Goal: Information Seeking & Learning: Find specific page/section

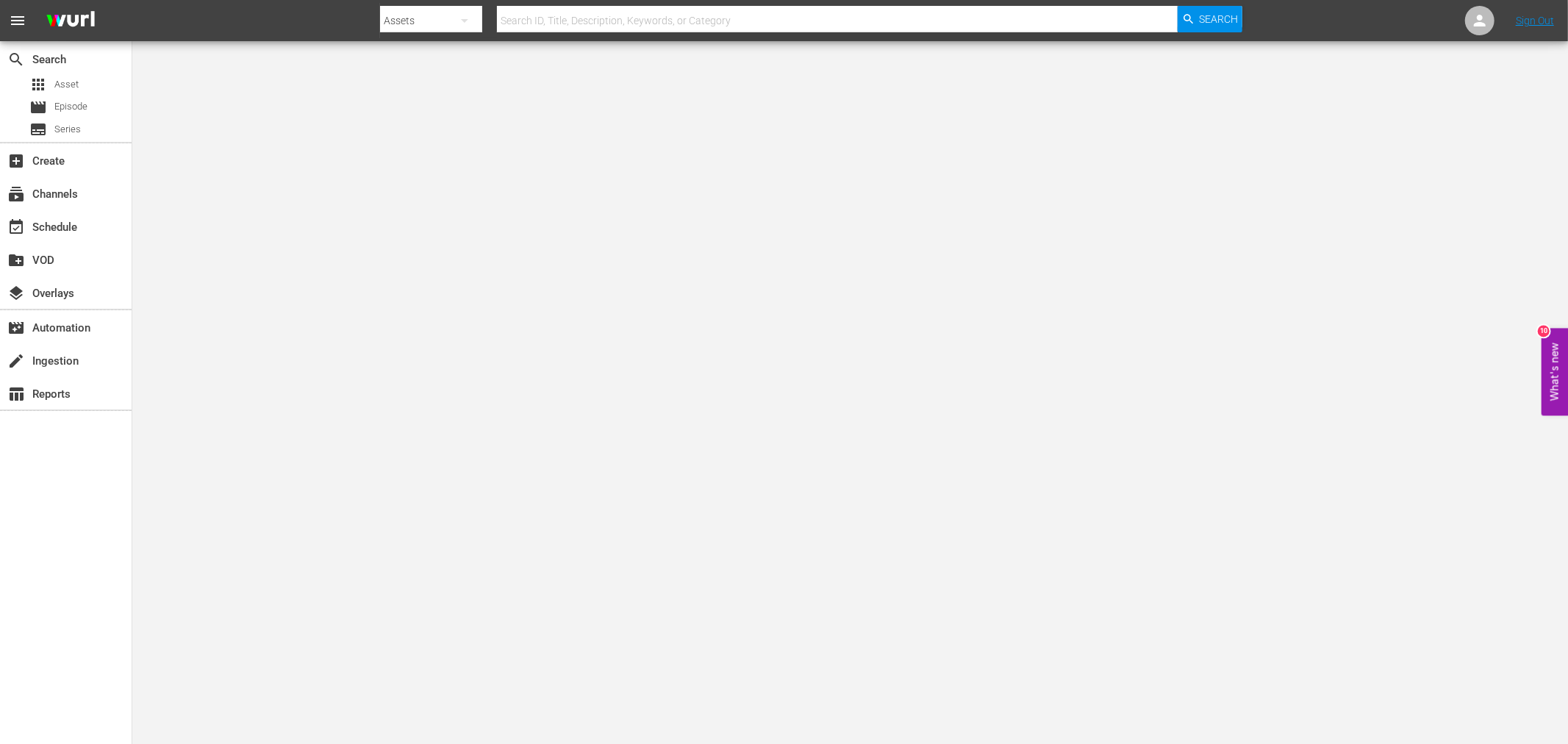
click at [629, 22] on input "text" at bounding box center [838, 20] width 681 height 35
paste input "Vernon"
type input "Vernon"
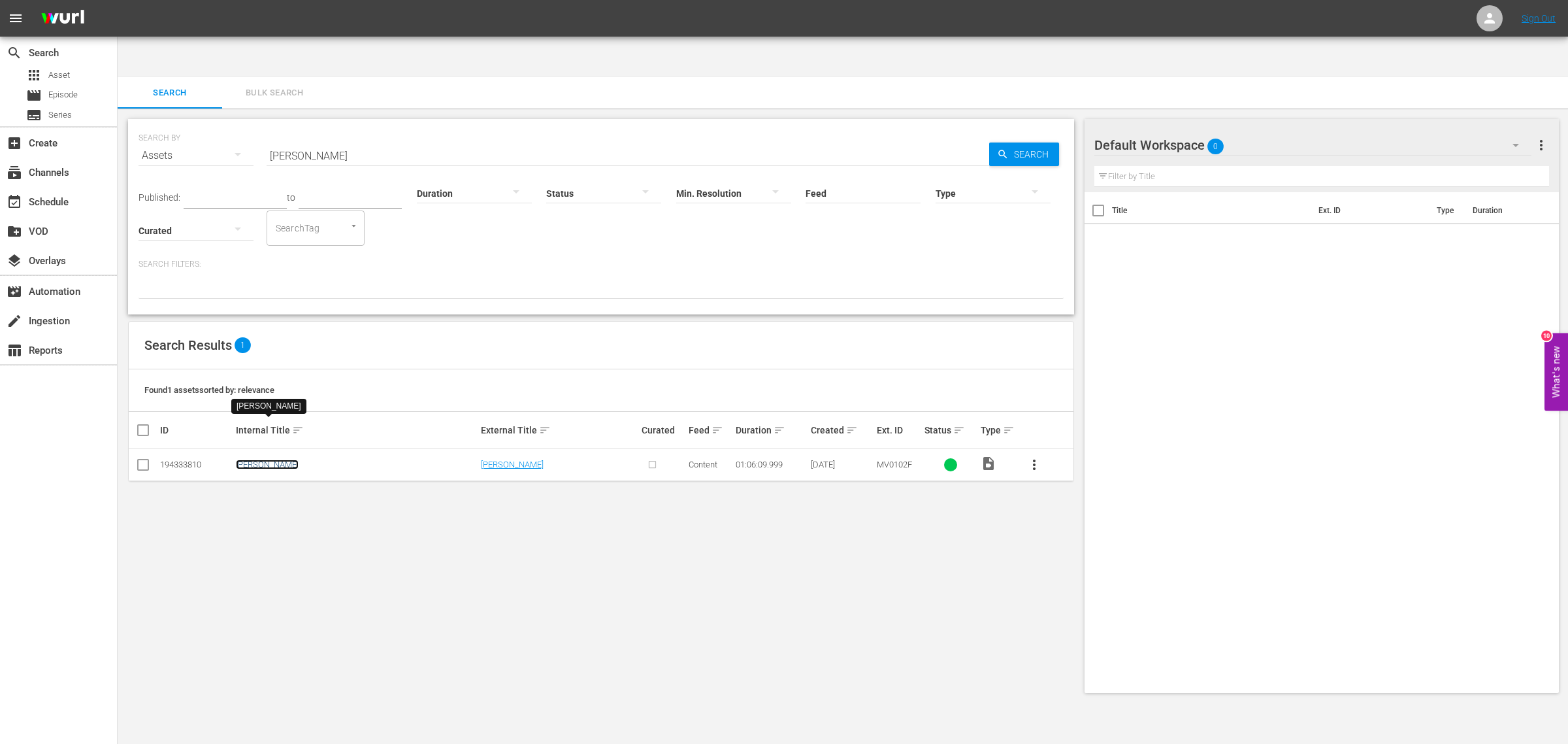
click at [253, 459] on link "Vernon" at bounding box center [267, 464] width 63 height 10
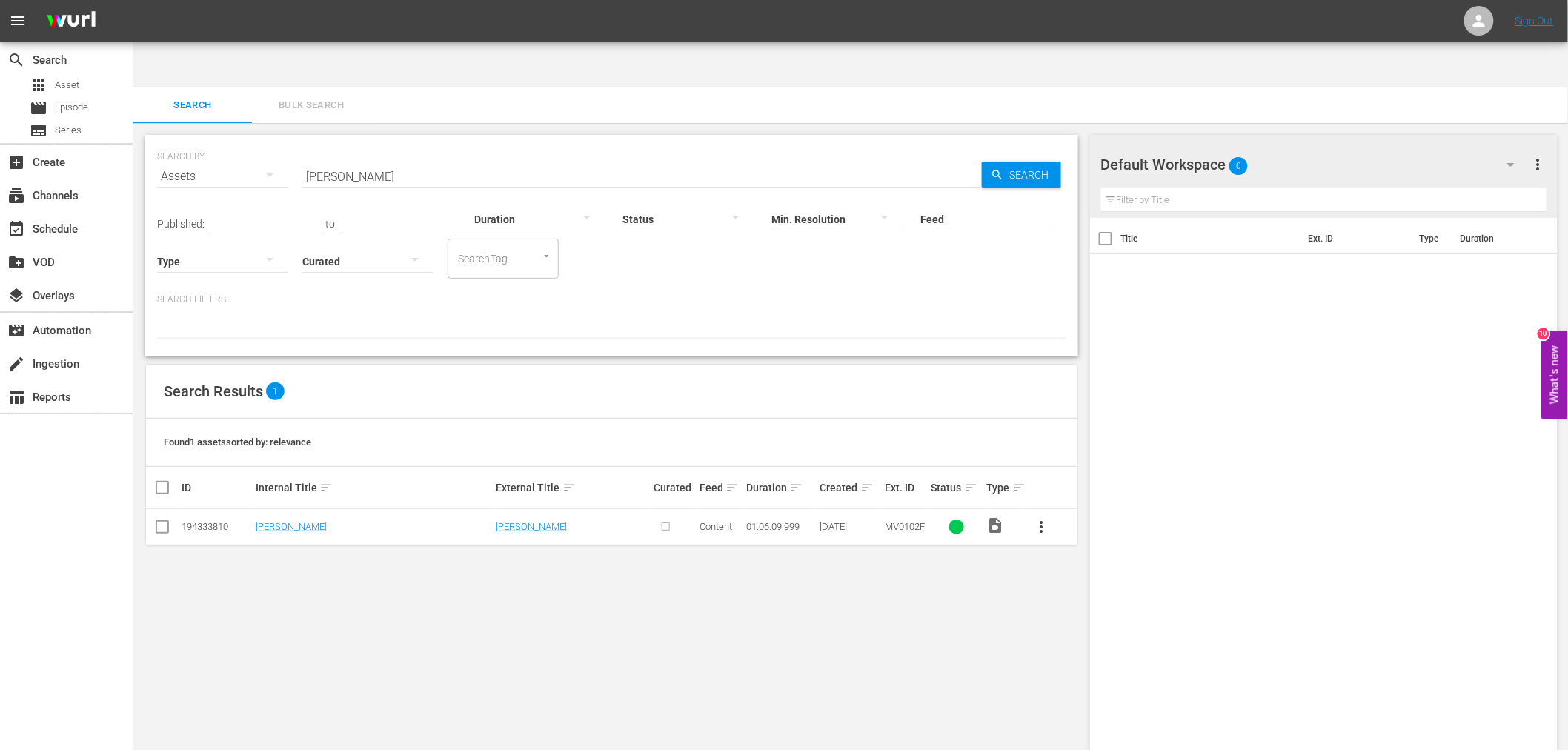
click at [405, 625] on div "SEARCH BY Search By Assets Search ID, Title, Description, Keywords, or Category…" at bounding box center [611, 460] width 956 height 675
click at [314, 158] on input "Vernon" at bounding box center [642, 176] width 680 height 35
paste input "Guns And Guts"
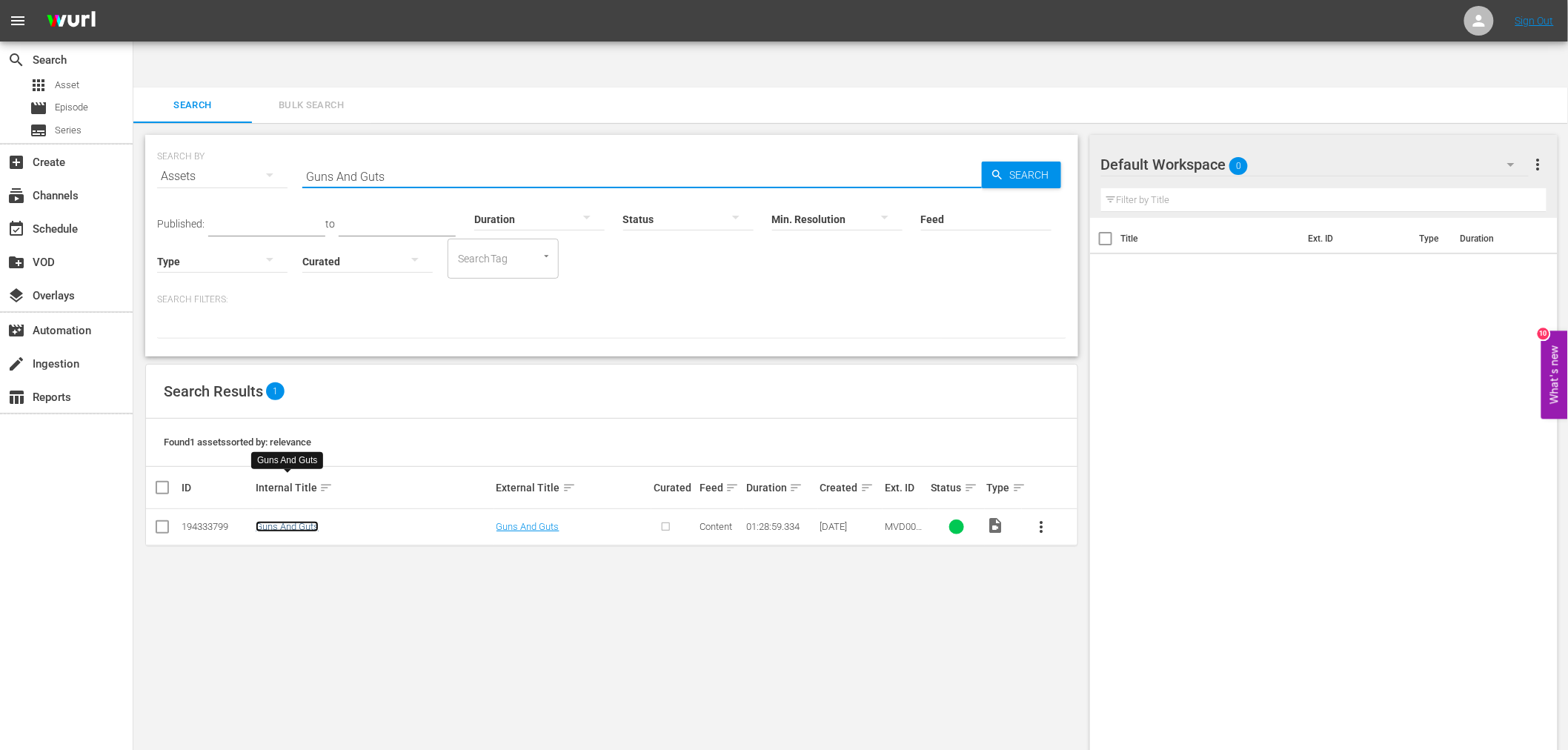
click at [295, 521] on link "Guns And Guts" at bounding box center [287, 527] width 63 height 11
drag, startPoint x: 398, startPoint y: 120, endPoint x: 291, endPoint y: 124, distance: 107.1
click at [291, 141] on div "SEARCH BY Search By Assets Search ID, Title, Description, Keywords, or Category…" at bounding box center [612, 168] width 909 height 53
paste input "Omega Man, The"
type input "Omega Man, The"
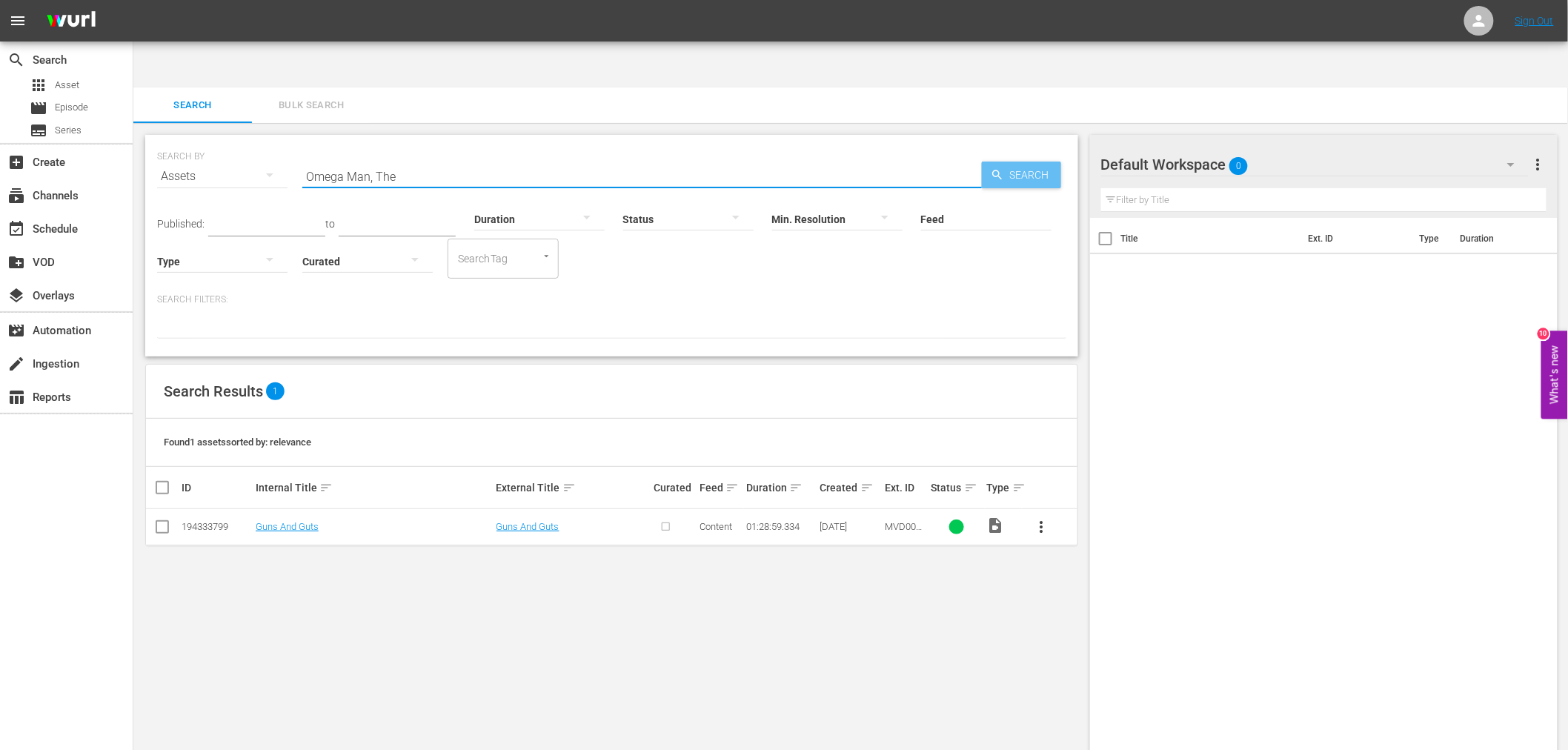
click at [1047, 161] on span "Search" at bounding box center [1032, 175] width 57 height 27
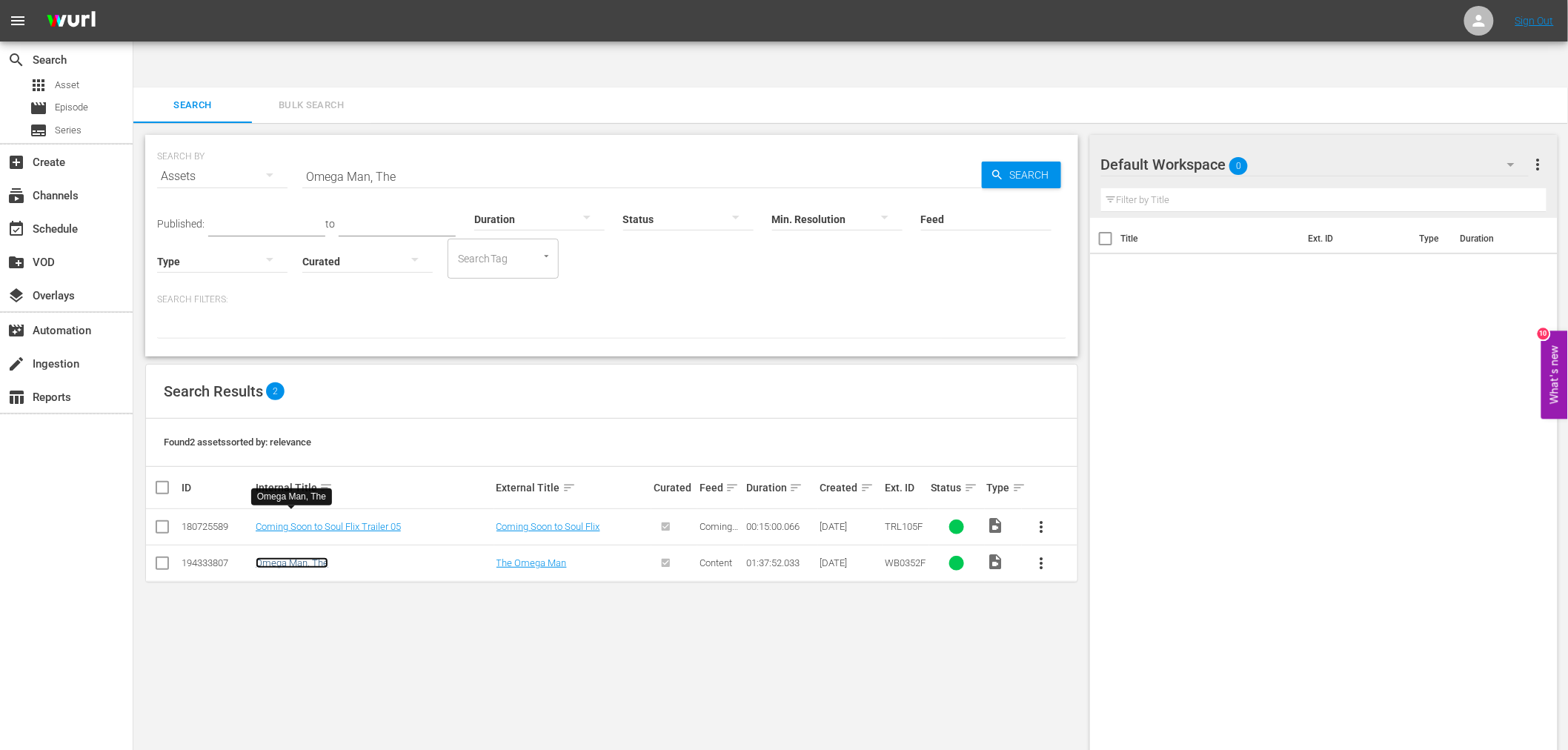
click at [305, 557] on link "Omega Man, The" at bounding box center [291, 563] width 73 height 11
drag, startPoint x: 387, startPoint y: 121, endPoint x: 249, endPoint y: 117, distance: 138.1
click at [249, 141] on div "SEARCH BY Search By Assets Search ID, Title, Description, Keywords, or Category…" at bounding box center [612, 168] width 909 height 53
paste input "World, The Flesh, And The Devil"
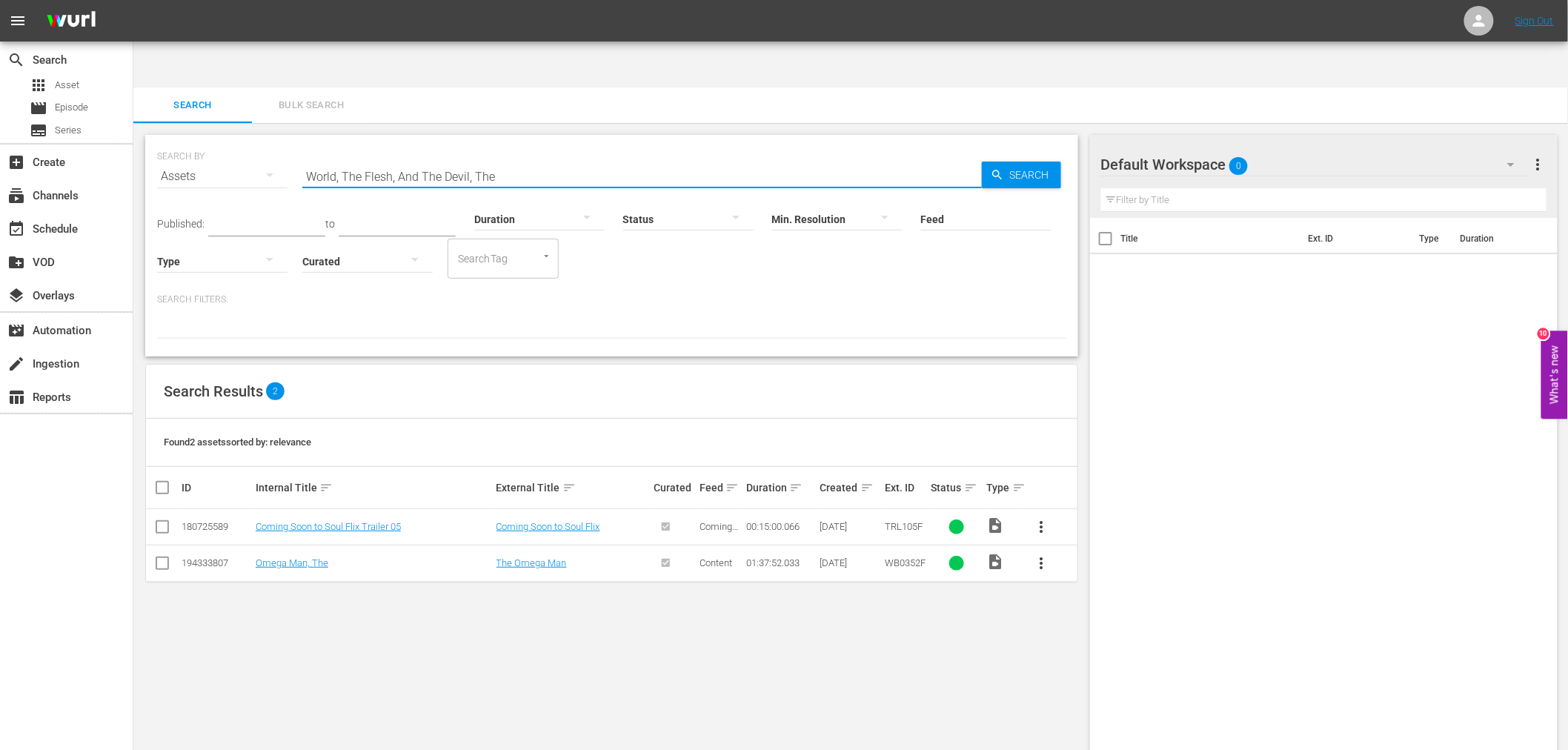
click at [1002, 183] on div "Feed Feed Title" at bounding box center [986, 210] width 131 height 53
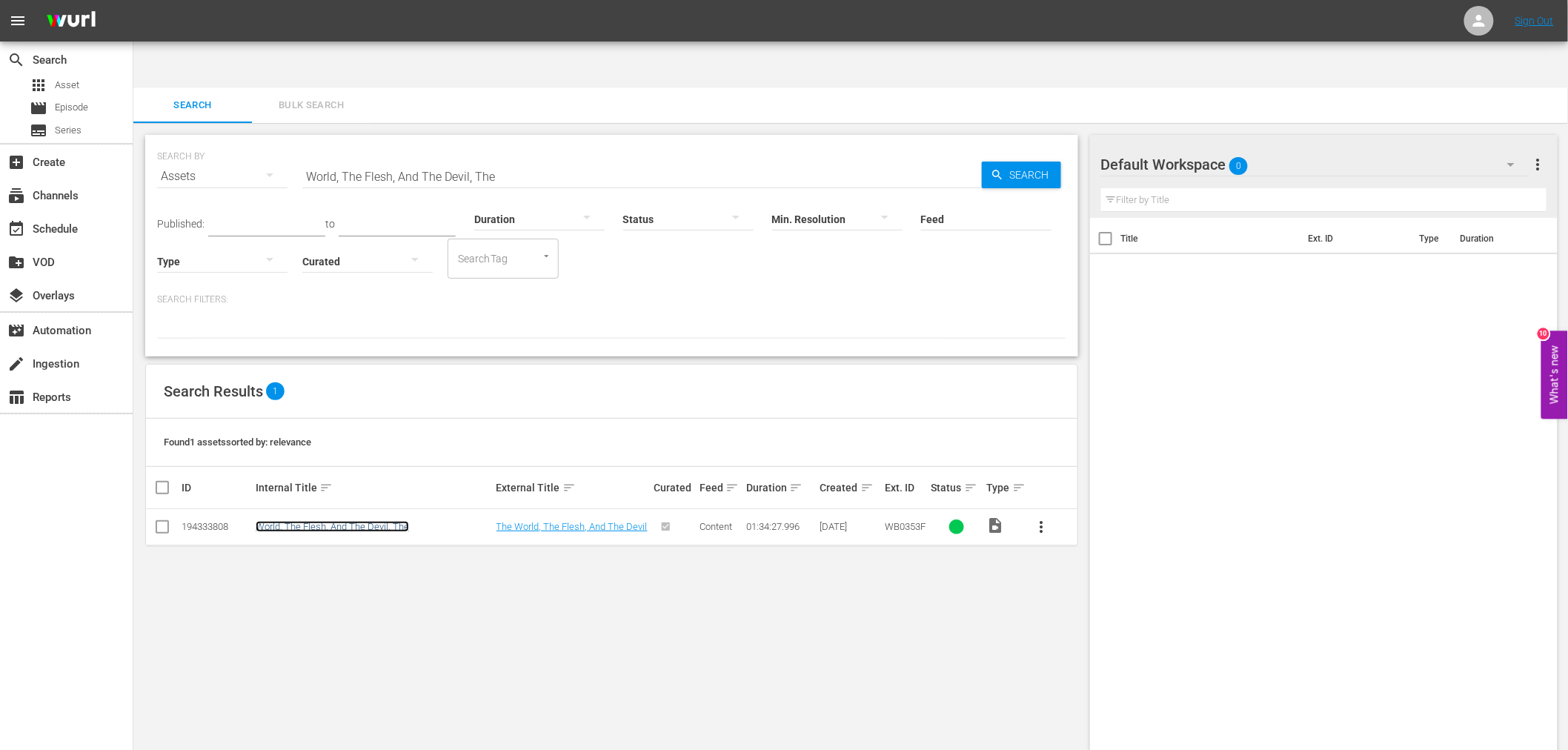
click at [316, 521] on link "World, The Flesh, And The Devil, The" at bounding box center [332, 527] width 154 height 11
drag, startPoint x: 509, startPoint y: 124, endPoint x: 283, endPoint y: 118, distance: 226.1
click at [283, 141] on div "SEARCH BY Search By Assets Search ID, Title, Description, Keywords, or Category…" at bounding box center [612, 168] width 909 height 53
paste input "Bruce Lee Fights Back From The Grave (edited)"
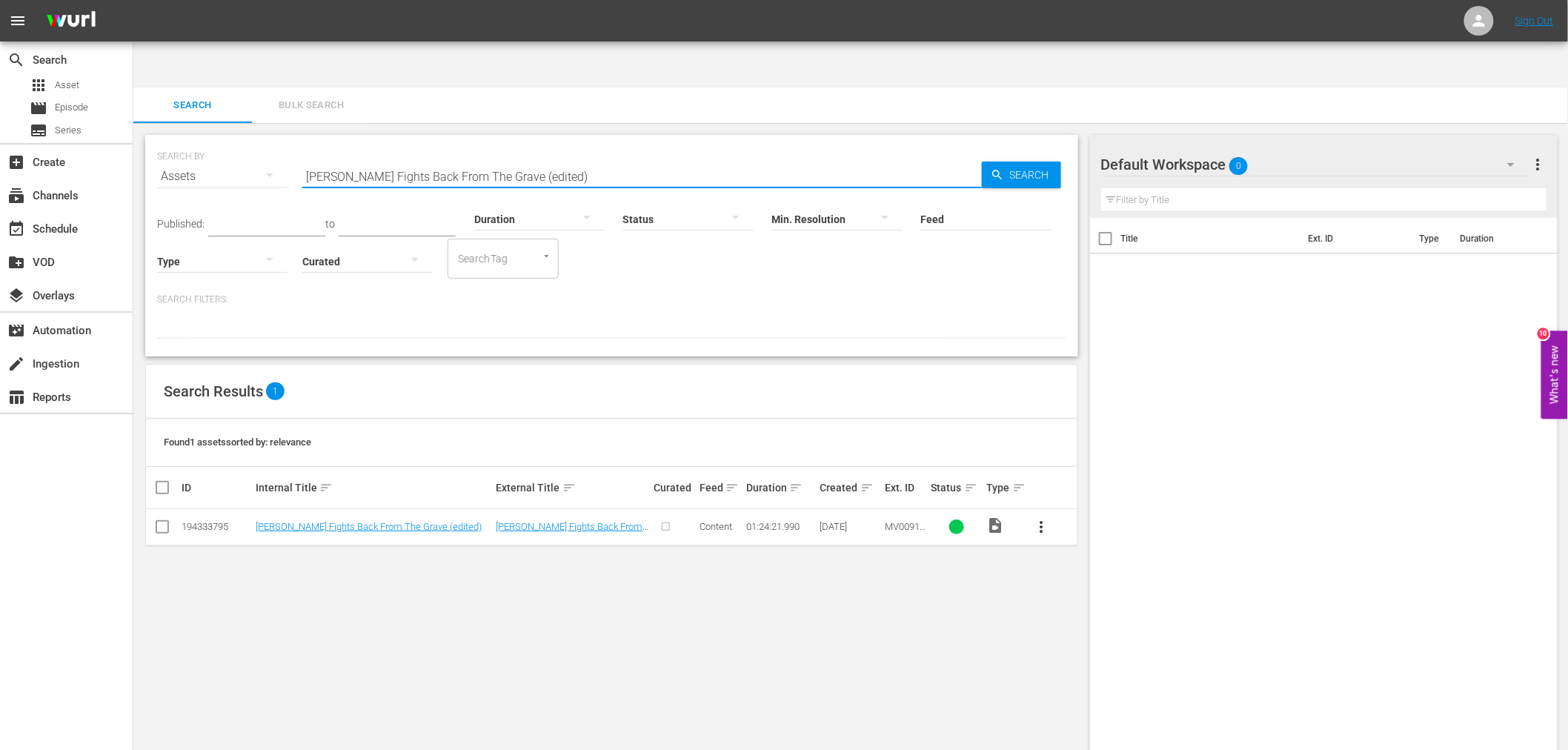
drag, startPoint x: 507, startPoint y: 127, endPoint x: 728, endPoint y: 174, distance: 225.9
click at [728, 172] on div "SEARCH BY Search By Assets Search ID, Title, Description, Keywords, or Category…" at bounding box center [611, 245] width 933 height 222
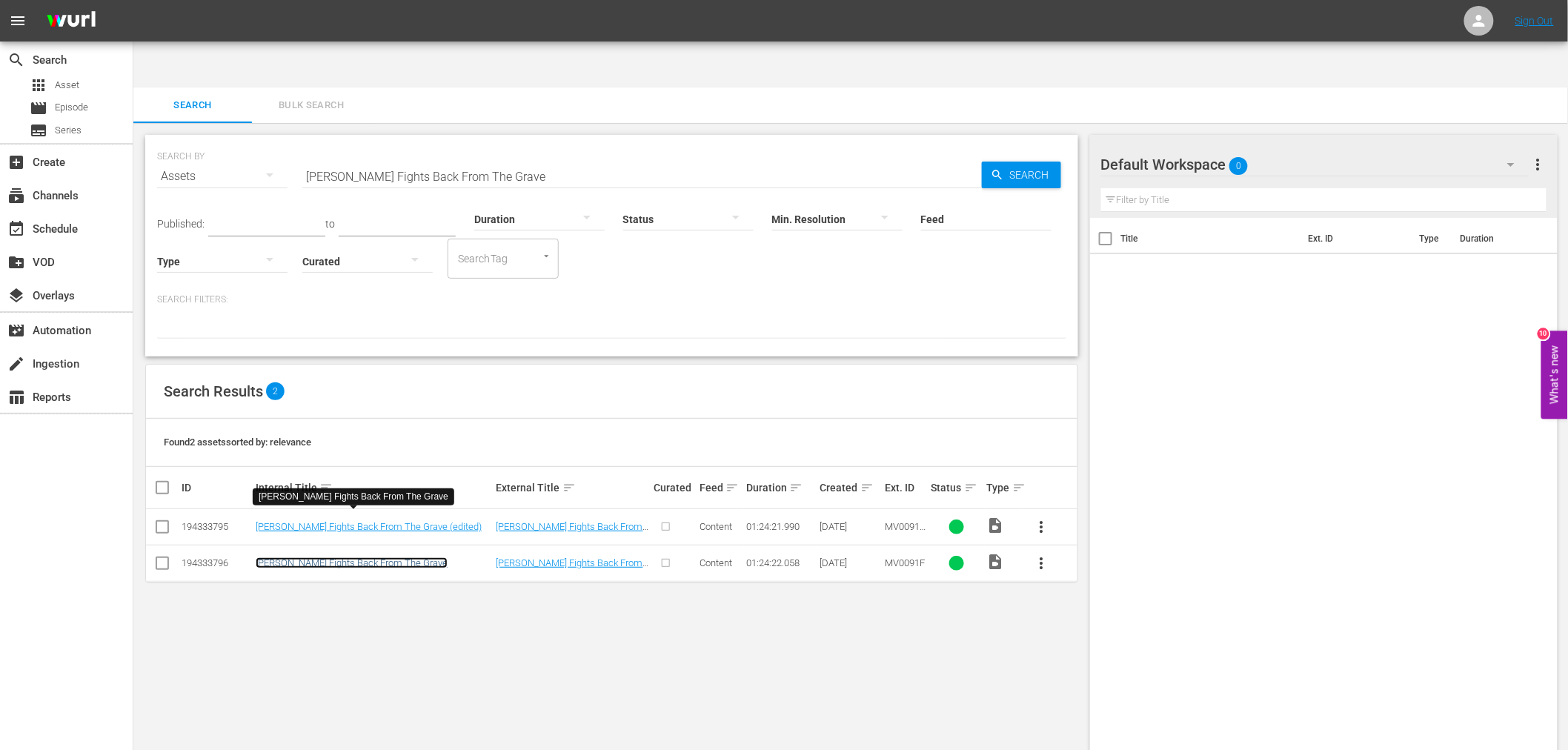
click at [327, 557] on link "[PERSON_NAME] Fights Back From The Grave" at bounding box center [351, 563] width 192 height 11
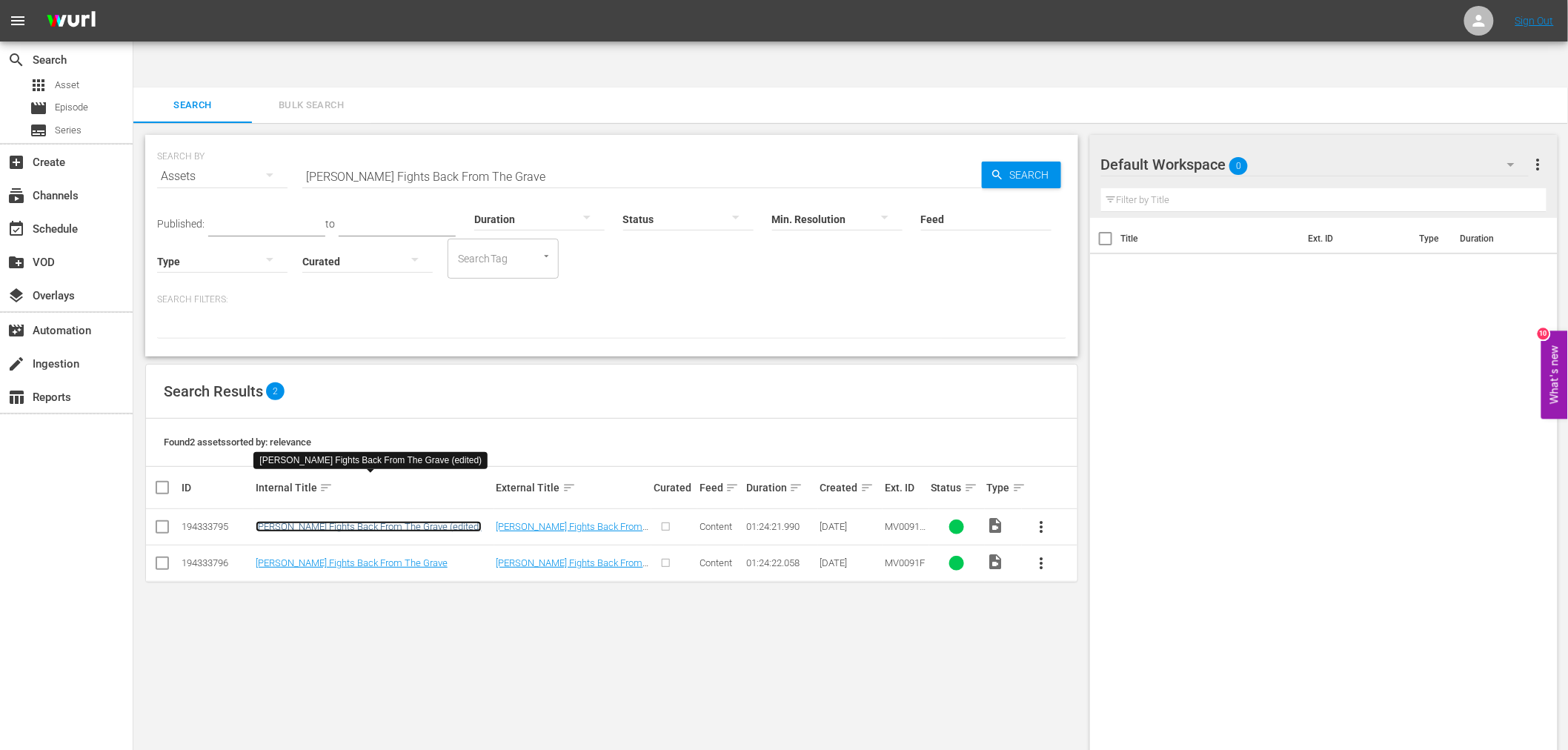
click at [352, 521] on link "Bruce Lee Fights Back From The Grave (edited)" at bounding box center [368, 527] width 226 height 11
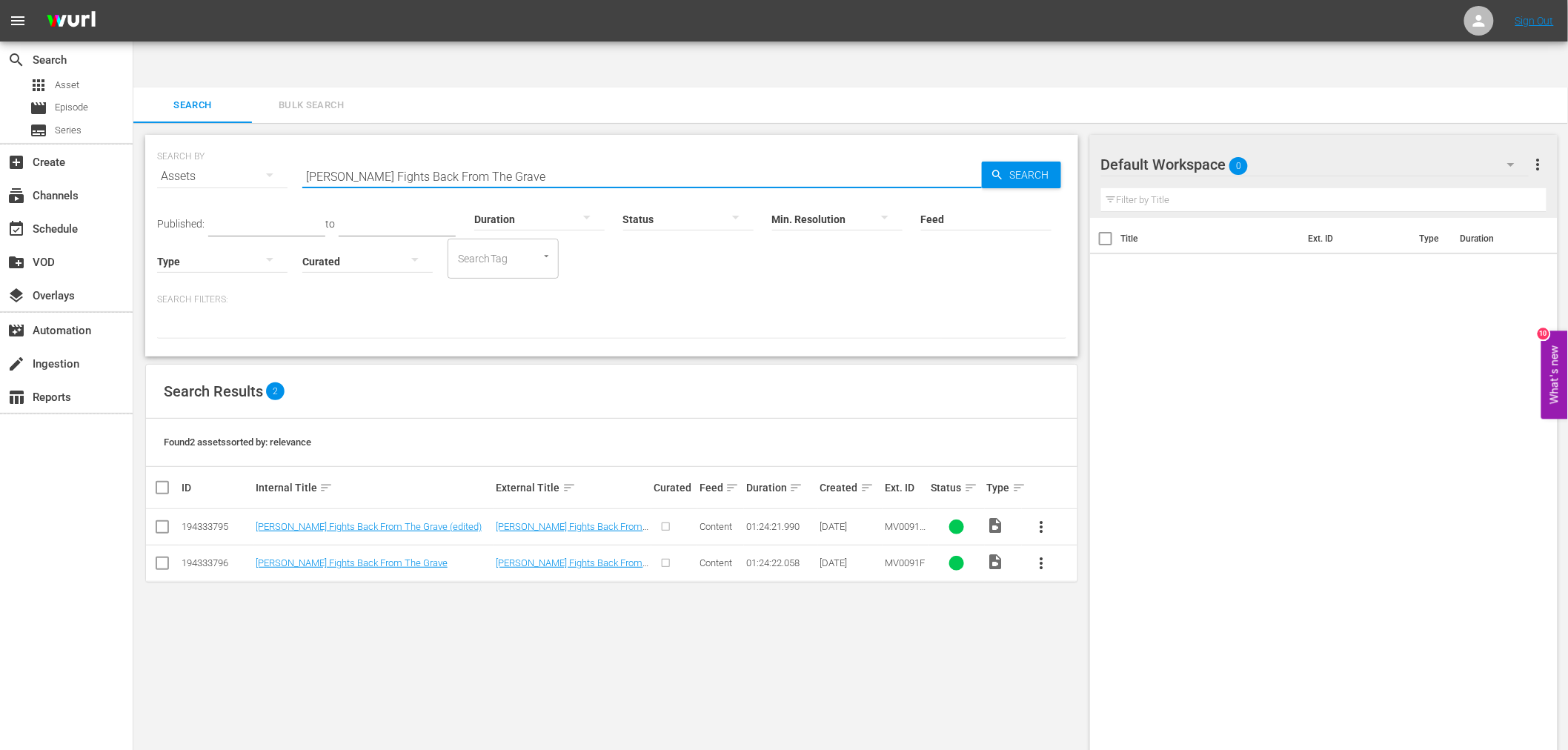
drag, startPoint x: 540, startPoint y: 132, endPoint x: 298, endPoint y: 119, distance: 242.3
click at [294, 141] on div "SEARCH BY Search By Assets Search ID, Title, Description, Keywords, or Category…" at bounding box center [612, 168] width 909 height 53
paste input "Jesse Owens Story, Th"
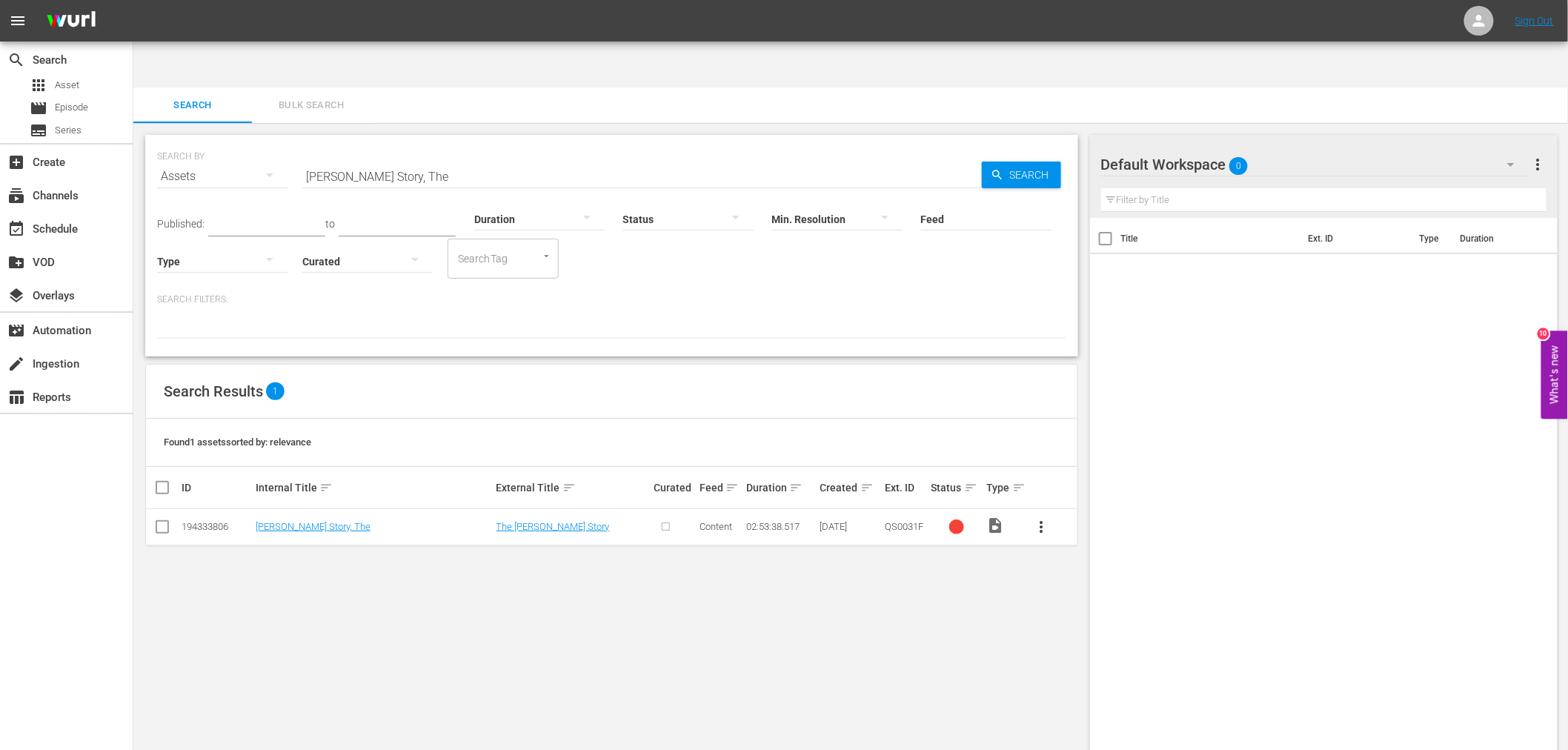
click at [847, 600] on div "SEARCH BY Search By Assets Search ID, Title, Description, Keywords, or Category…" at bounding box center [611, 460] width 956 height 675
drag, startPoint x: 428, startPoint y: 128, endPoint x: 307, endPoint y: 125, distance: 121.0
click at [307, 158] on input "[PERSON_NAME] Story, The" at bounding box center [642, 176] width 680 height 35
paste input "Murder Rap: Inside The Biggie And Tupac Murders"
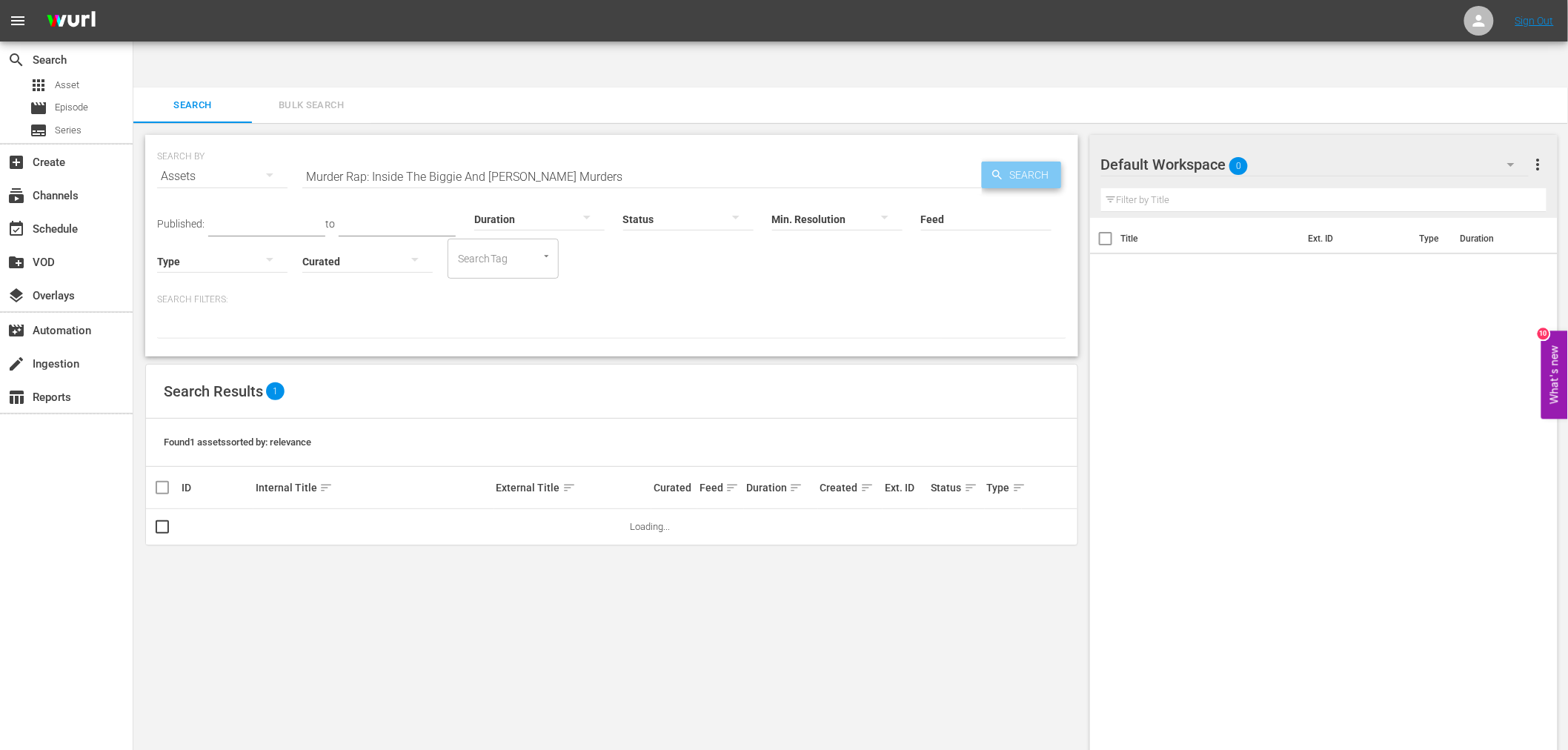
click at [1030, 161] on span "Search" at bounding box center [1032, 175] width 57 height 27
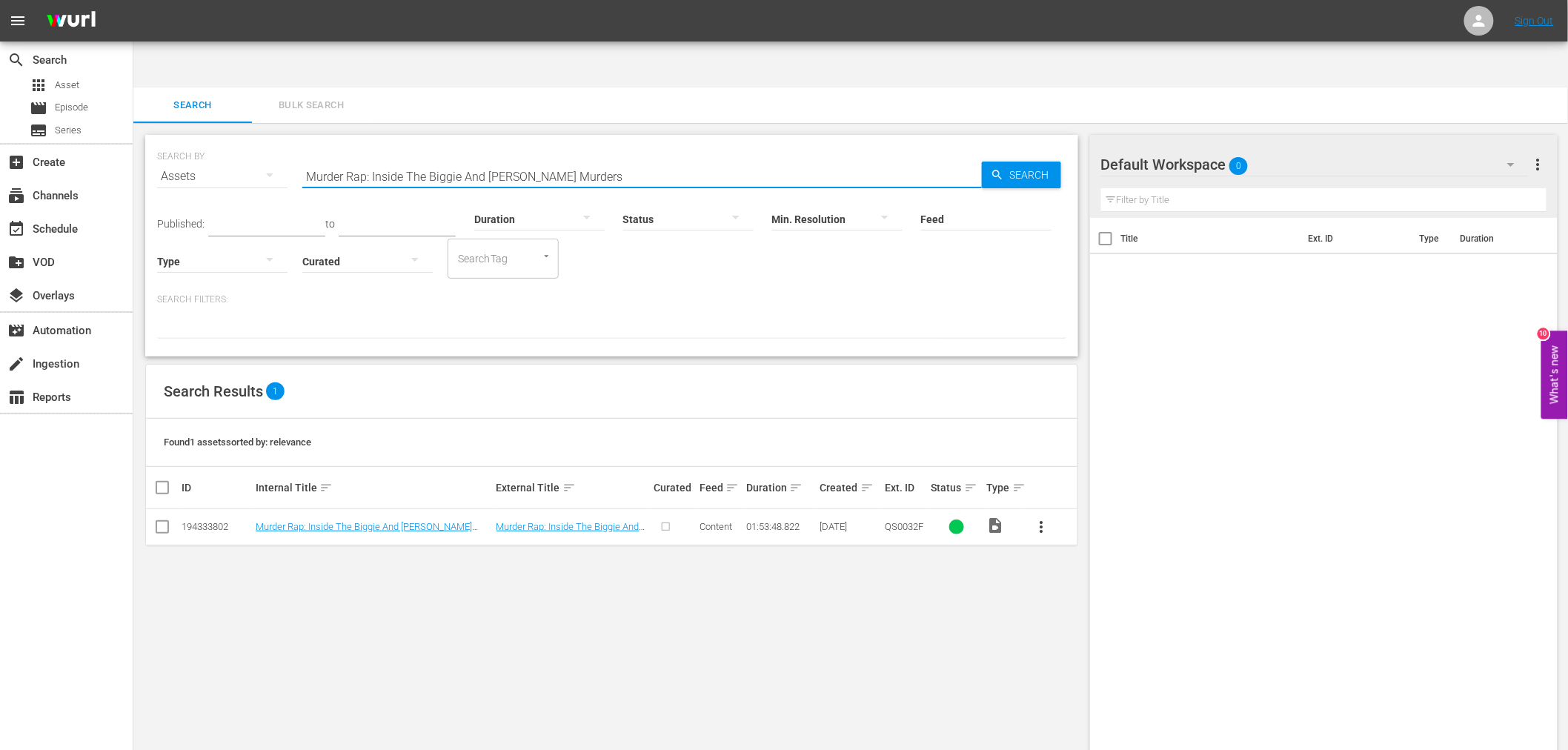
drag, startPoint x: 605, startPoint y: 134, endPoint x: 298, endPoint y: 121, distance: 307.3
click at [298, 141] on div "SEARCH BY Search By Assets Search ID, Title, Description, Keywords, or Category…" at bounding box center [612, 168] width 909 height 53
paste input "Harlem Hellfighters, The"
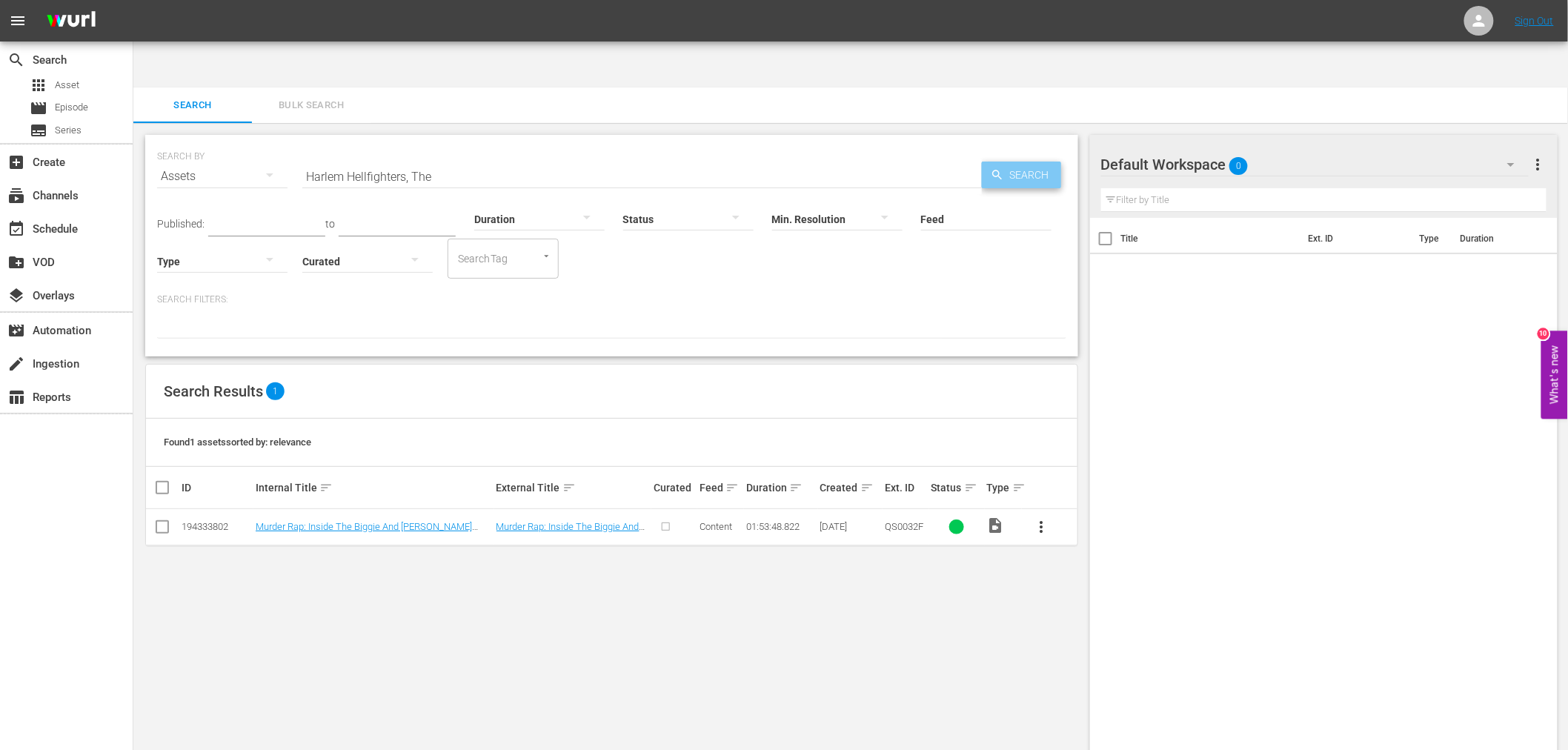
click at [1004, 161] on span "Search" at bounding box center [1032, 175] width 57 height 27
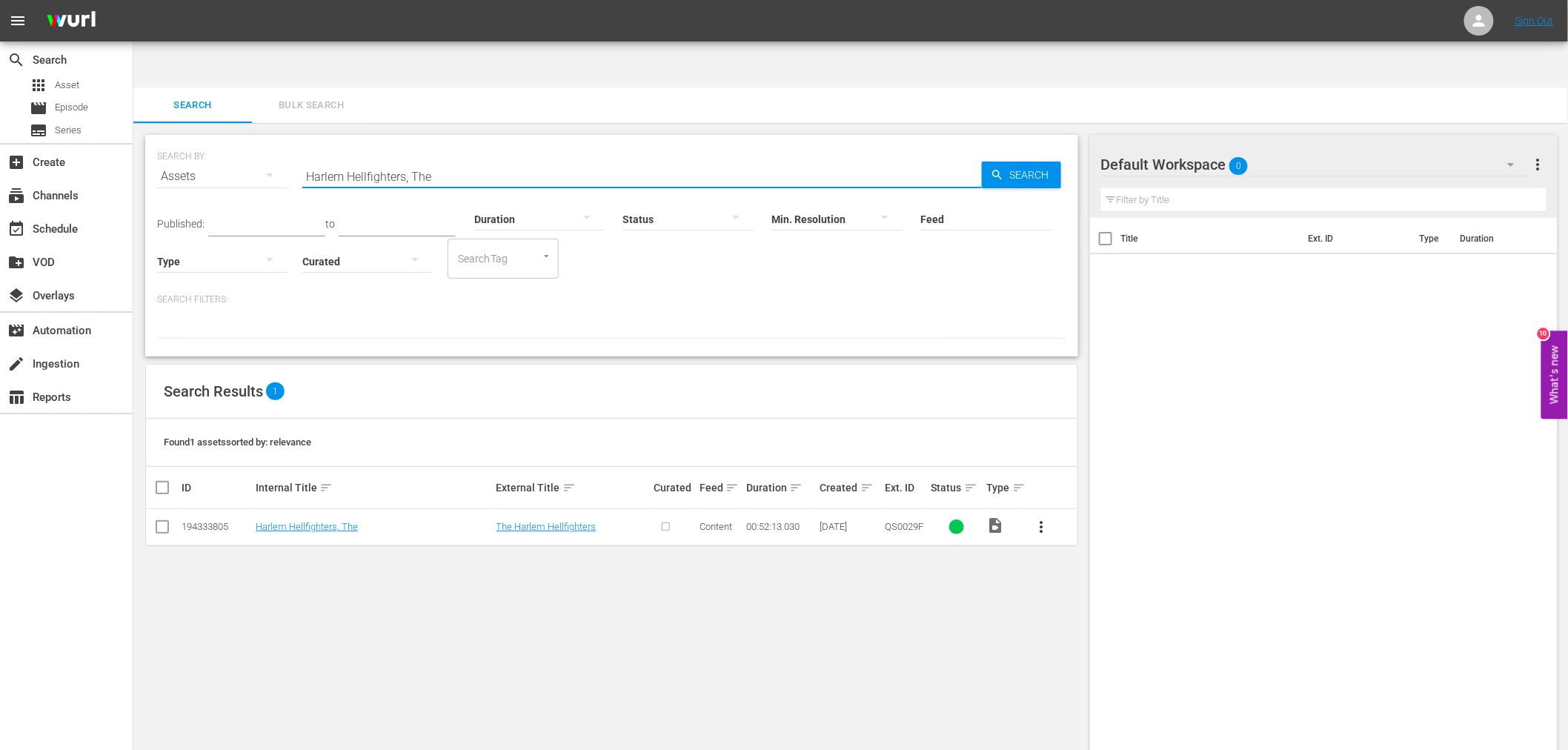
drag, startPoint x: 540, startPoint y: 122, endPoint x: 234, endPoint y: 133, distance: 306.2
click at [234, 141] on div "SEARCH BY Search By Assets Search ID, Title, Description, Keywords, or Category…" at bounding box center [612, 168] width 909 height 53
paste input "Be Mine...Or Else!"
drag, startPoint x: 417, startPoint y: 129, endPoint x: 255, endPoint y: 120, distance: 162.2
click at [255, 141] on div "SEARCH BY Search By Assets Search ID, Title, Description, Keywords, or Category…" at bounding box center [612, 168] width 909 height 53
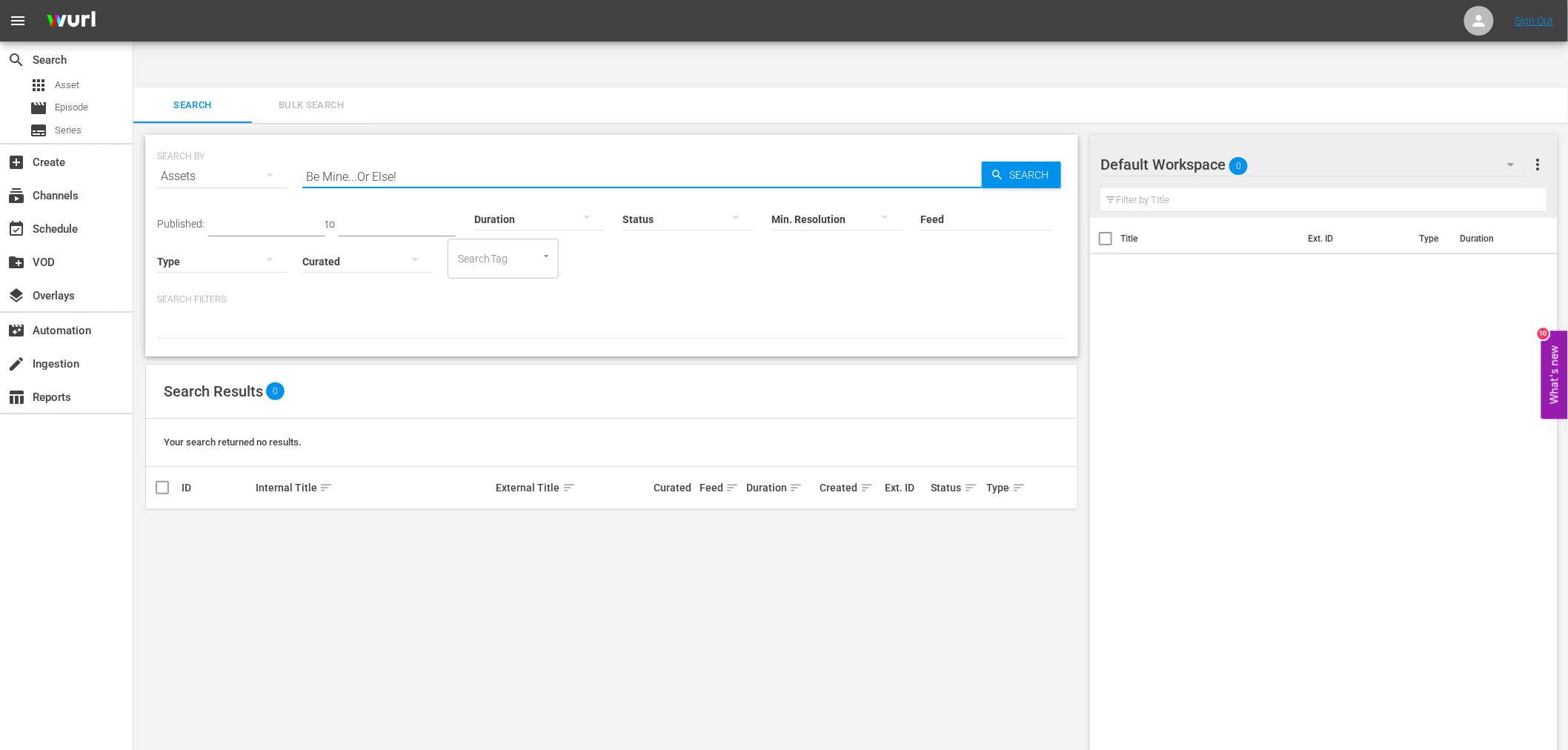
paste input "Gothika"
click at [1028, 161] on span "Search" at bounding box center [1032, 175] width 57 height 27
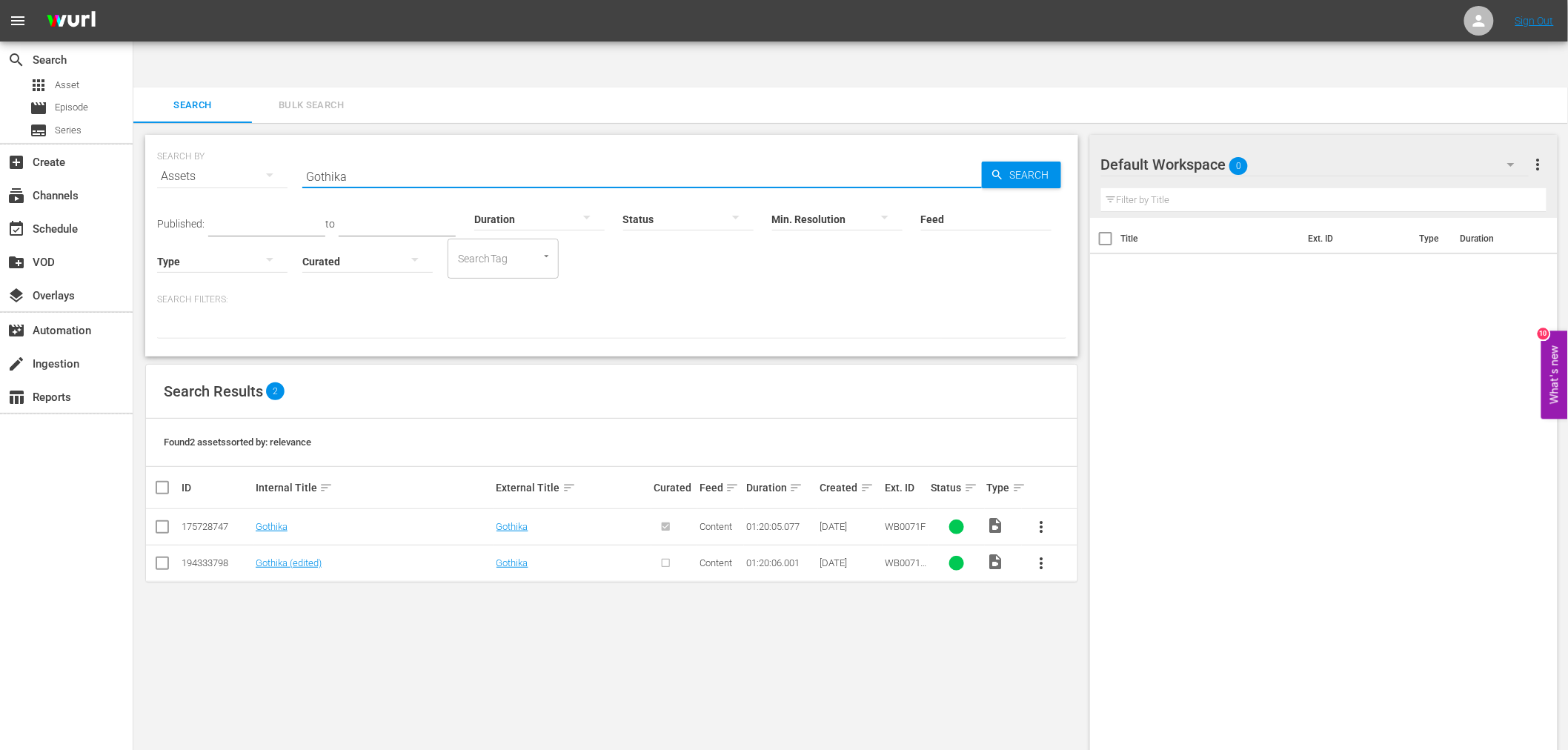
drag, startPoint x: 351, startPoint y: 133, endPoint x: 290, endPoint y: 116, distance: 63.3
click at [290, 141] on div "SEARCH BY Search By Assets Search ID, Title, Description, Keywords, or Category…" at bounding box center [612, 168] width 909 height 53
paste input "El Condor"
click at [308, 521] on link "El Condor (edited)" at bounding box center [292, 527] width 74 height 11
drag, startPoint x: 395, startPoint y: 131, endPoint x: 280, endPoint y: 121, distance: 115.4
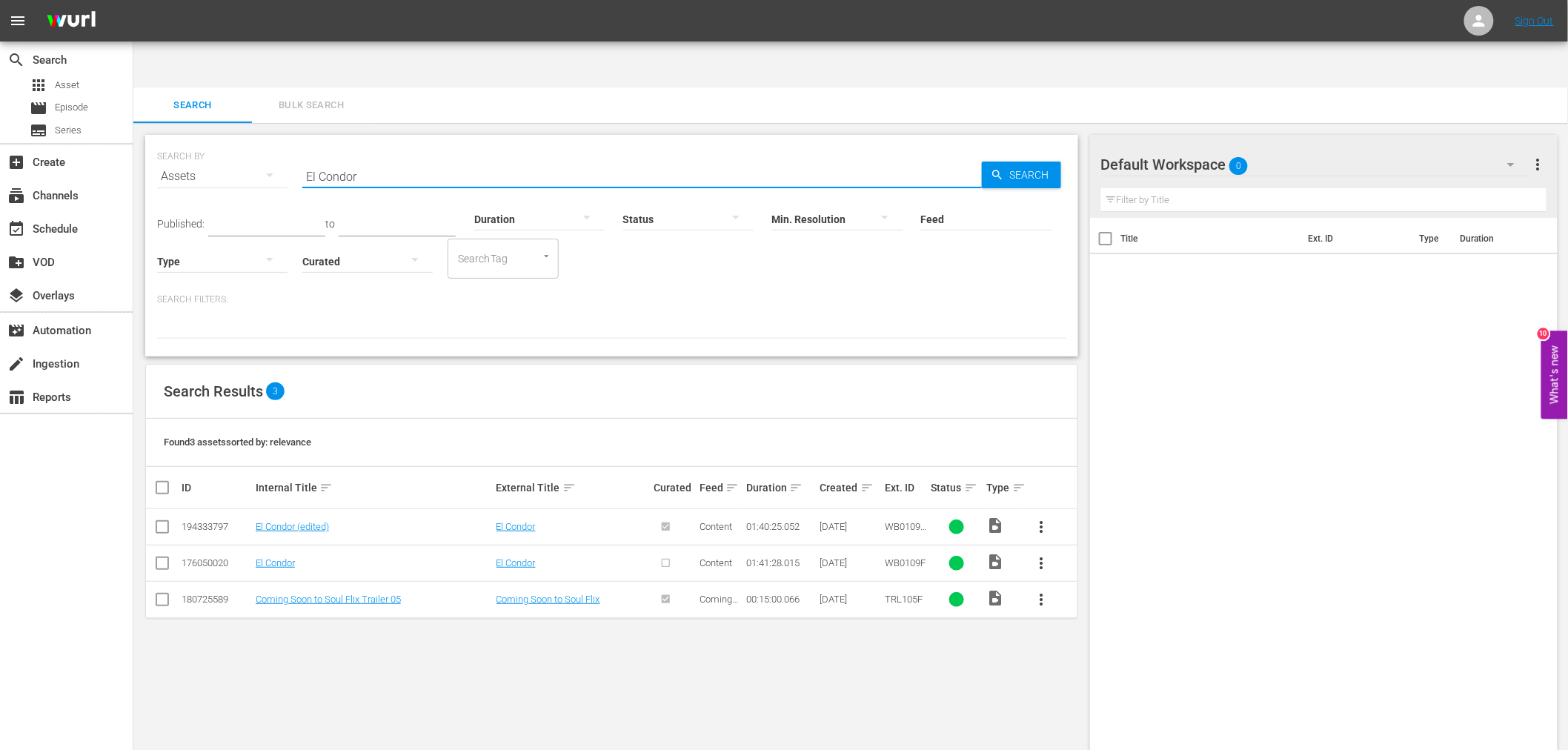
click at [282, 141] on div "SEARCH BY Search By Assets Search ID, Title, Description, Keywords, or Category…" at bounding box center [612, 168] width 909 height 53
paste input "Love Me Or Leave Me"
click at [986, 161] on div "Search" at bounding box center [1021, 175] width 79 height 27
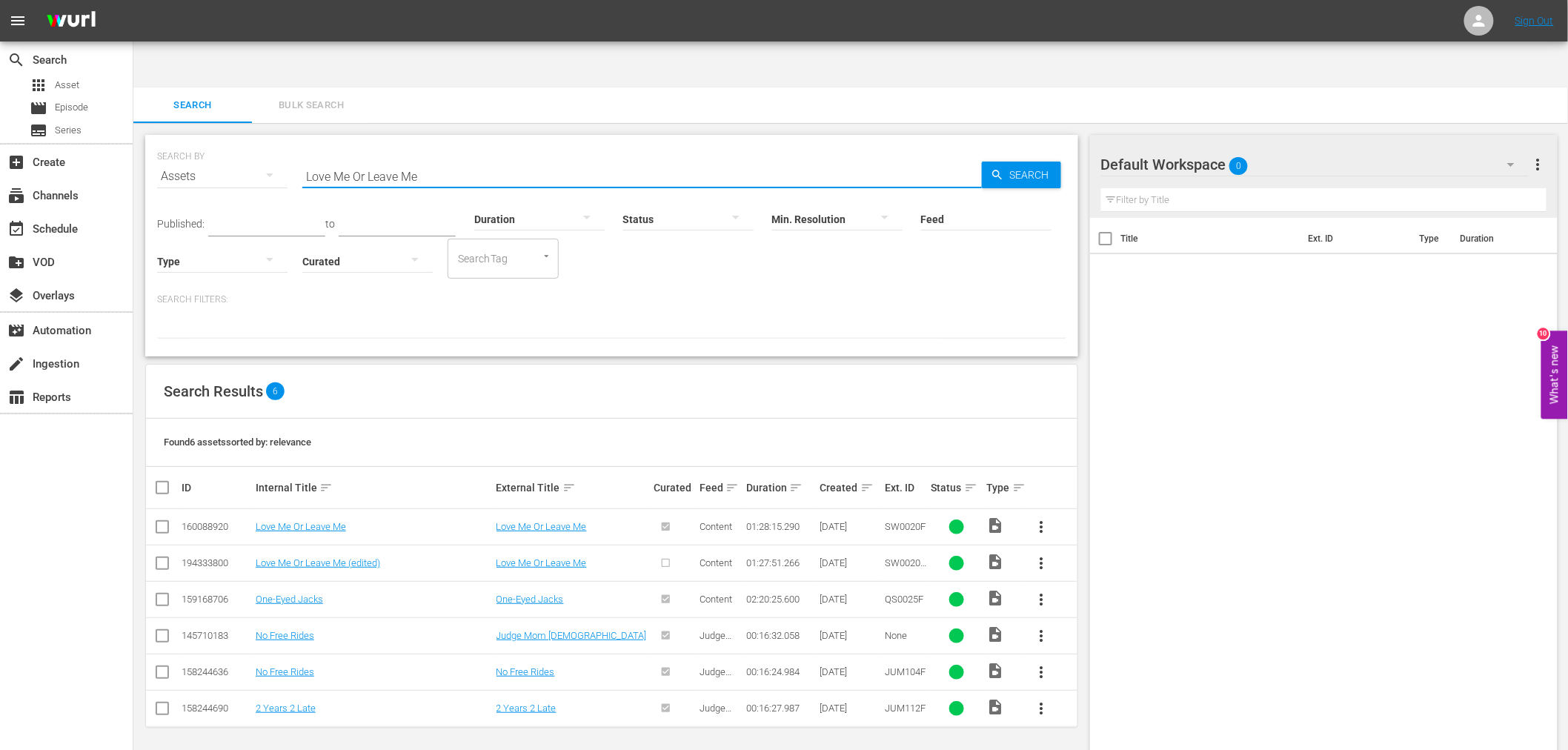
drag, startPoint x: 446, startPoint y: 131, endPoint x: 247, endPoint y: 129, distance: 199.0
click at [247, 141] on div "SEARCH BY Search By Assets Search ID, Title, Description, Keywords, or Category…" at bounding box center [612, 168] width 909 height 53
paste input "Mr. Right"
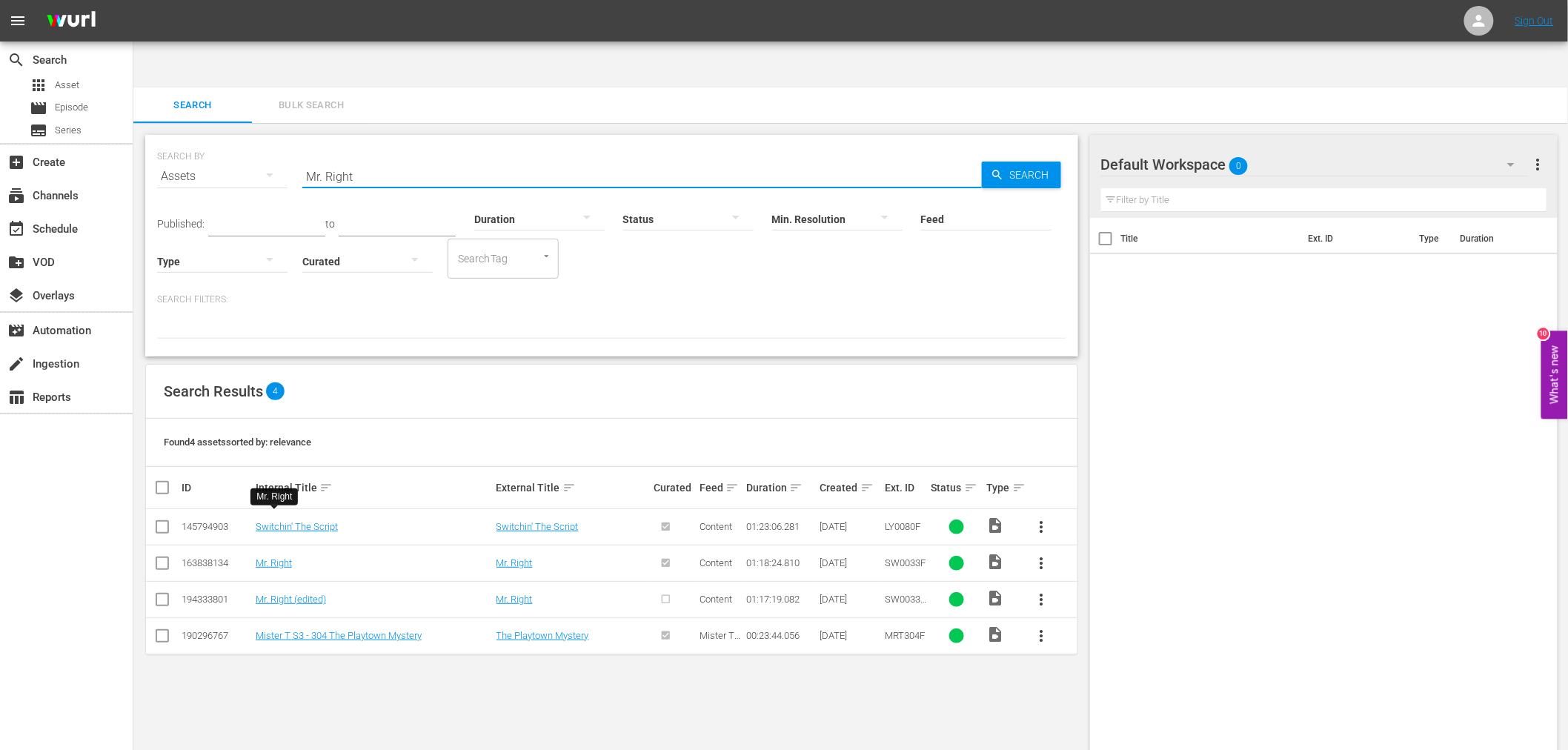
click at [277, 141] on div "SEARCH BY Search By Assets Search ID, Title, Description, Keywords, or Category…" at bounding box center [612, 168] width 909 height 53
paste input "Queen of the Damned"
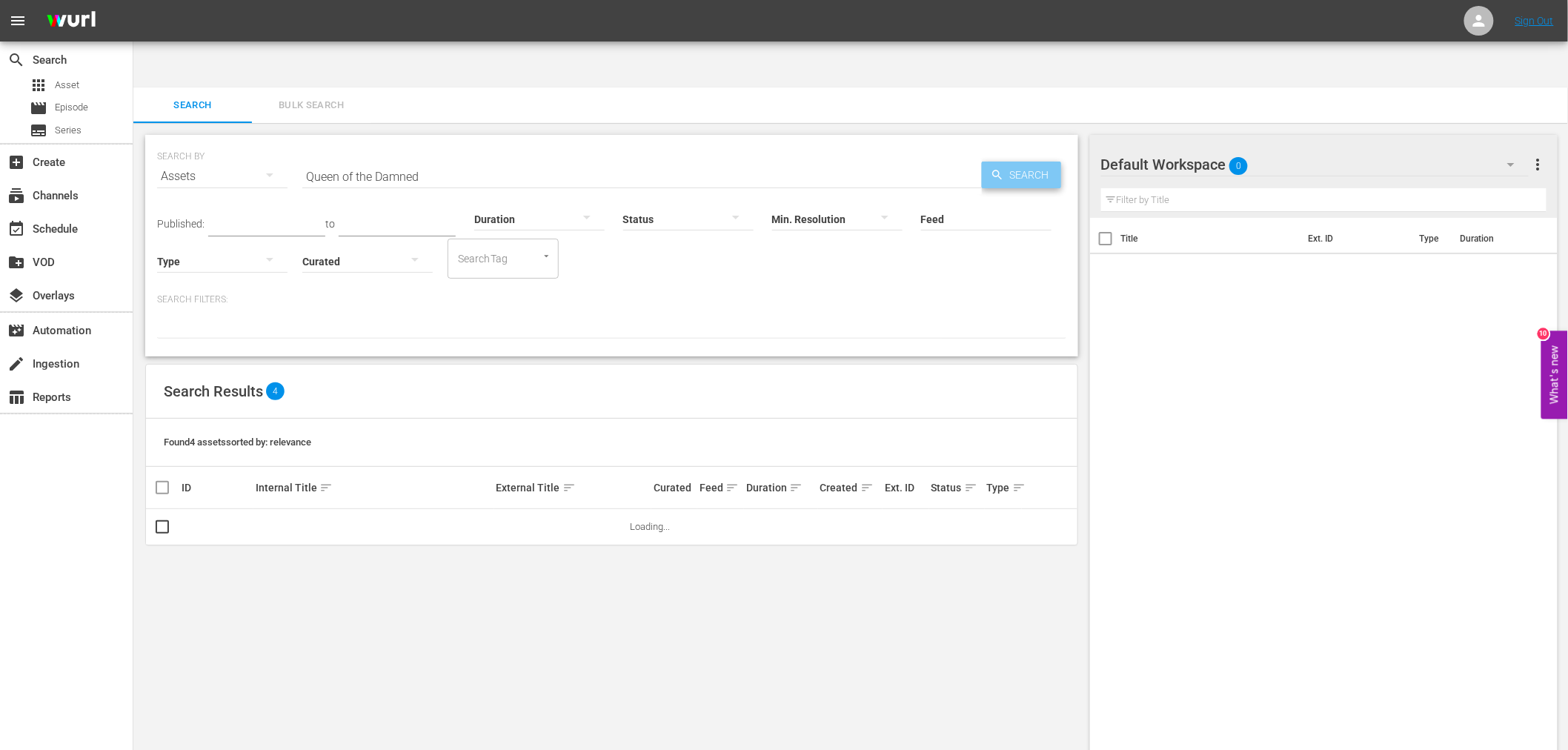
click at [1046, 161] on span "Search" at bounding box center [1032, 175] width 57 height 27
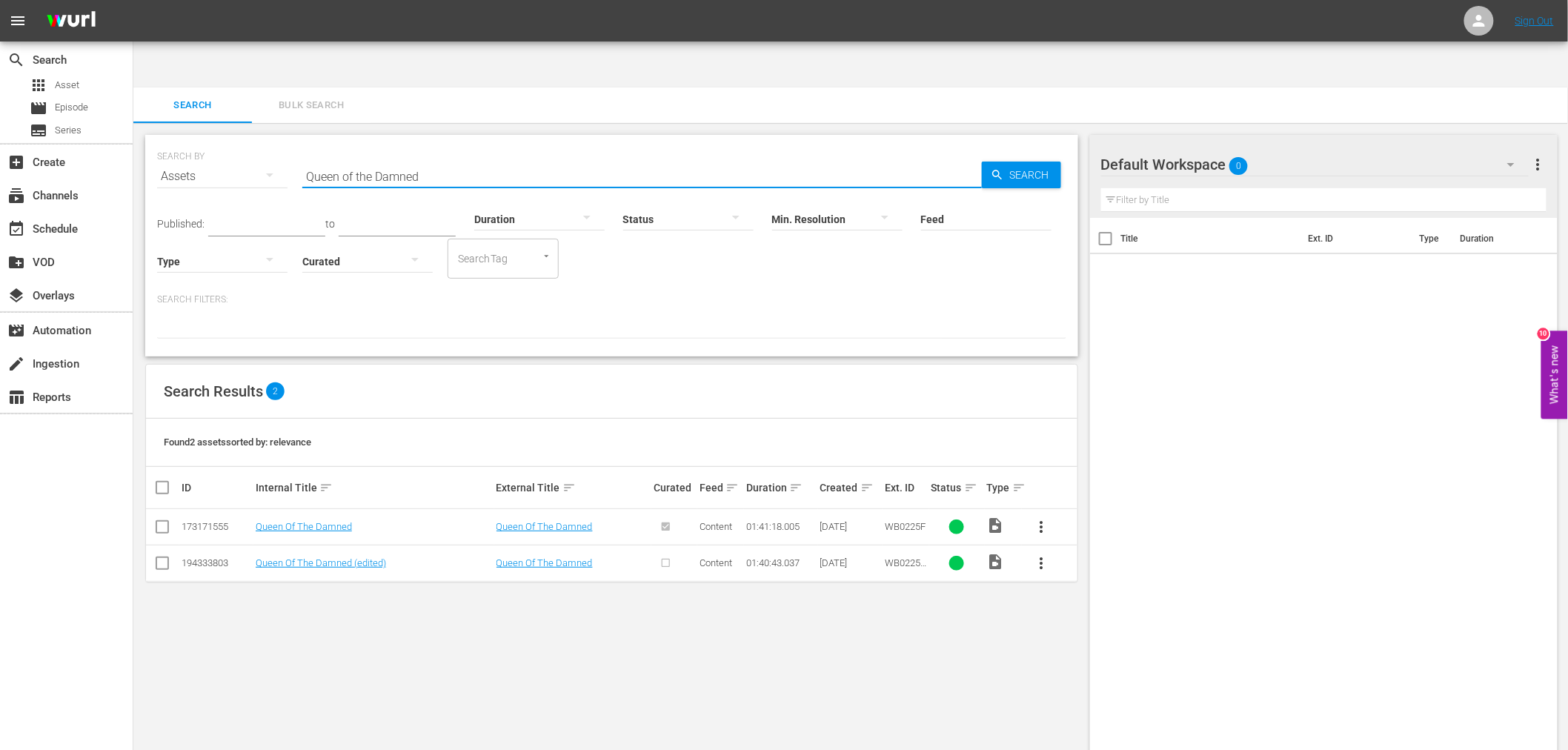
drag, startPoint x: 434, startPoint y: 131, endPoint x: 280, endPoint y: 125, distance: 154.1
click at [280, 141] on div "SEARCH BY Search By Assets Search ID, Title, Description, Keywords, or Category…" at bounding box center [612, 168] width 909 height 53
paste input "Thin Line Between Love And Hate"
drag, startPoint x: 490, startPoint y: 123, endPoint x: 277, endPoint y: 129, distance: 213.1
click at [277, 141] on div "SEARCH BY Search By Assets Search ID, Title, Description, Keywords, or Category…" at bounding box center [612, 168] width 909 height 53
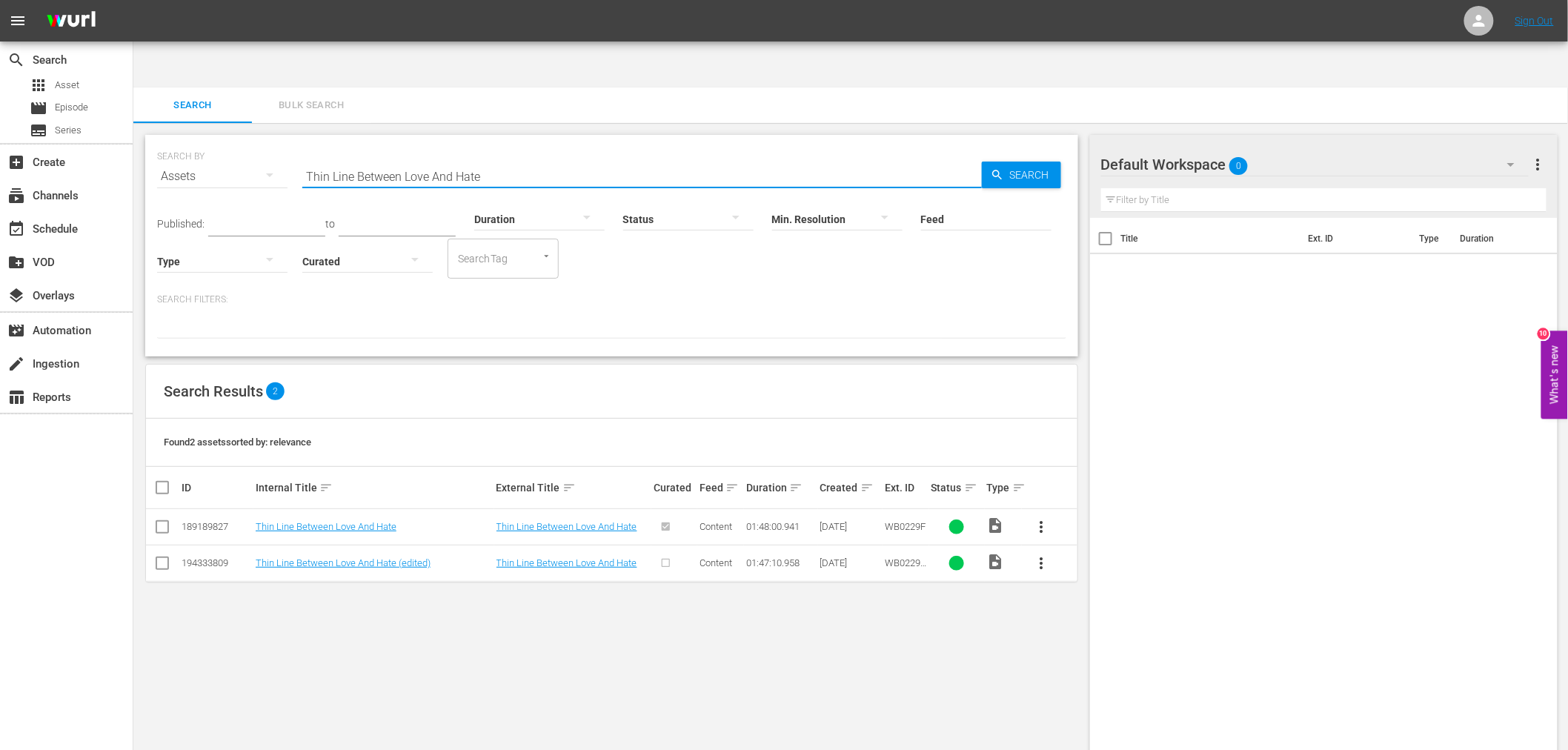
paste input "Ricochet"
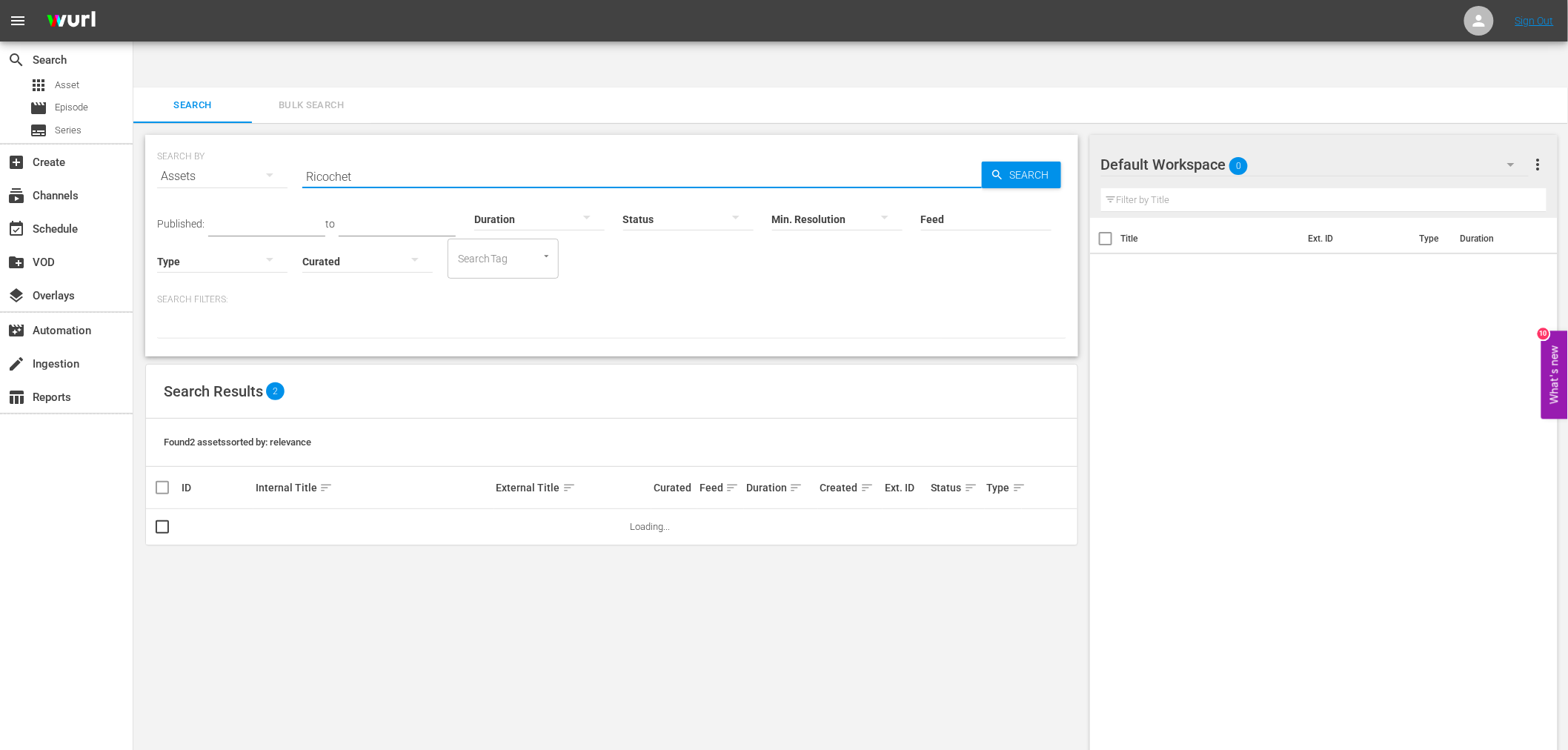
click at [269, 512] on div "SEARCH BY Search By Assets Search ID, Title, Description, Keywords, or Category…" at bounding box center [611, 460] width 956 height 675
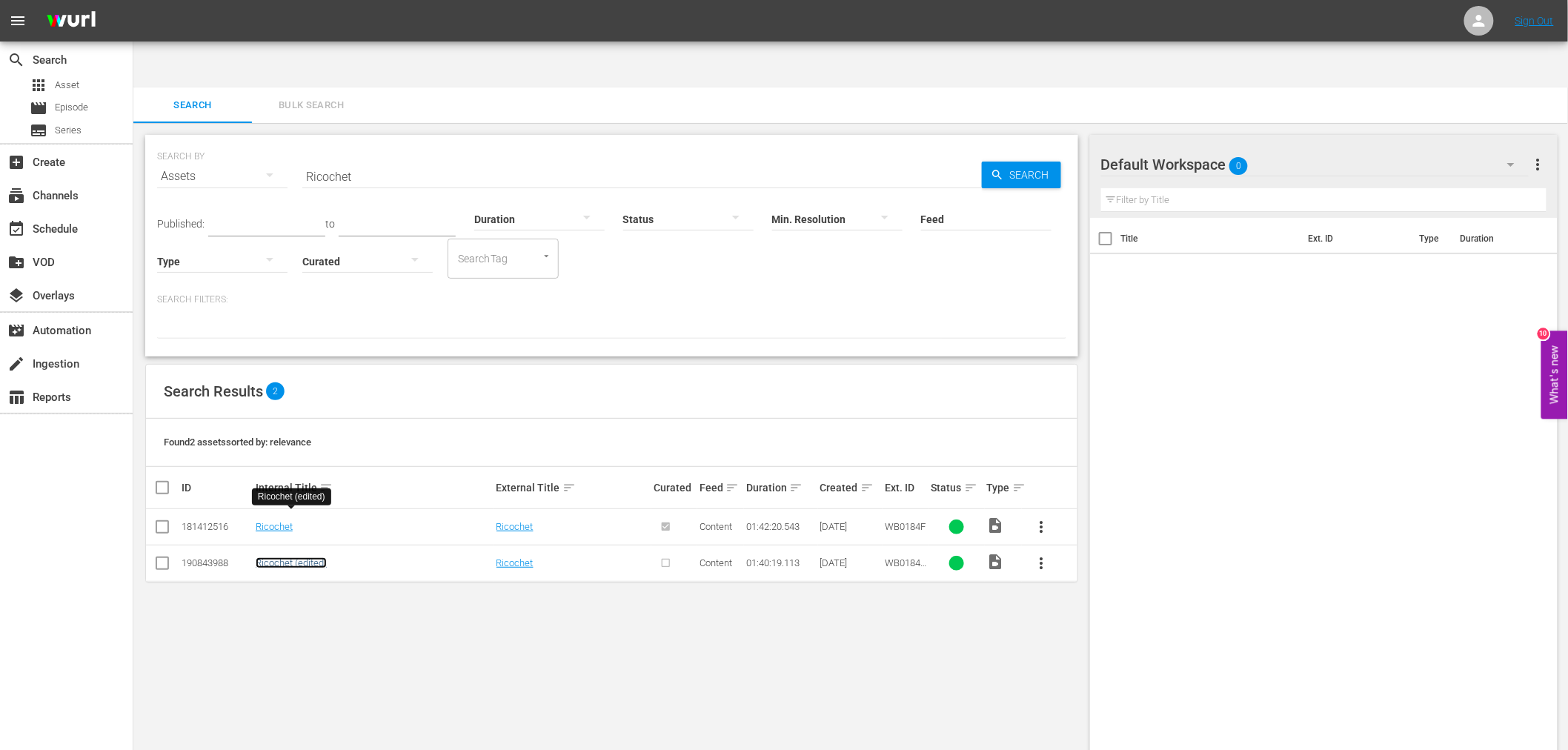
click at [266, 557] on link "Ricochet (edited)" at bounding box center [291, 563] width 71 height 11
click at [273, 521] on link "Ricochet" at bounding box center [273, 527] width 37 height 11
drag, startPoint x: 375, startPoint y: 117, endPoint x: 292, endPoint y: 117, distance: 83.0
click at [292, 141] on div "SEARCH BY Search By Assets Search ID, Title, Description, Keywords, or Category…" at bounding box center [612, 168] width 909 height 53
paste input "Swordfish"
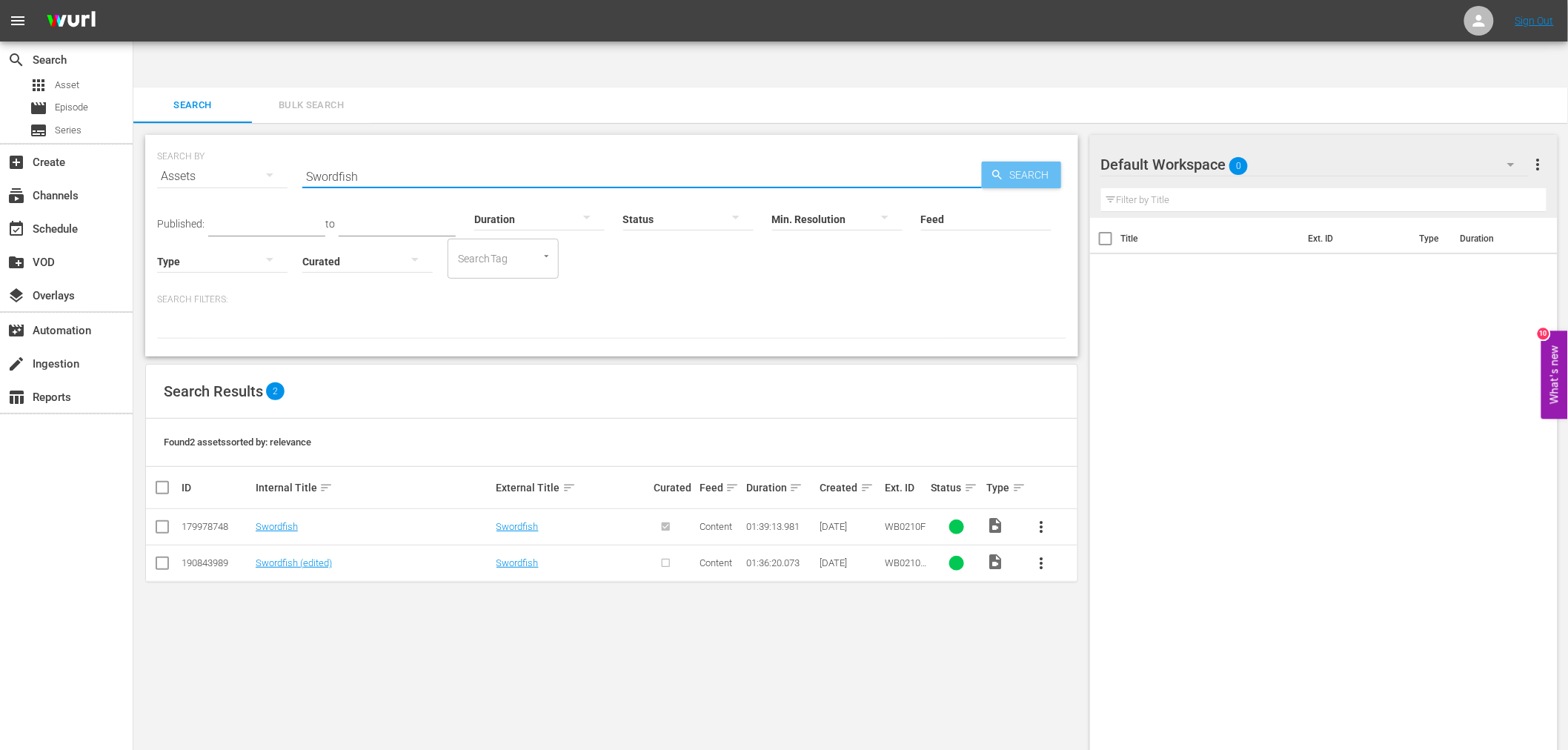
click at [1027, 161] on span "Search" at bounding box center [1032, 175] width 57 height 27
drag, startPoint x: 311, startPoint y: 132, endPoint x: 301, endPoint y: 127, distance: 11.2
click at [301, 141] on div "SEARCH BY Search By Assets Search ID, Title, Description, Keywords, or Category…" at bounding box center [612, 168] width 909 height 53
paste input "Three Kings"
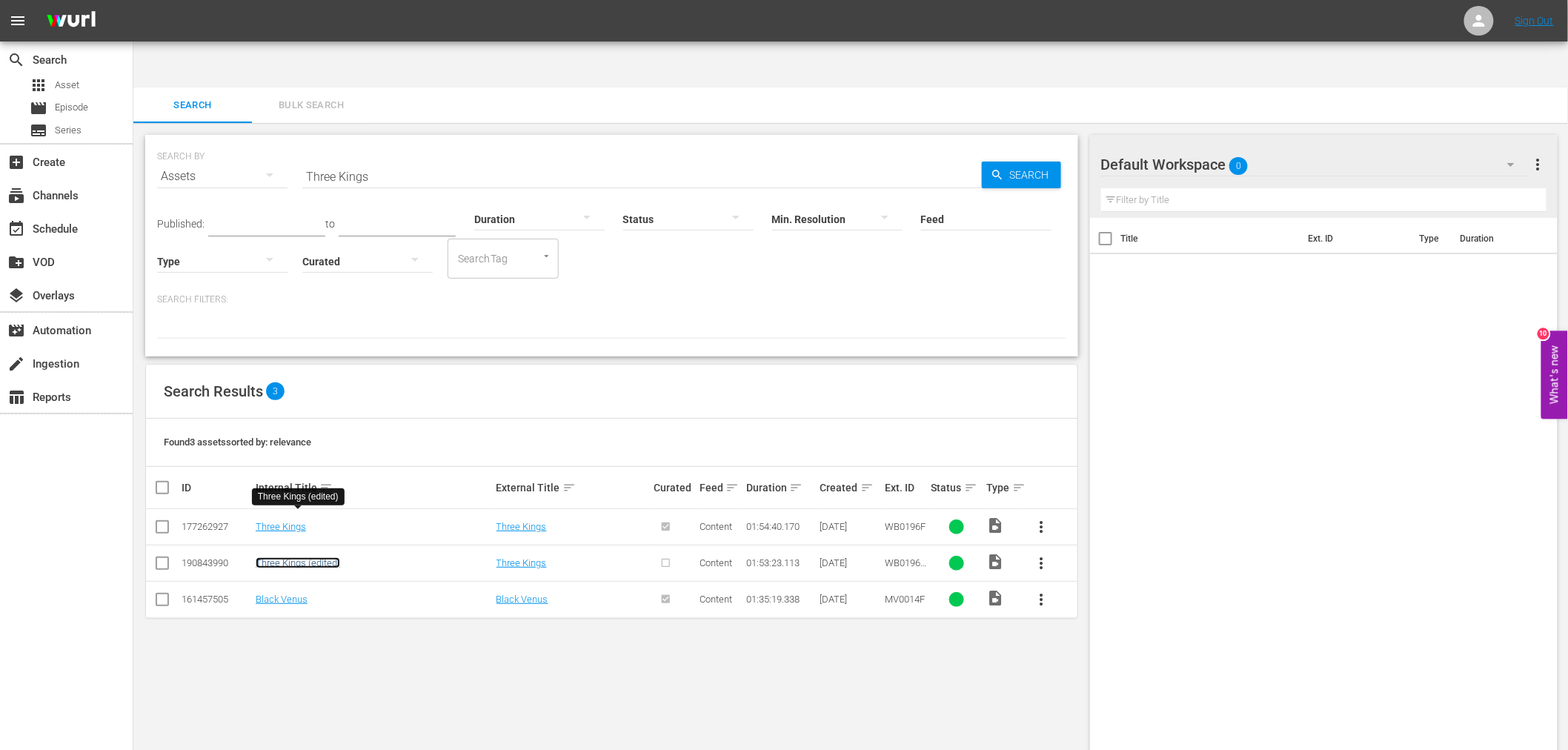
click at [282, 557] on link "Three Kings (edited)" at bounding box center [298, 563] width 85 height 11
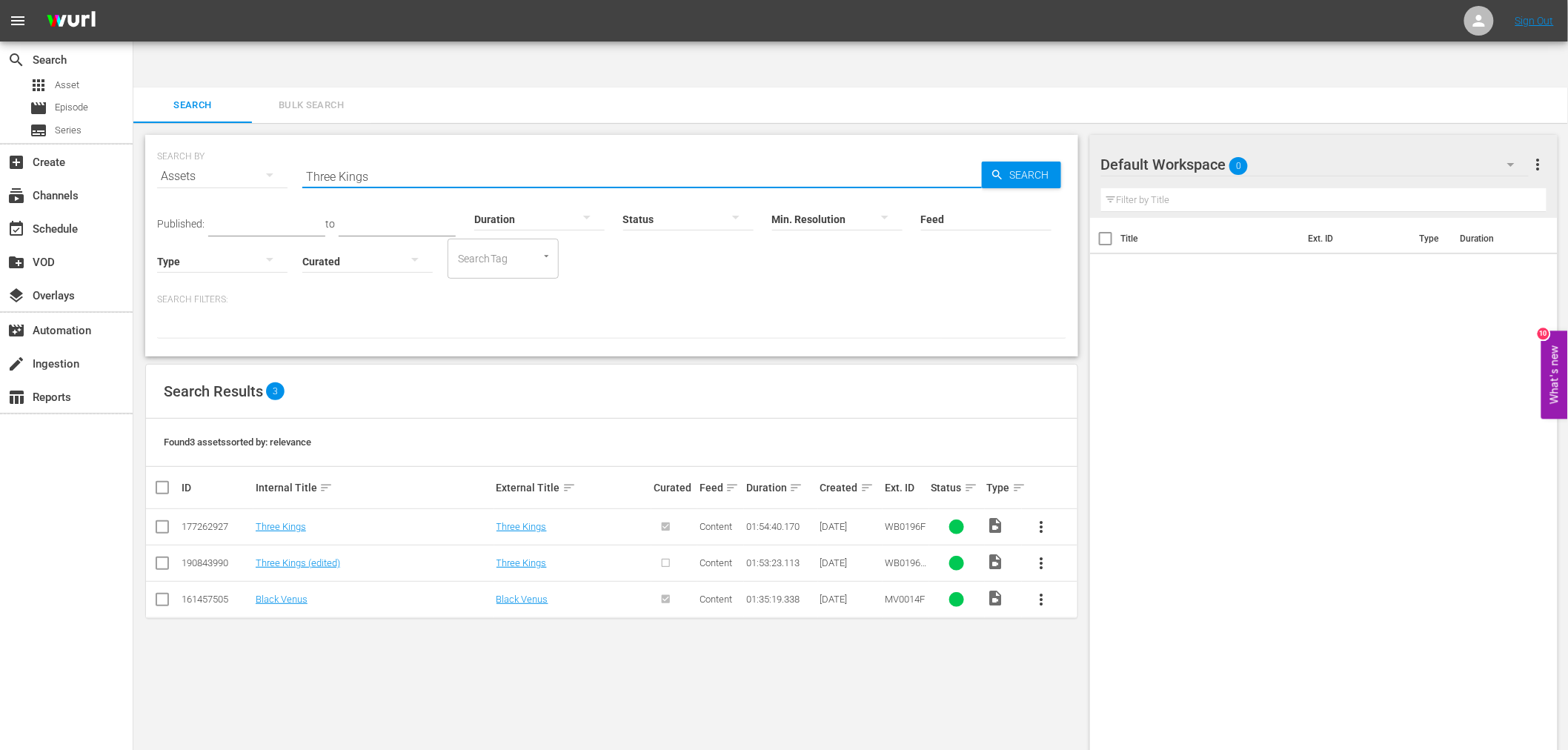
drag, startPoint x: 383, startPoint y: 131, endPoint x: 305, endPoint y: 124, distance: 78.3
click at [305, 158] on input "Three Kings" at bounding box center [642, 176] width 680 height 35
paste input "Woo"
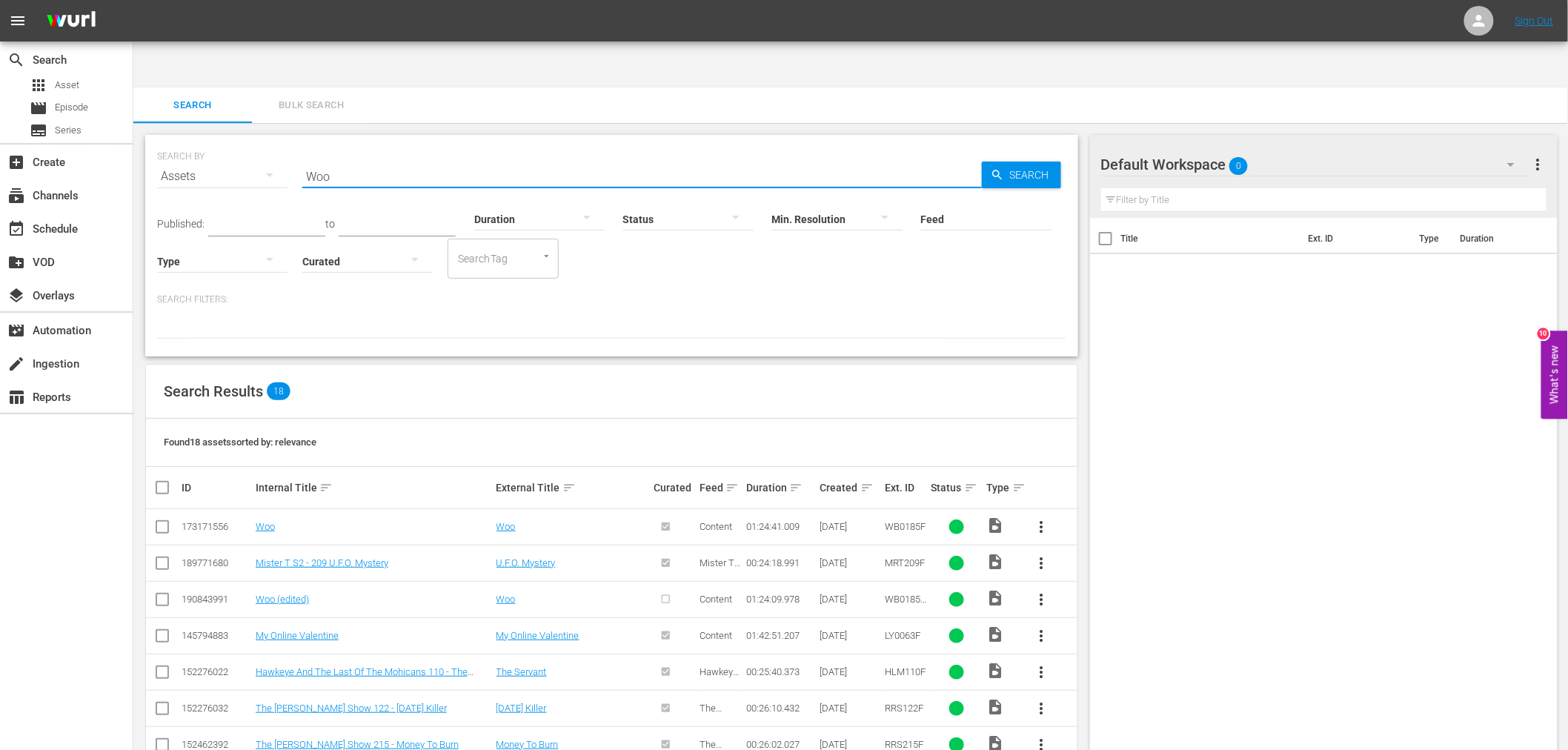
drag, startPoint x: 427, startPoint y: 131, endPoint x: 307, endPoint y: 134, distance: 120.0
click at [307, 158] on input "Woo" at bounding box center [642, 176] width 680 height 35
paste input "Be Mine...Or Else!"
type input "Be Mine...Or Else!"
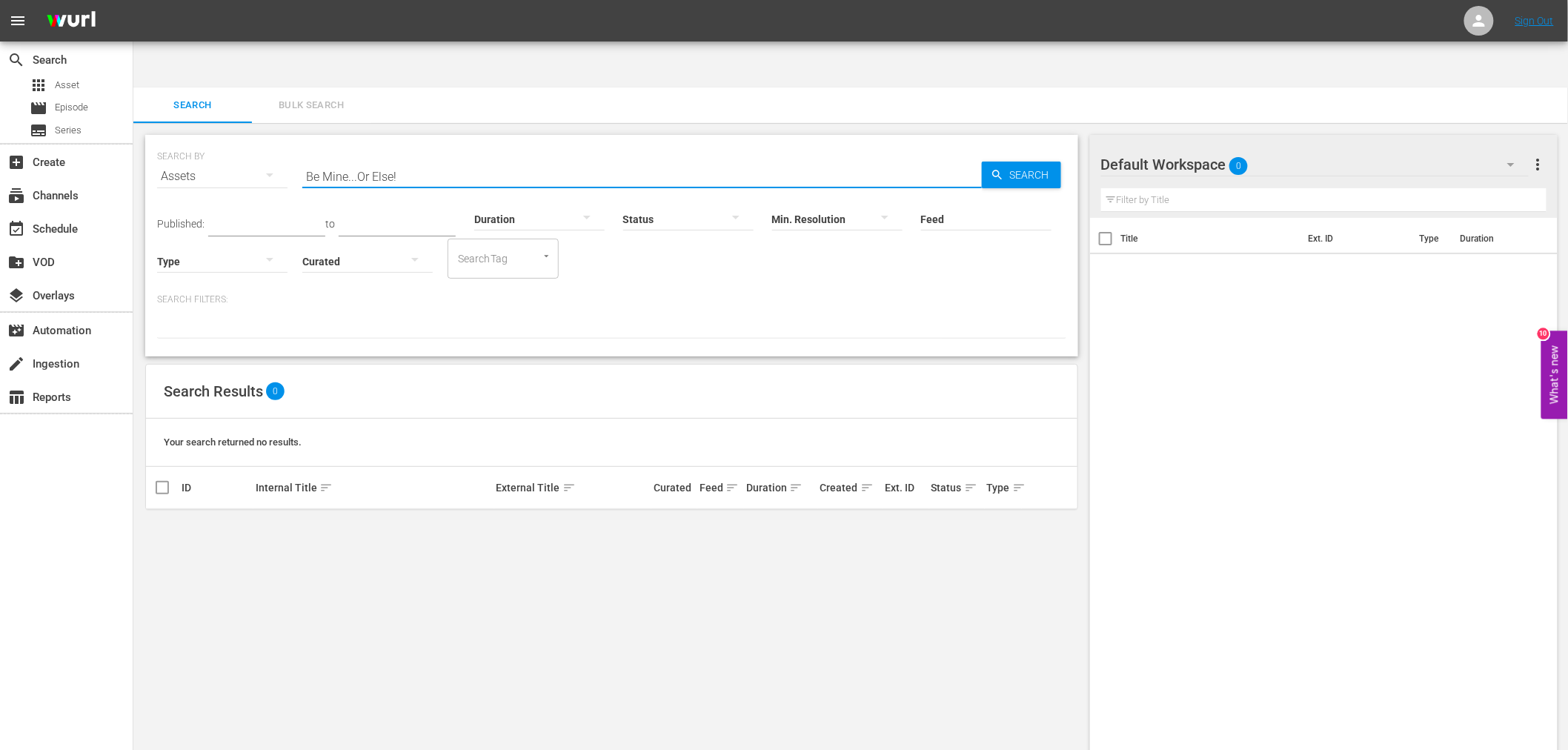
drag, startPoint x: 425, startPoint y: 129, endPoint x: 240, endPoint y: 121, distance: 185.2
click at [240, 141] on div "SEARCH BY Search By Assets Search ID, Title, Description, Keywords, or Category…" at bounding box center [612, 168] width 909 height 53
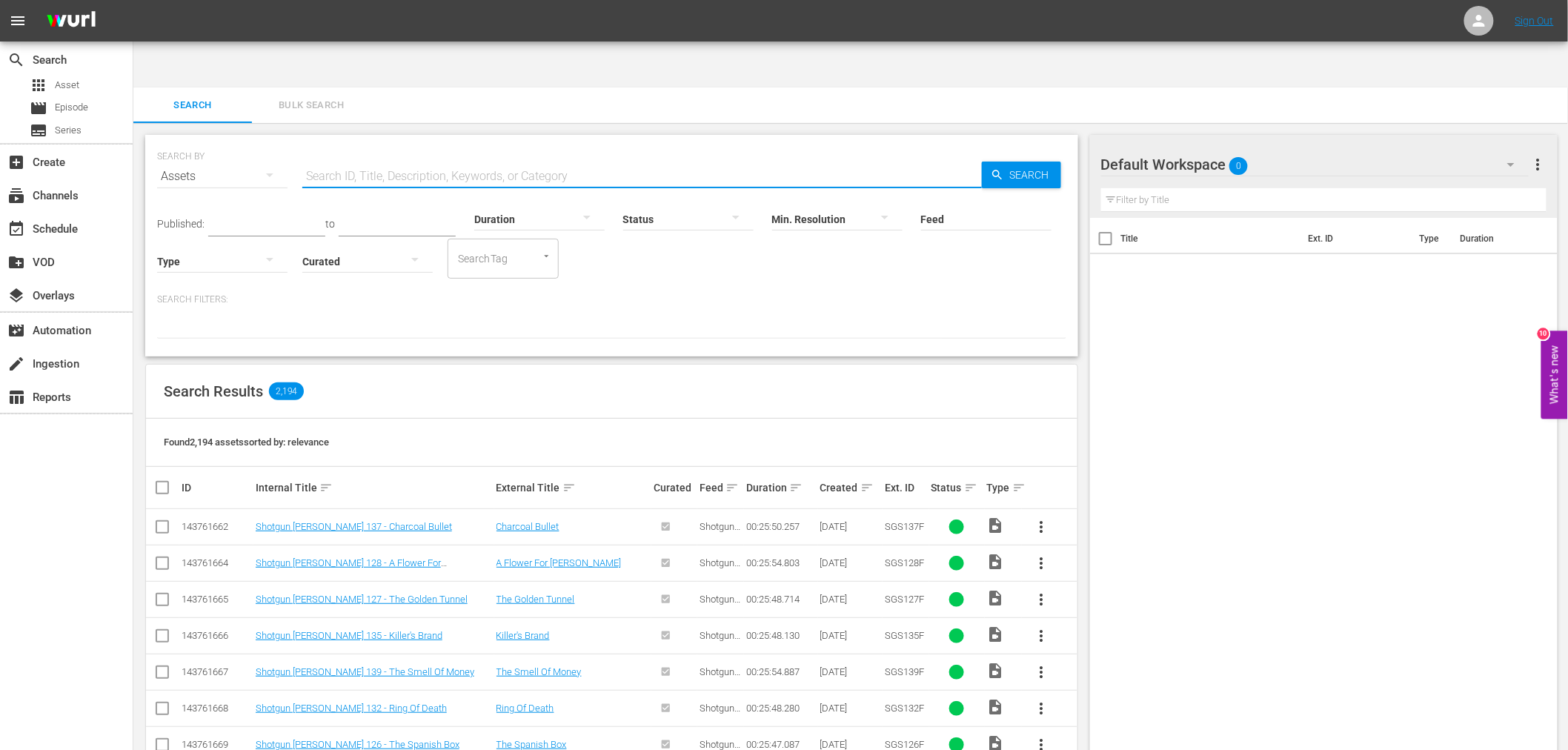
click at [476, 158] on input "text" at bounding box center [642, 176] width 680 height 35
paste input "Botswana Aki And The Hydrant Of Doom"
type input "Botswana Aki And The Hydrant Of Doom"
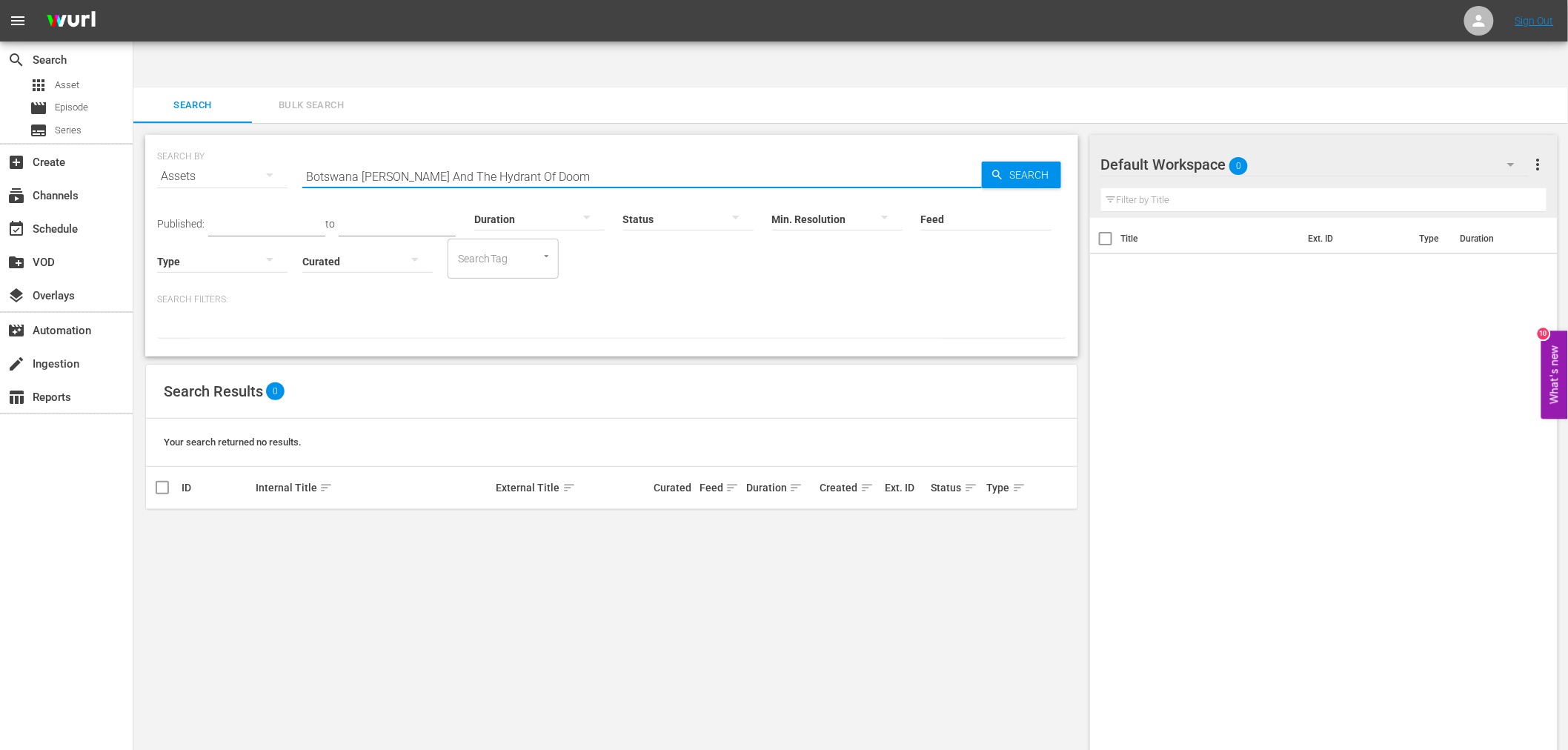
drag, startPoint x: 541, startPoint y: 126, endPoint x: 186, endPoint y: 117, distance: 355.1
click at [186, 141] on div "SEARCH BY Search By Assets Search ID, Title, Description, Keywords, or Category…" at bounding box center [612, 168] width 909 height 53
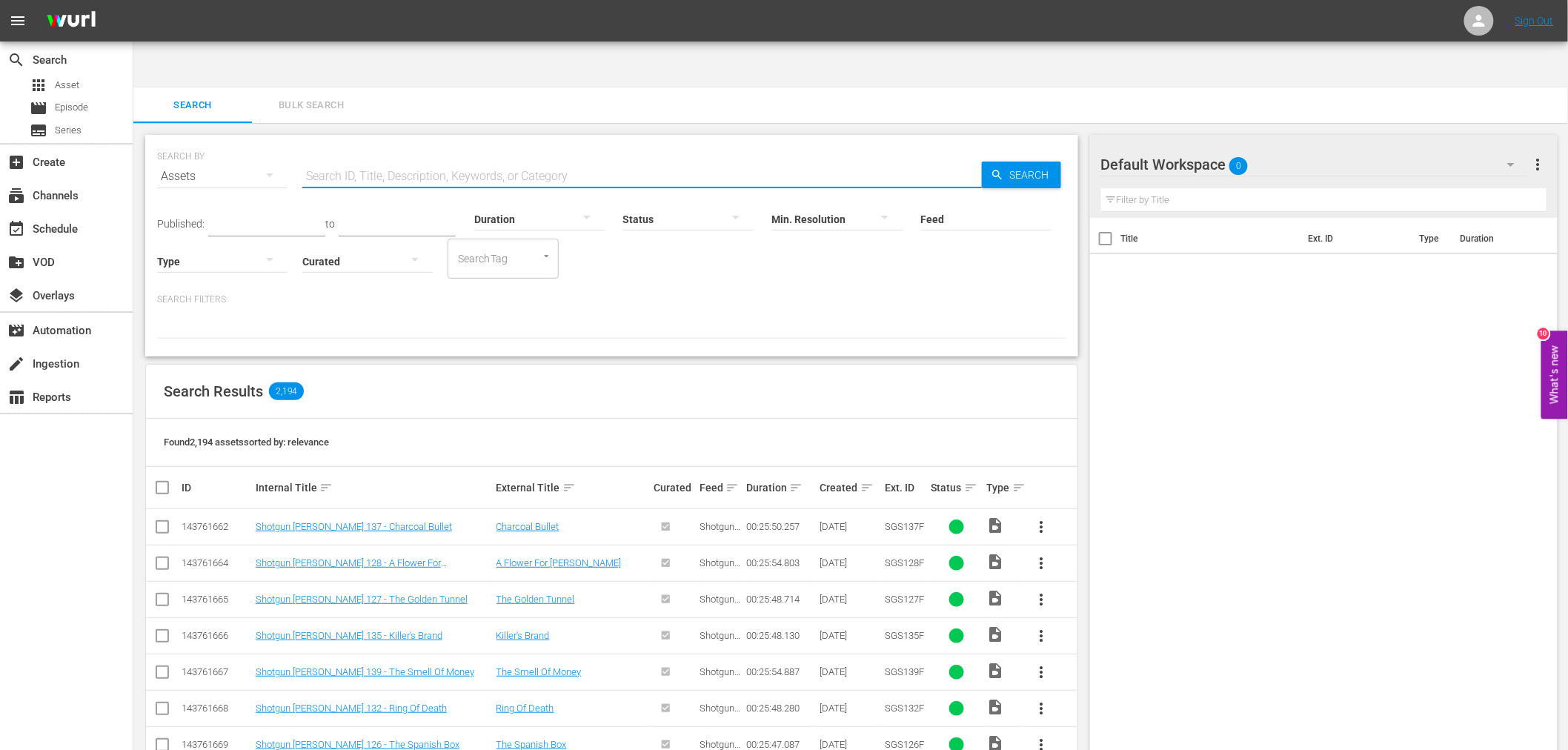
click at [367, 158] on input "text" at bounding box center [642, 176] width 680 height 35
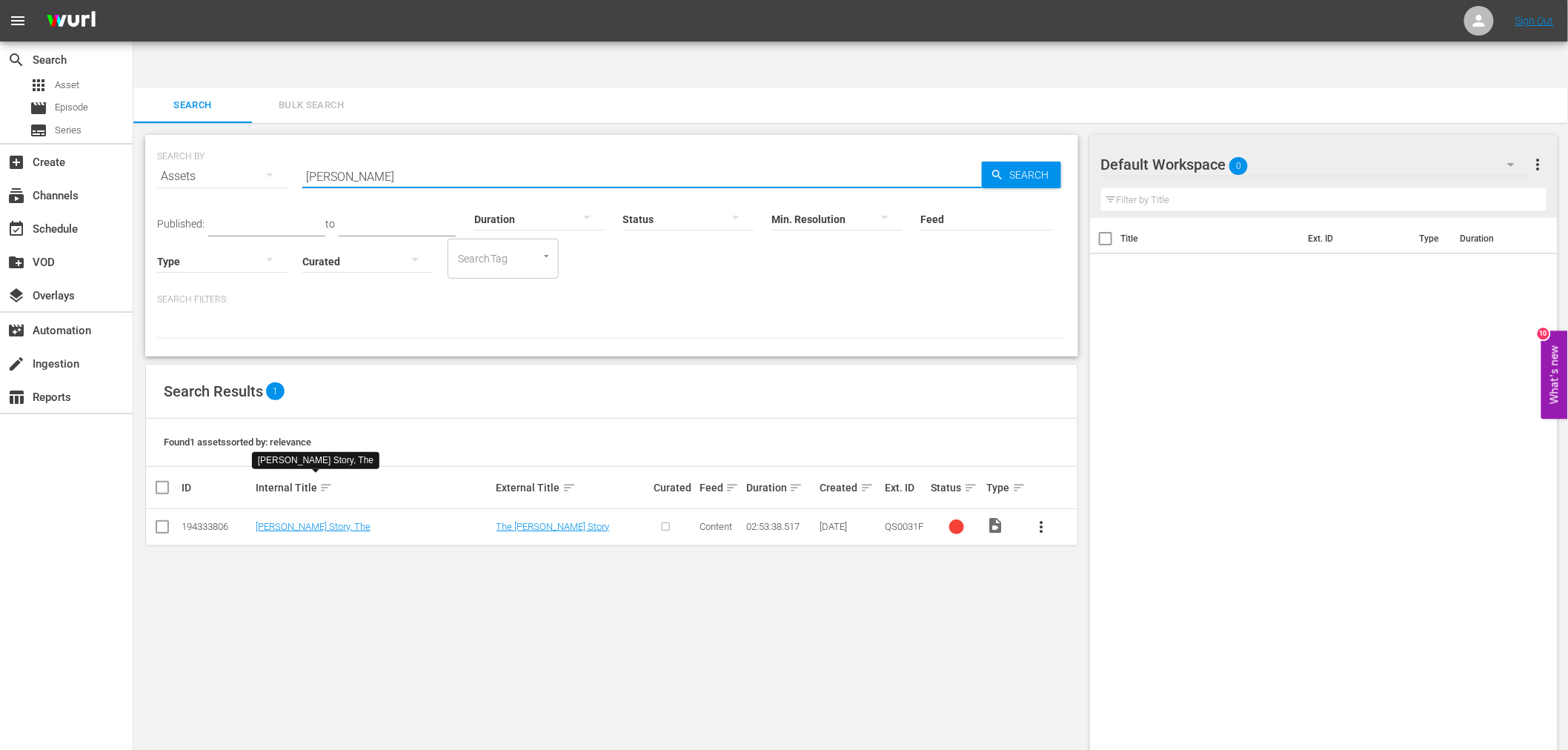
drag, startPoint x: 376, startPoint y: 131, endPoint x: 262, endPoint y: 129, distance: 114.0
click at [262, 141] on div "SEARCH BY Search By Assets Search ID, Title, Description, Keywords, or Category…" at bounding box center [612, 168] width 909 height 53
paste input "Inspector Ike"
click at [292, 521] on link "Inspector Ike" at bounding box center [312, 527] width 113 height 11
drag, startPoint x: 419, startPoint y: 131, endPoint x: 215, endPoint y: 129, distance: 204.0
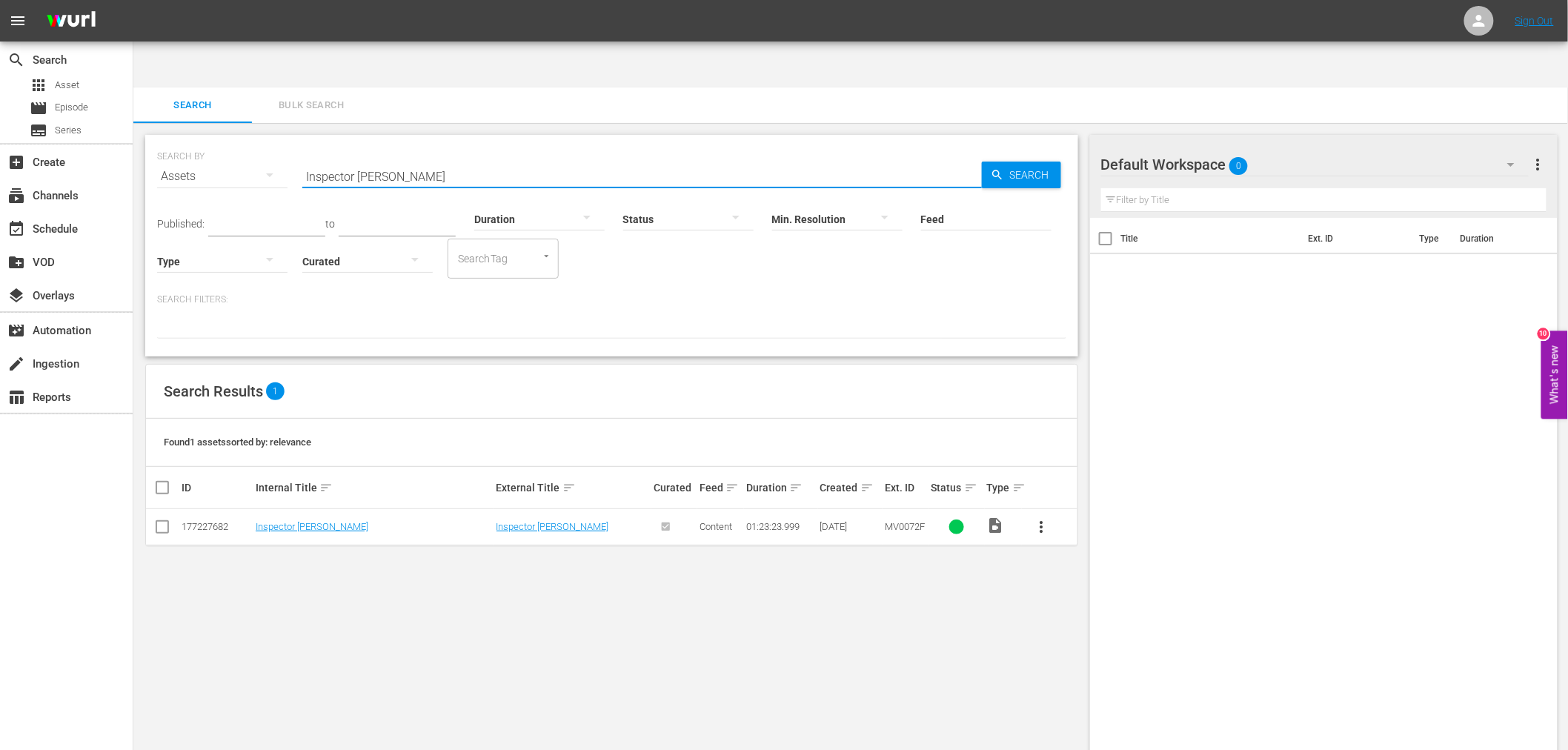
click at [215, 141] on div "SEARCH BY Search By Assets Search ID, Title, Description, Keywords, or Category…" at bounding box center [612, 168] width 909 height 53
paste input "ron Brothers"
type input "Iron Brothers"
drag, startPoint x: 537, startPoint y: 133, endPoint x: 190, endPoint y: 106, distance: 348.0
click at [190, 141] on div "SEARCH BY Search By Assets Search ID, Title, Description, Keywords, or Category…" at bounding box center [612, 168] width 909 height 53
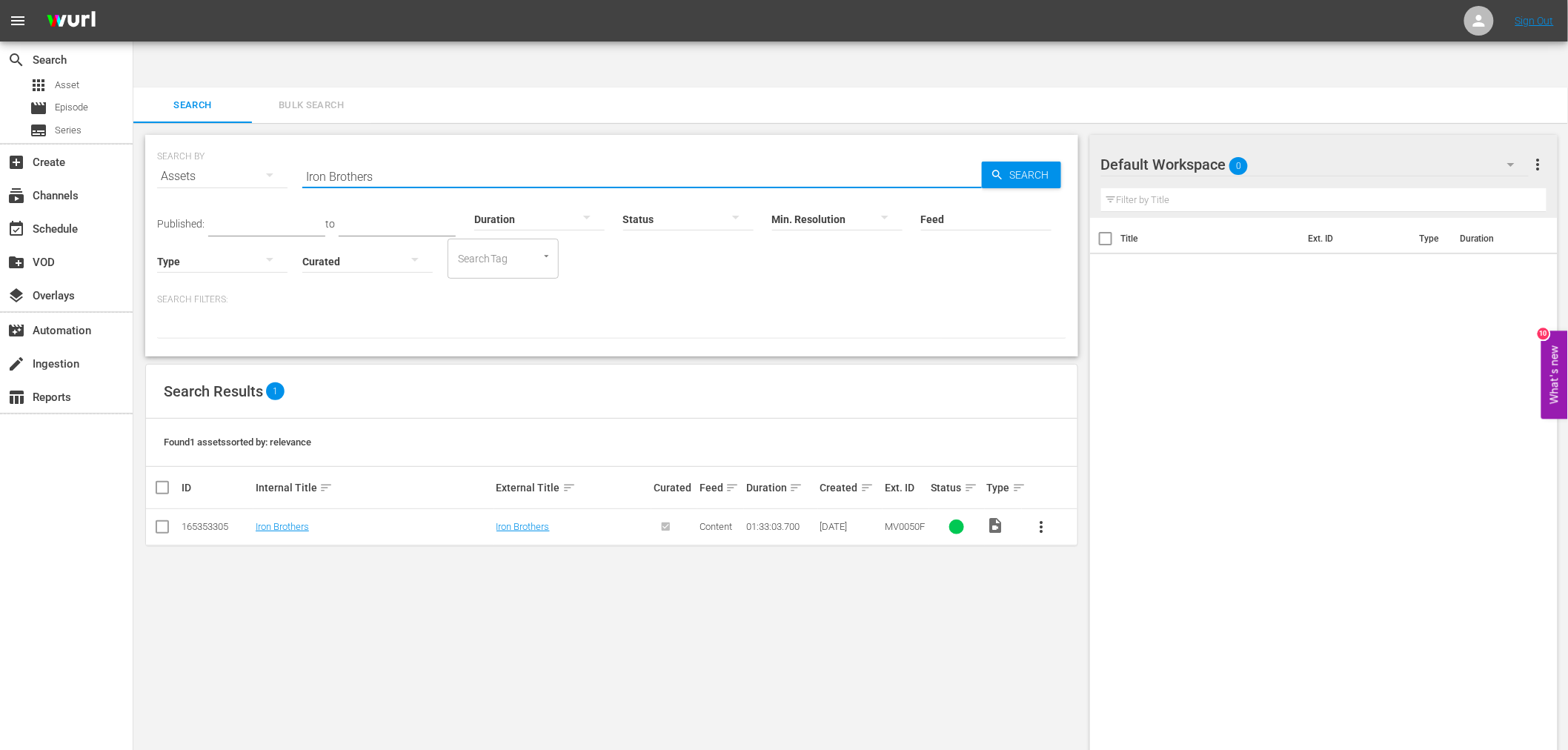
paste input "text"
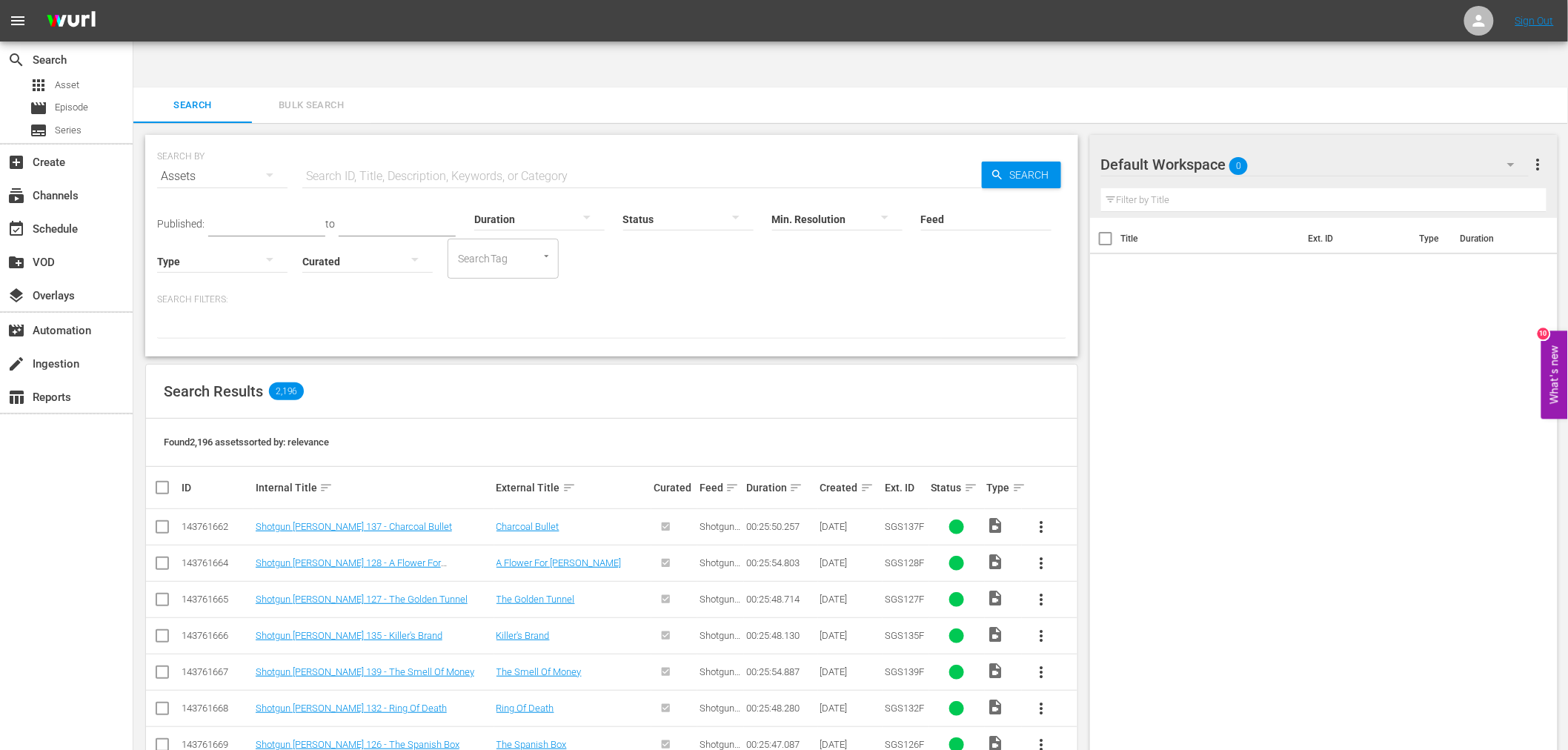
click at [457, 158] on input "text" at bounding box center [642, 176] width 680 height 35
paste input "It Can Be Done Amigo"
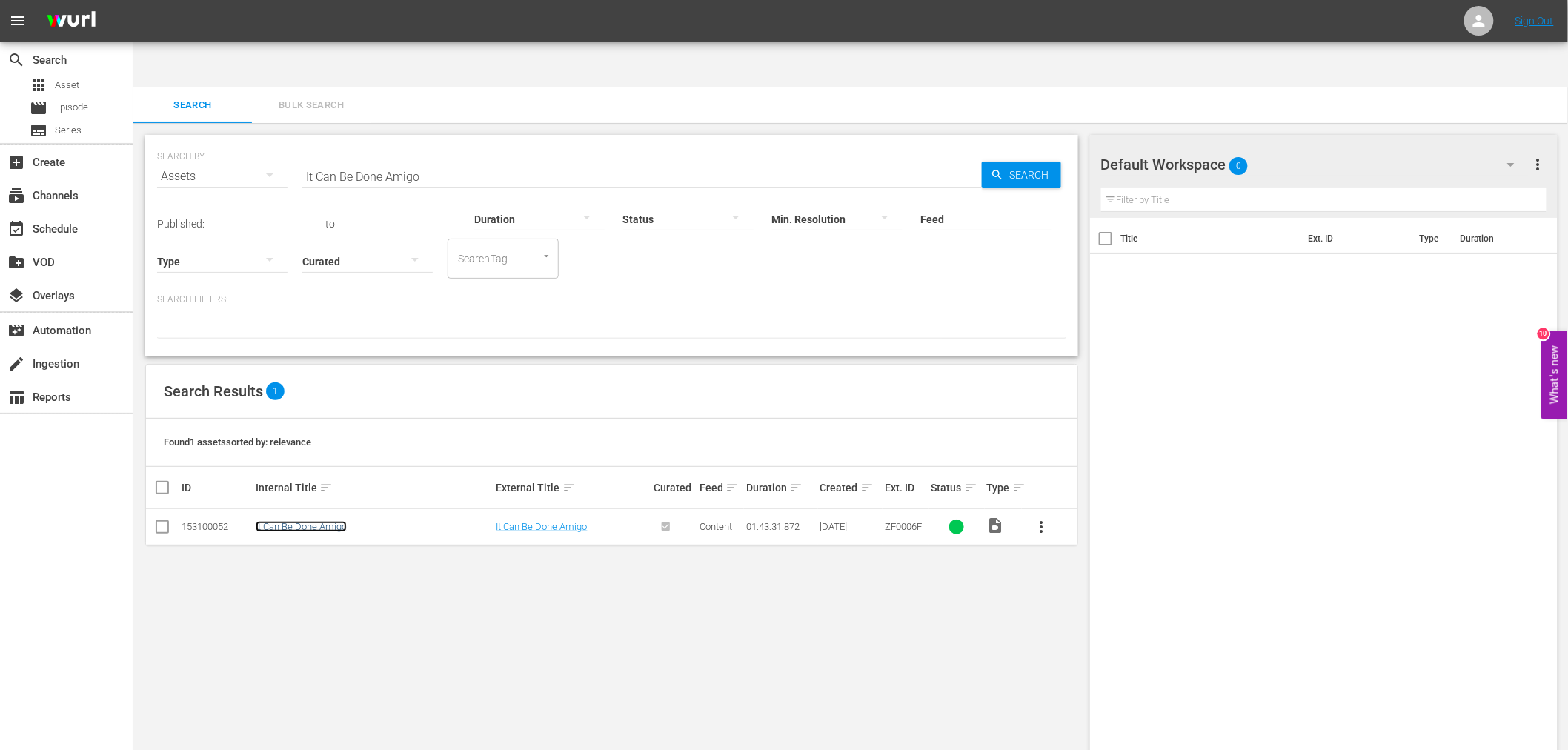
click at [302, 521] on link "It Can Be Done Amigo" at bounding box center [301, 527] width 91 height 11
drag, startPoint x: 414, startPoint y: 133, endPoint x: 265, endPoint y: 114, distance: 150.2
click at [265, 141] on div "SEARCH BY Search By Assets Search ID, Title, Description, Keywords, or Category…" at bounding box center [612, 168] width 909 height 53
paste input "Jackie Robinson Story"
click at [1162, 397] on div "Title Ext. ID Type Duration" at bounding box center [1324, 498] width 468 height 562
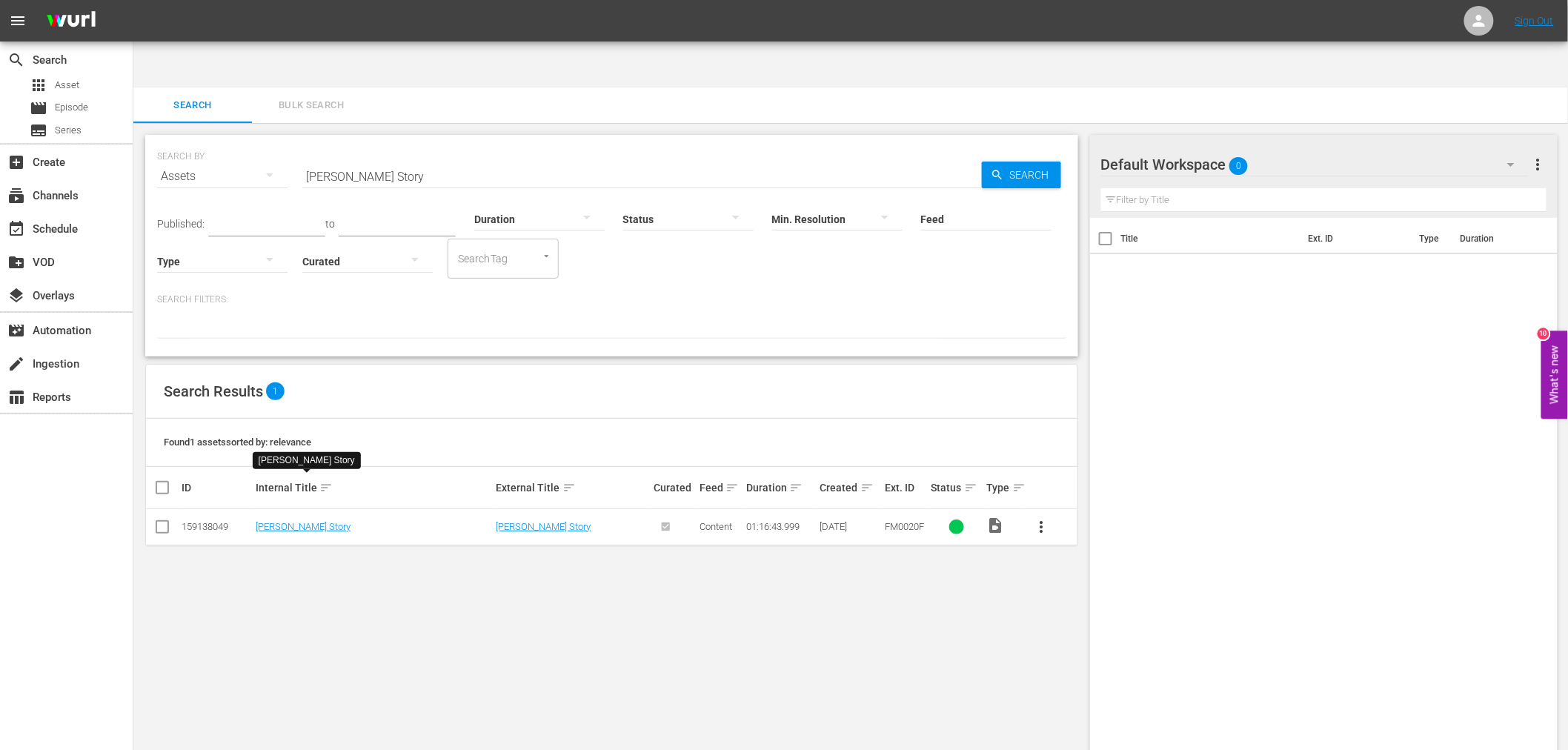
click at [442, 158] on input "Jackie Robinson Story" at bounding box center [642, 176] width 680 height 35
paste input "mes Brown: Mr. Dynamite Unauthorized"
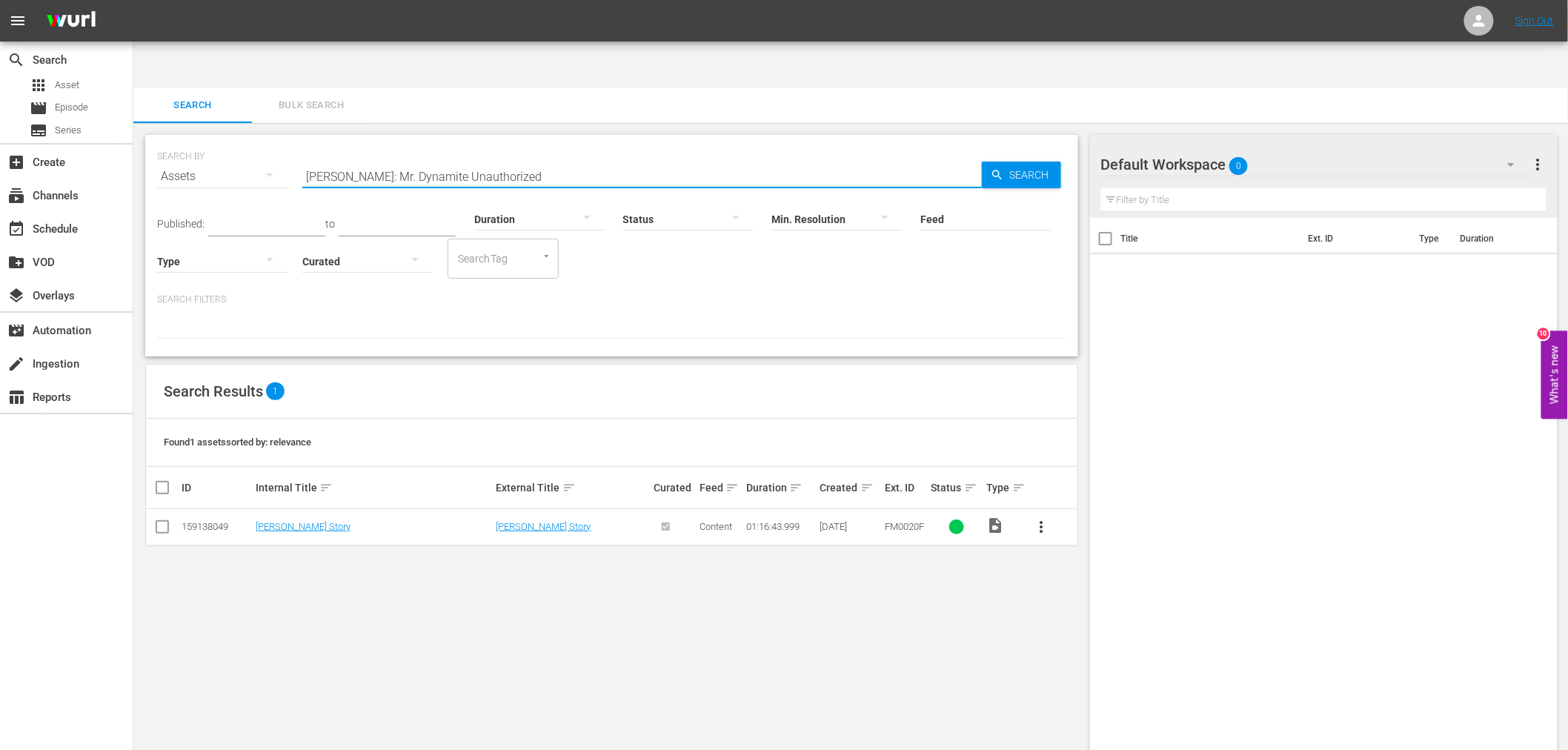
type input "James Brown: Mr. Dynamite Unauthorized"
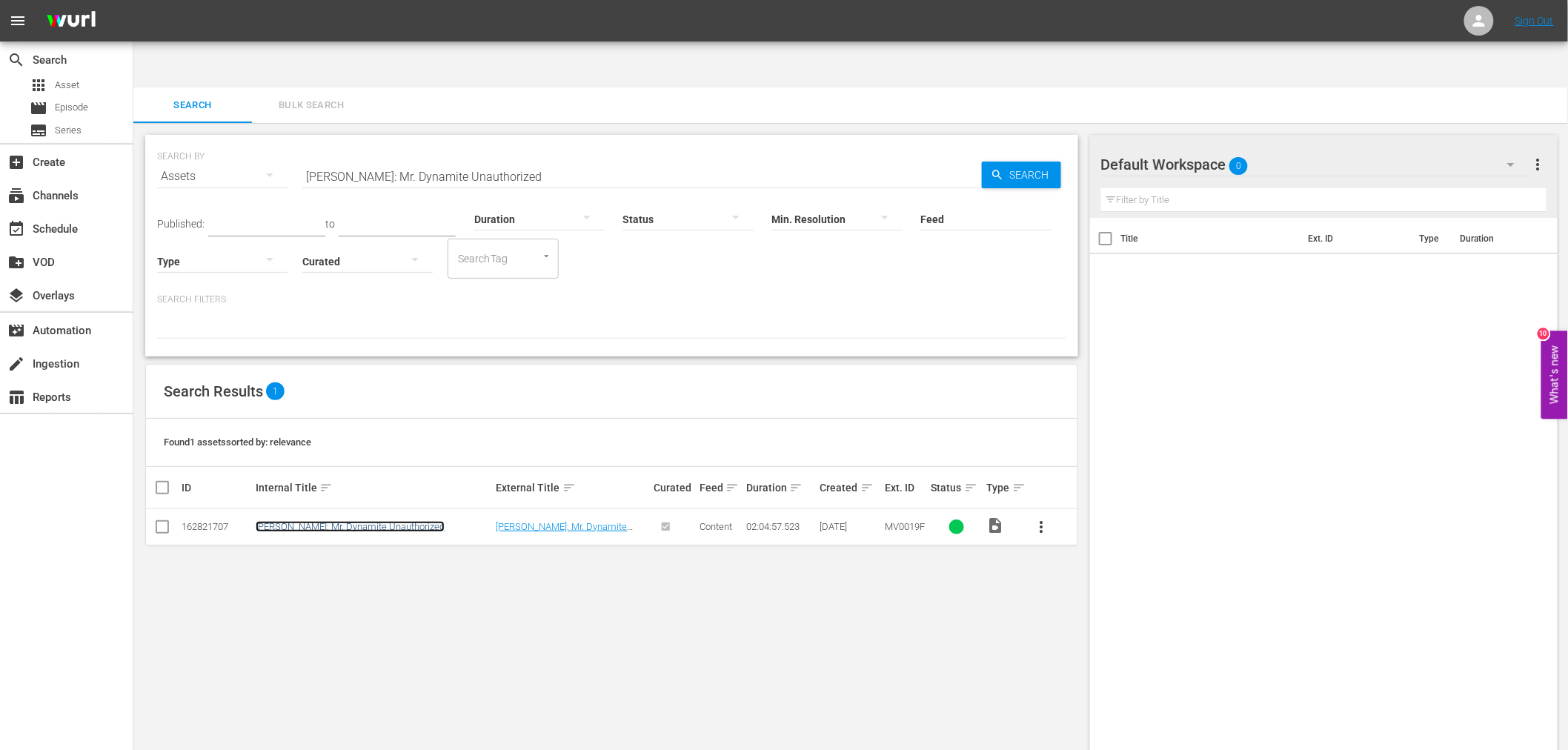
click at [395, 521] on link "James Brown: Mr. Dynamite Unauthorized" at bounding box center [349, 527] width 189 height 11
click at [898, 527] on div "SEARCH BY Search By Assets Search ID, Title, Description, Keywords, or Category…" at bounding box center [611, 460] width 956 height 675
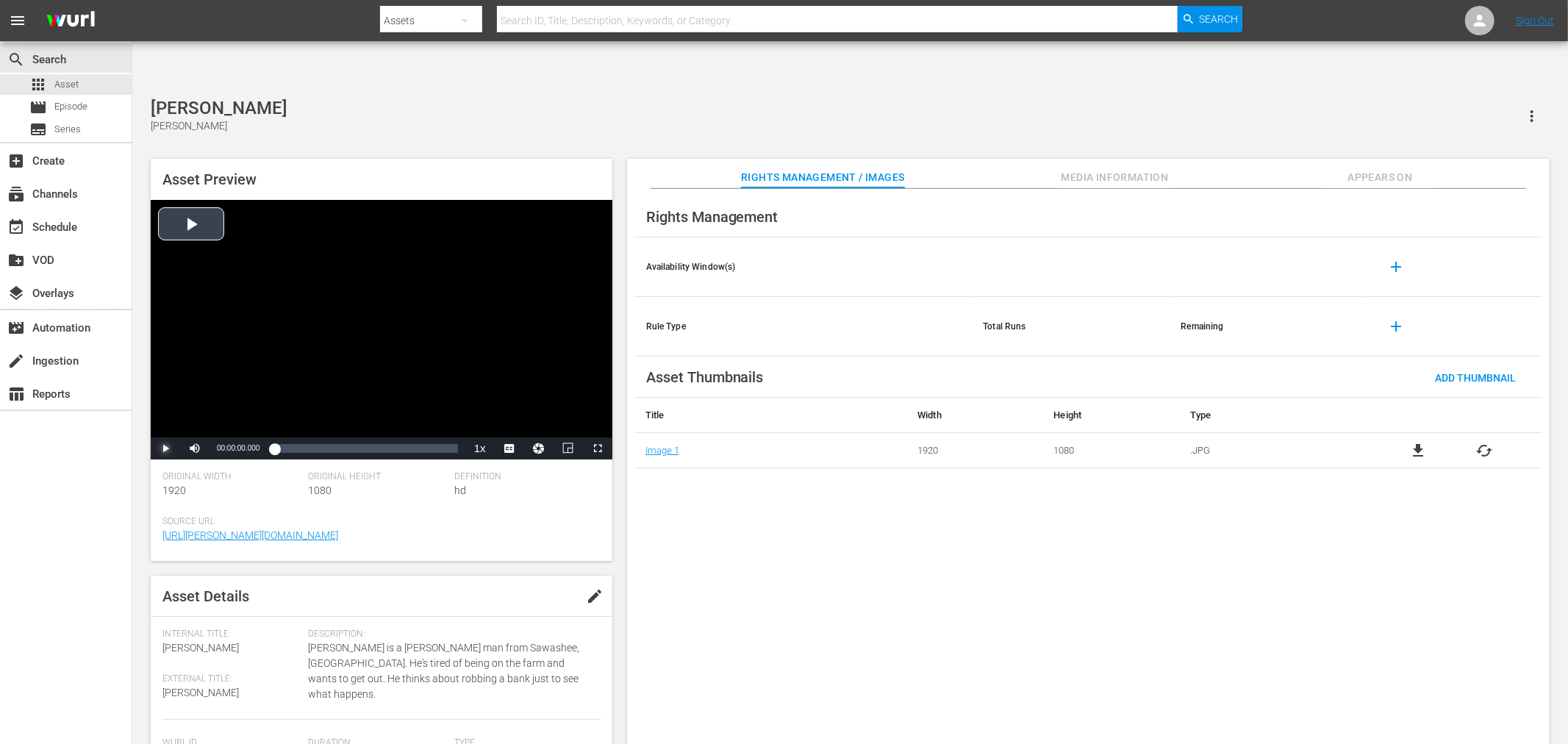
click at [166, 449] on span "Video Player" at bounding box center [166, 449] width 0 height 0
click at [521, 406] on span "Video Player" at bounding box center [516, 413] width 13 height 15
click at [338, 442] on div "Loaded : 0.61% 00:23:07.108 00:00:01.776" at bounding box center [366, 449] width 183 height 15
click at [452, 442] on div "01:04:18.392" at bounding box center [452, 449] width 1 height 15
click at [166, 449] on span "Video Player" at bounding box center [166, 449] width 0 height 0
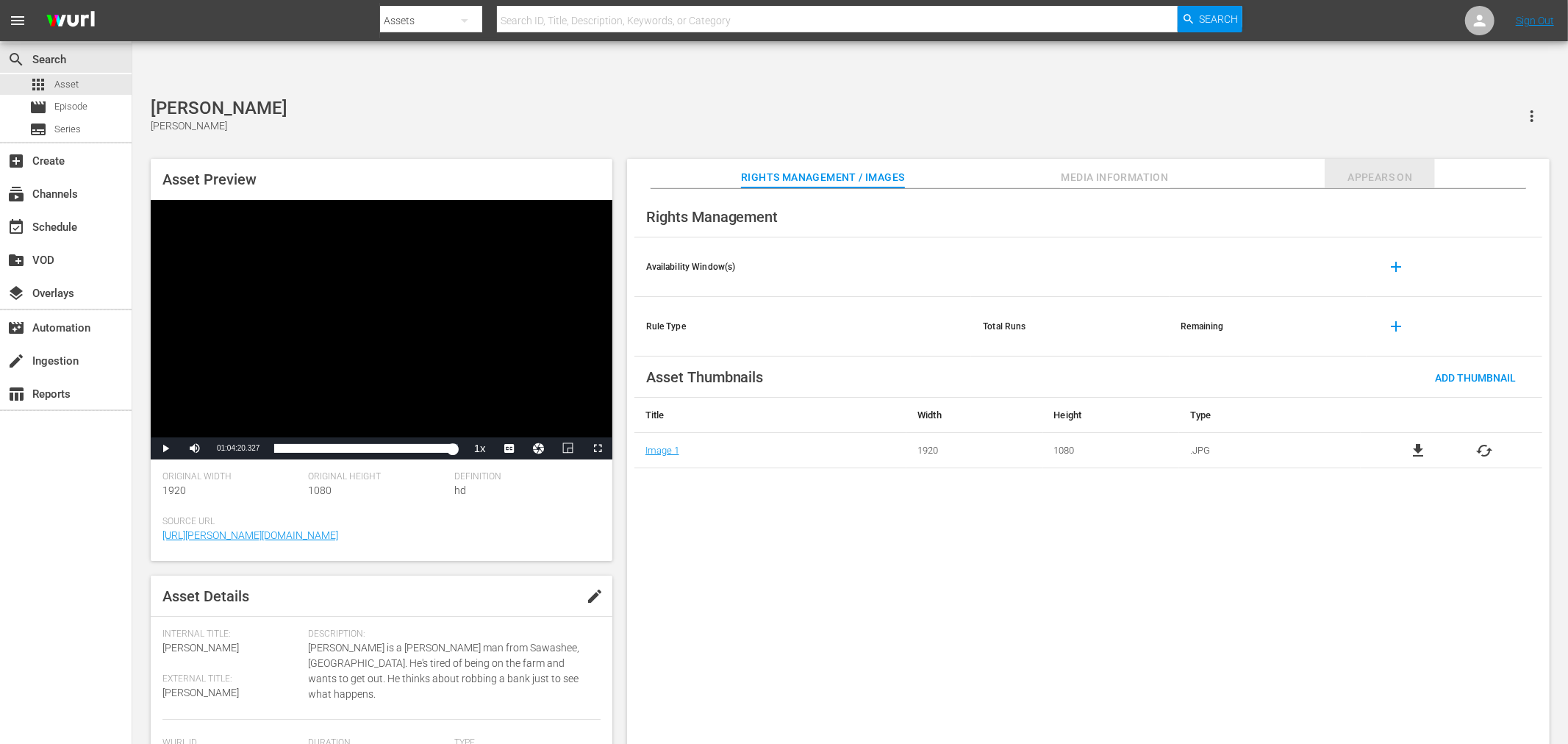
click at [1369, 159] on button "Appears On" at bounding box center [1380, 173] width 110 height 30
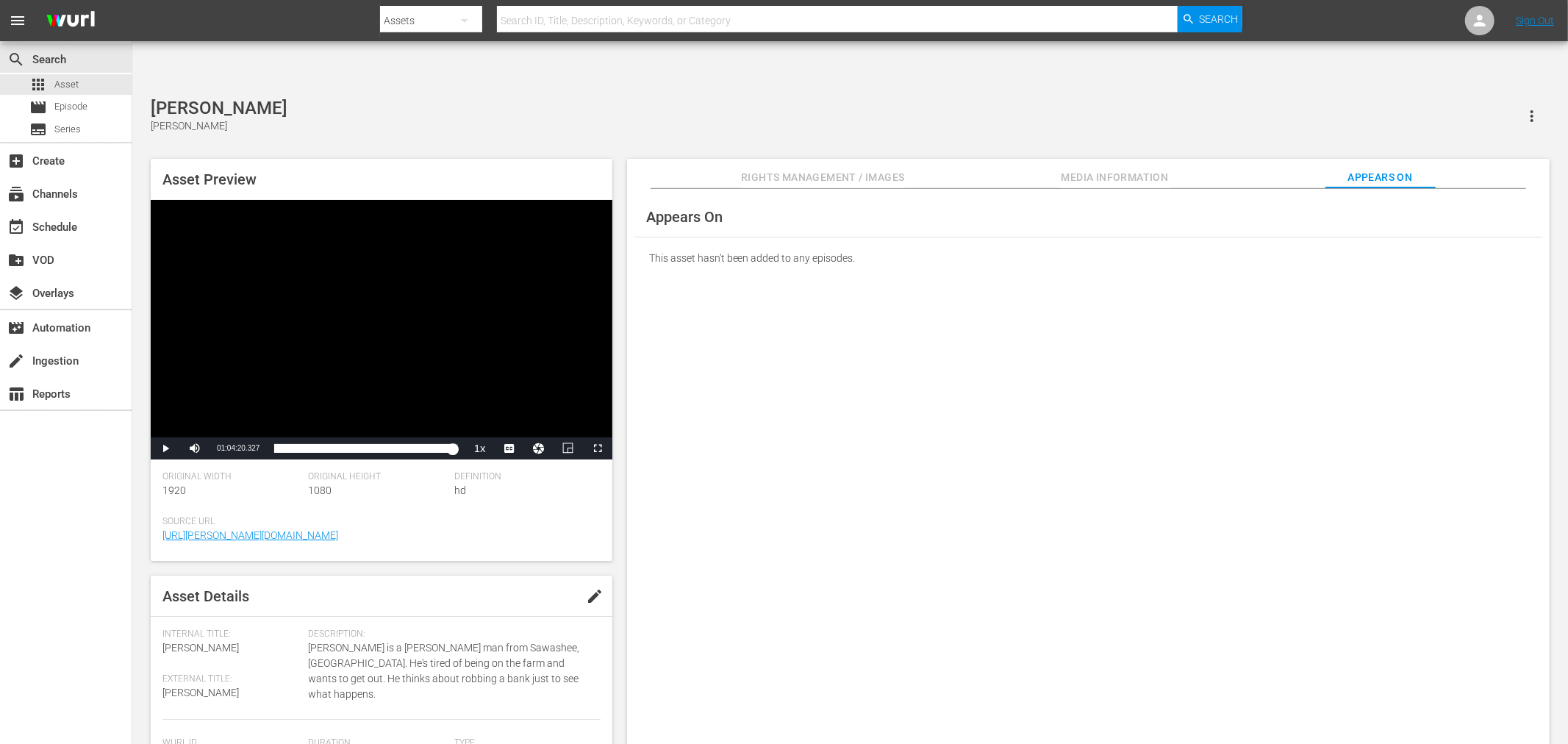
click at [1117, 197] on div "Appears On" at bounding box center [1088, 217] width 908 height 41
click at [1120, 169] on span "Media Information" at bounding box center [1115, 178] width 110 height 19
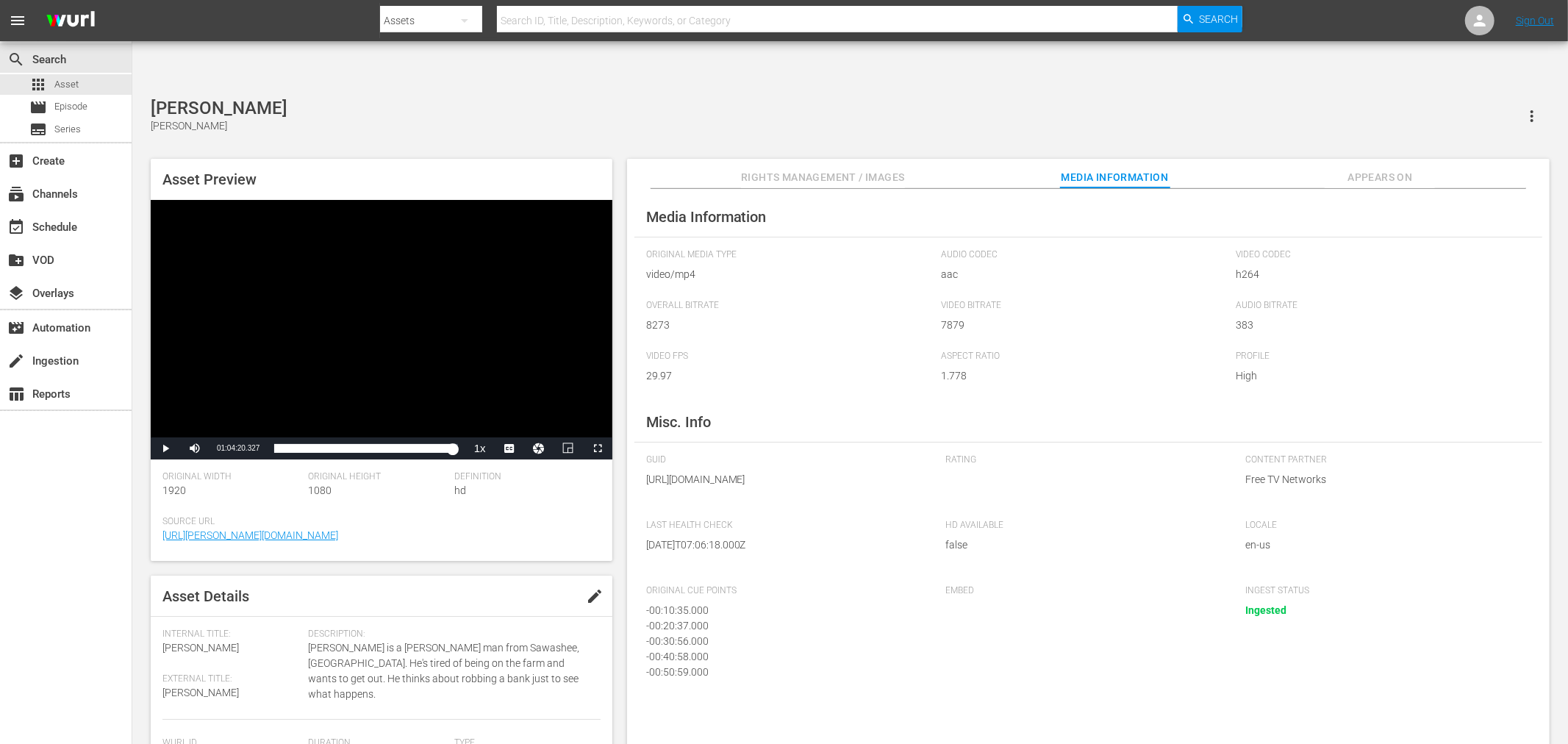
click at [561, 105] on div "Vernon Vernon Asset Preview Video Player is loading. Play Video Play Mute 0% Cu…" at bounding box center [849, 429] width 1413 height 662
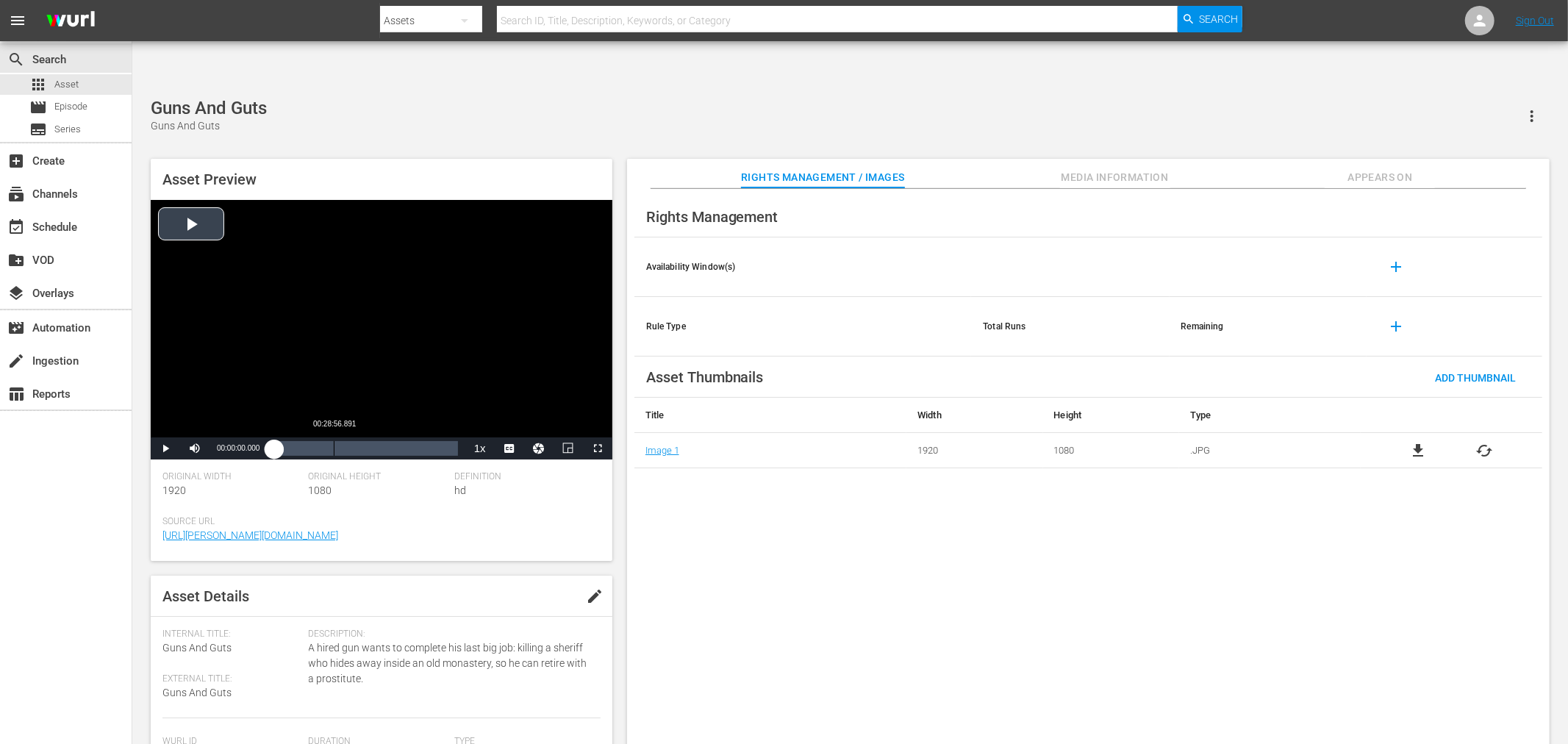
click at [334, 442] on div "Loaded : 0.11% 00:28:56.891 00:00:00.000" at bounding box center [366, 449] width 183 height 15
click at [1108, 169] on span "Media Information" at bounding box center [1115, 178] width 110 height 19
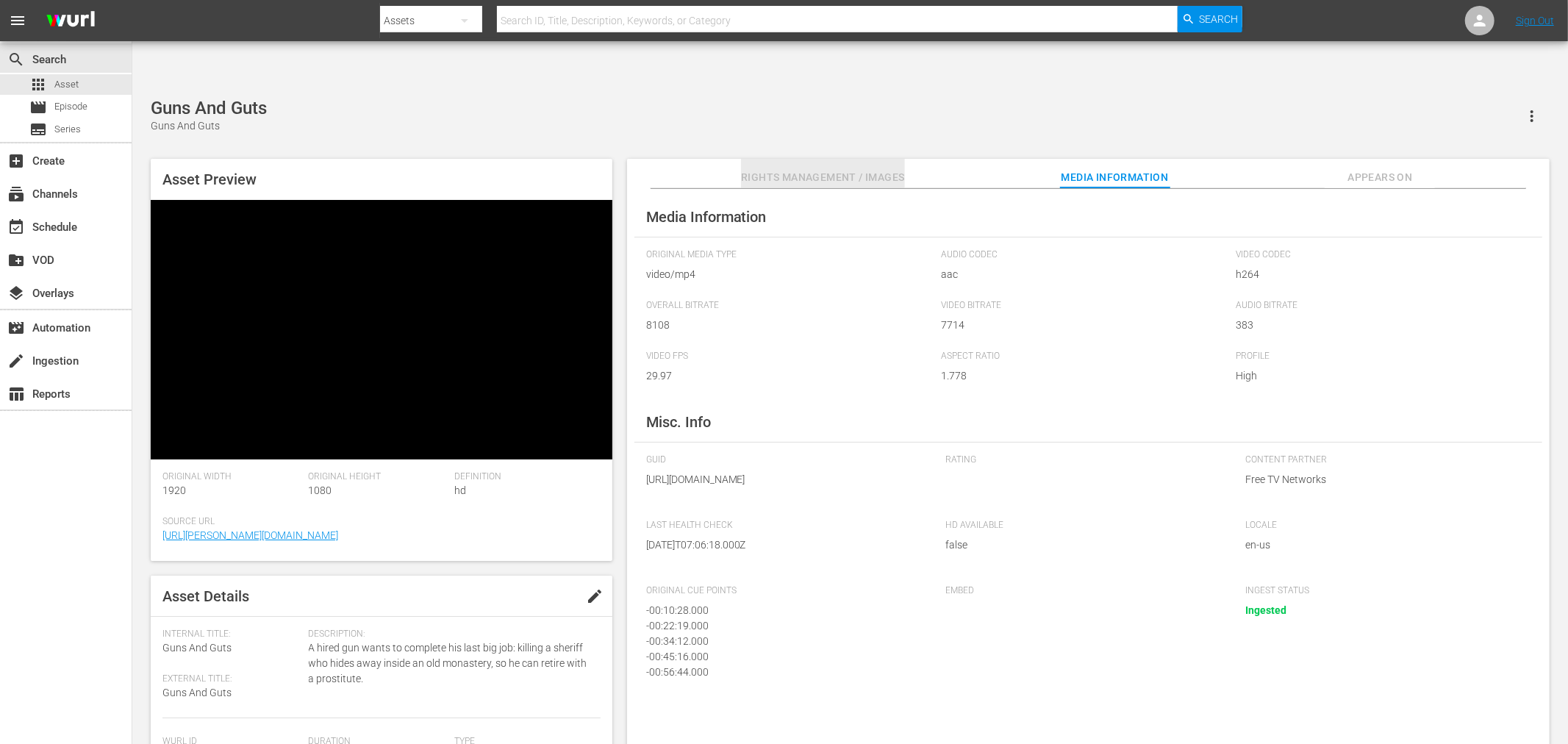
click at [827, 169] on span "Rights Management / Images" at bounding box center [823, 178] width 163 height 19
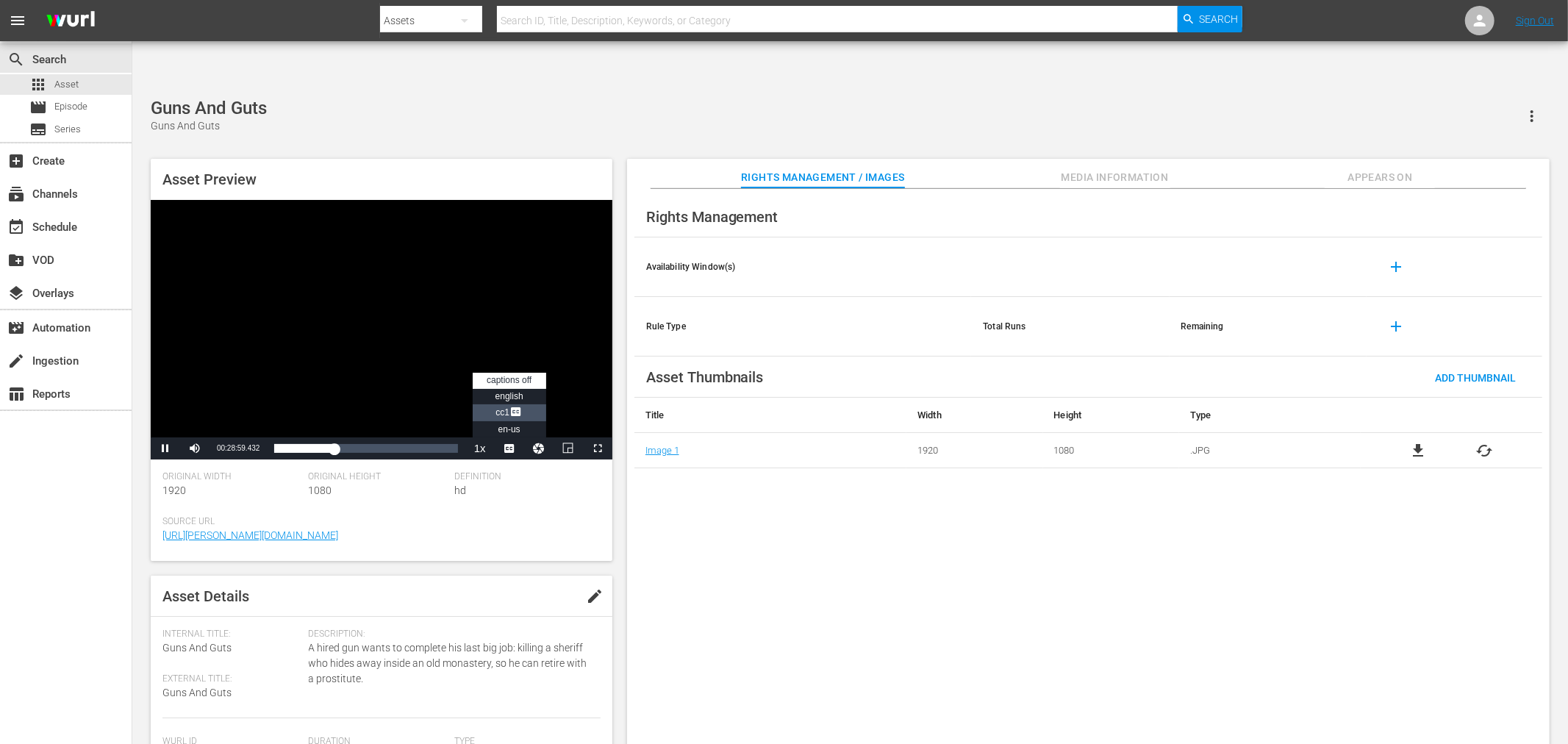
click at [523, 404] on li "CC1 Captions" at bounding box center [509, 413] width 74 height 17
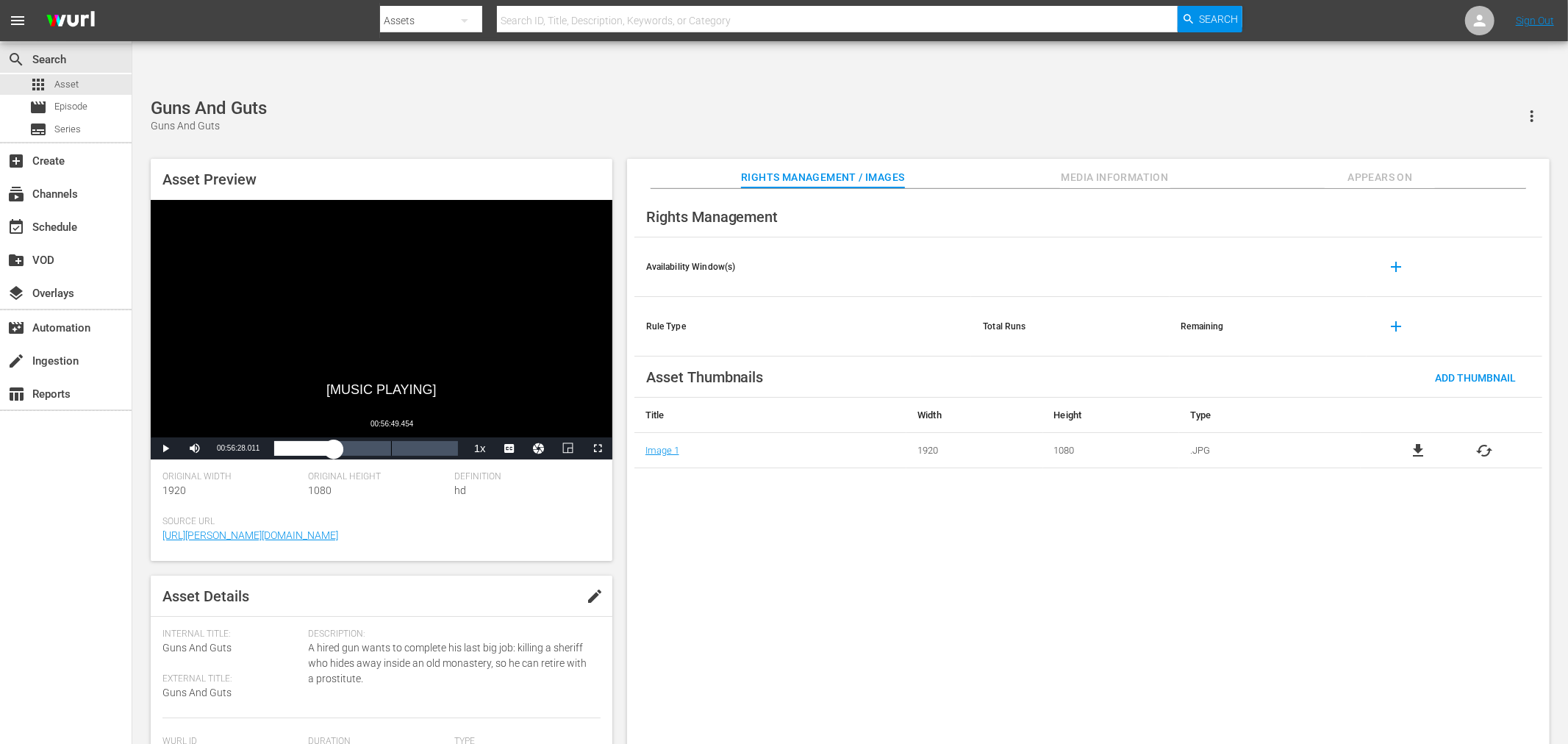
click at [390, 442] on div "Loaded : 32.85% 00:56:49.454 00:29:00.934" at bounding box center [366, 449] width 183 height 15
click at [166, 449] on span "Video Player" at bounding box center [166, 449] width 0 height 0
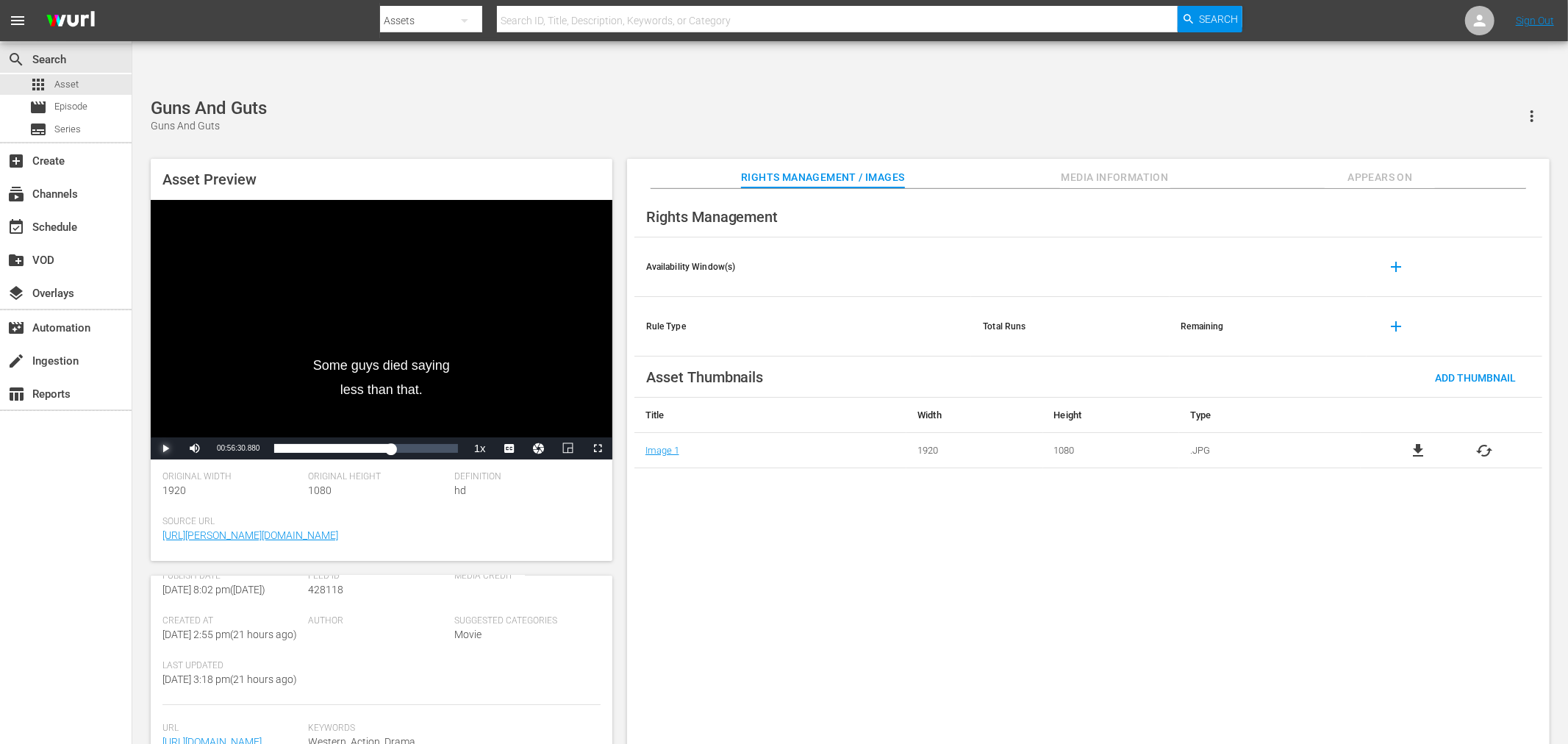
scroll to position [302, 0]
click at [1054, 673] on div "Rights Management Availability Window(s) add Rule Type Total Runs Remaining add…" at bounding box center [1088, 478] width 922 height 579
click at [1144, 169] on span "Media Information" at bounding box center [1115, 178] width 110 height 19
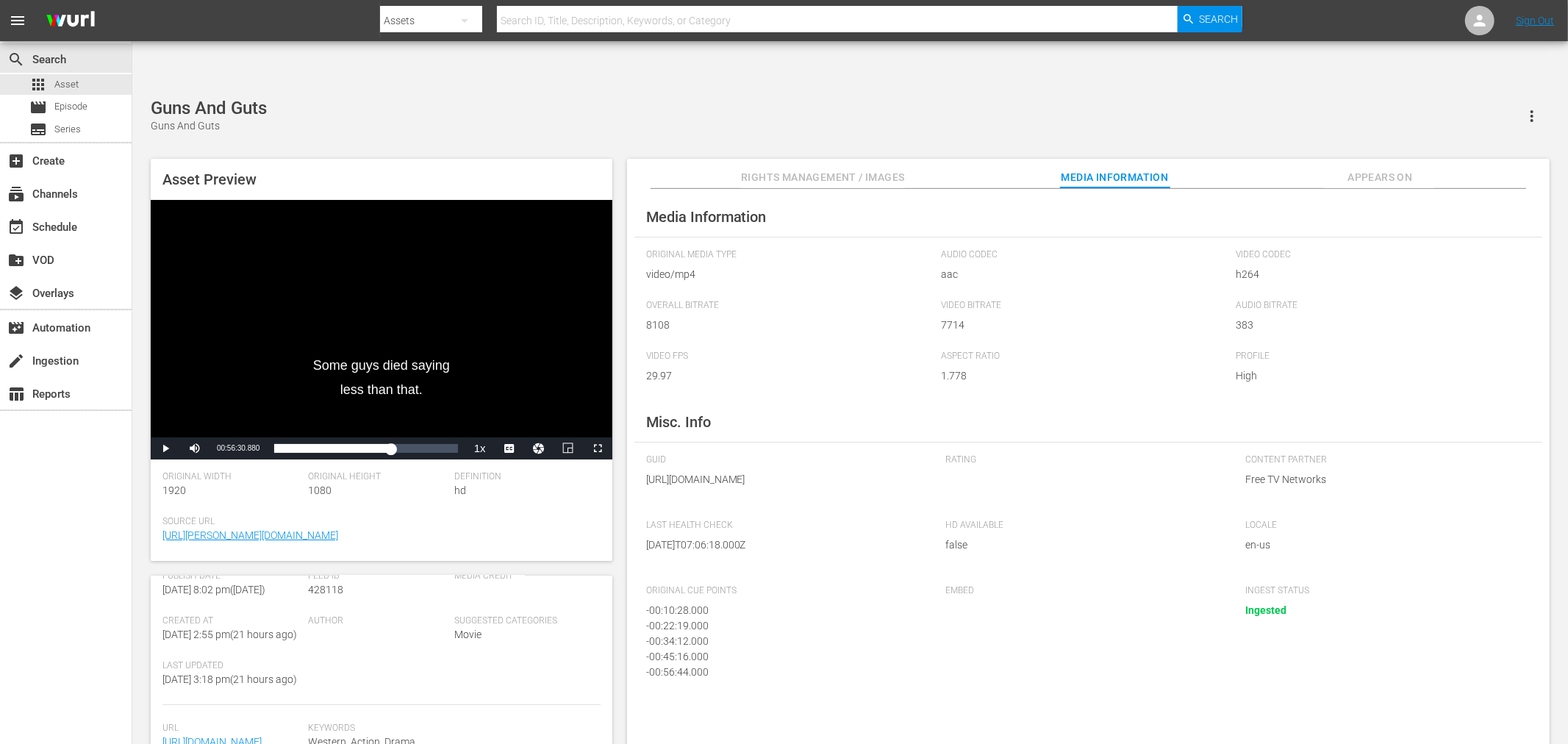
click at [1393, 169] on span "Appears On" at bounding box center [1380, 178] width 110 height 19
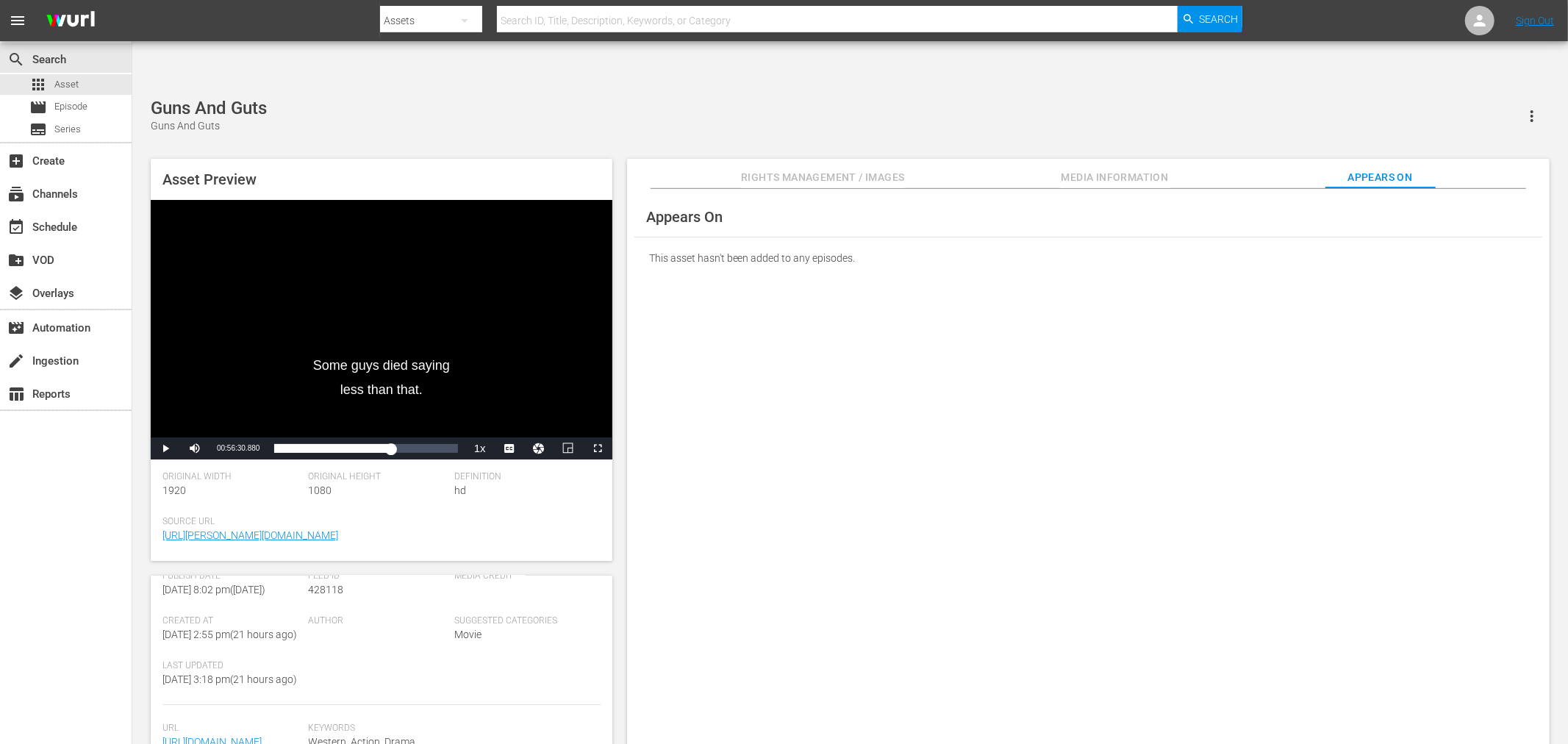
click at [1240, 302] on div "Appears On This asset hasn't been added to any episodes." at bounding box center [1088, 478] width 922 height 579
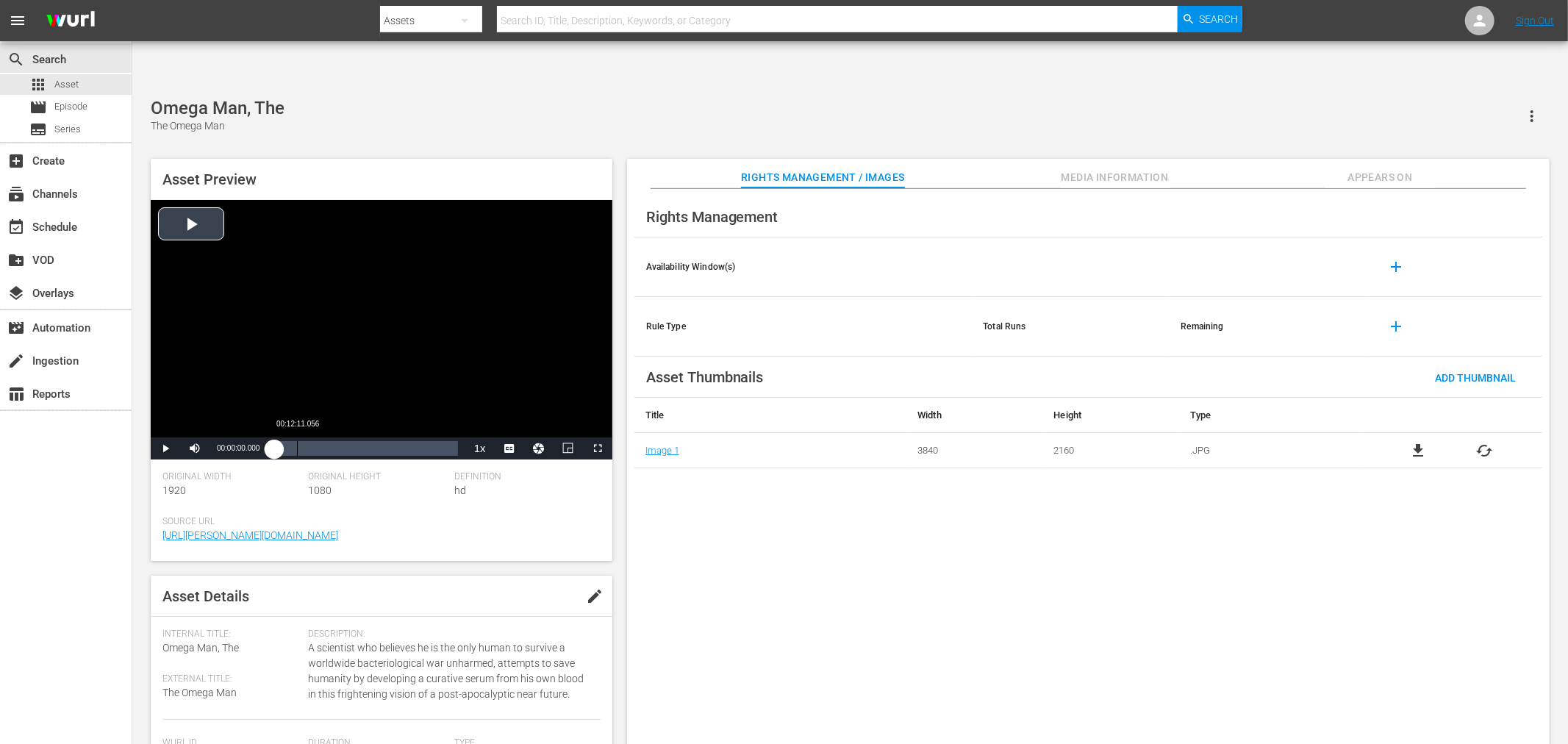
click at [297, 438] on div "Loaded : 0.10% 00:12:11.056 00:00:00.000" at bounding box center [365, 449] width 197 height 22
click at [521, 404] on li "en-us" at bounding box center [509, 412] width 74 height 16
click at [510, 422] on span "Video Player" at bounding box center [516, 429] width 13 height 15
click at [166, 449] on span "Video Player" at bounding box center [166, 449] width 0 height 0
click at [412, 98] on div "Omega Man, The The Omega Man Asset Preview [EXPLOSIONS] Video Player is loading…" at bounding box center [849, 429] width 1413 height 662
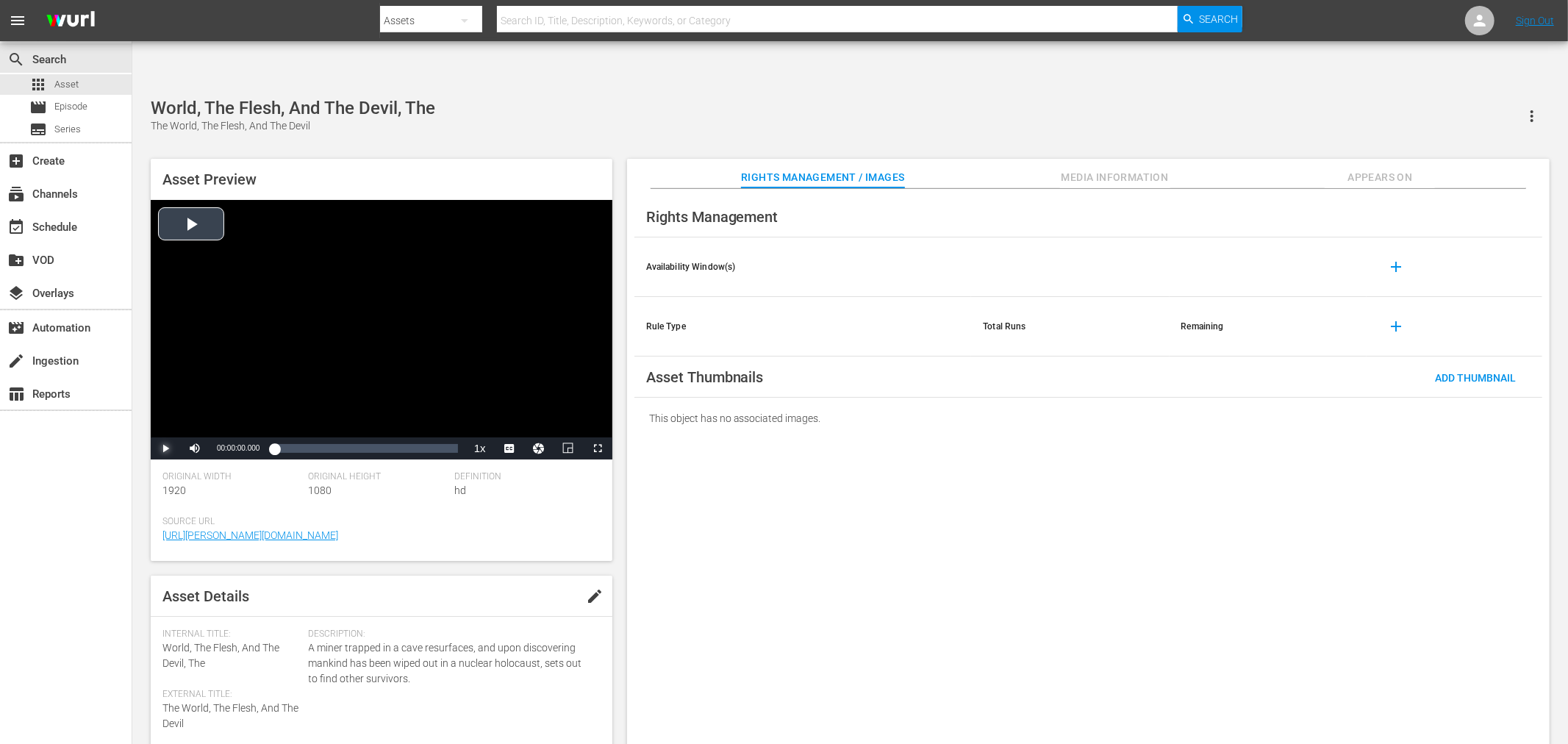
click at [166, 449] on span "Video Player" at bounding box center [166, 449] width 0 height 0
click at [505, 424] on span "CC1 Captions" at bounding box center [509, 428] width 27 height 10
click at [328, 442] on div "Loaded : 0.74% 00:28:27.227 00:00:03.891" at bounding box center [366, 449] width 183 height 15
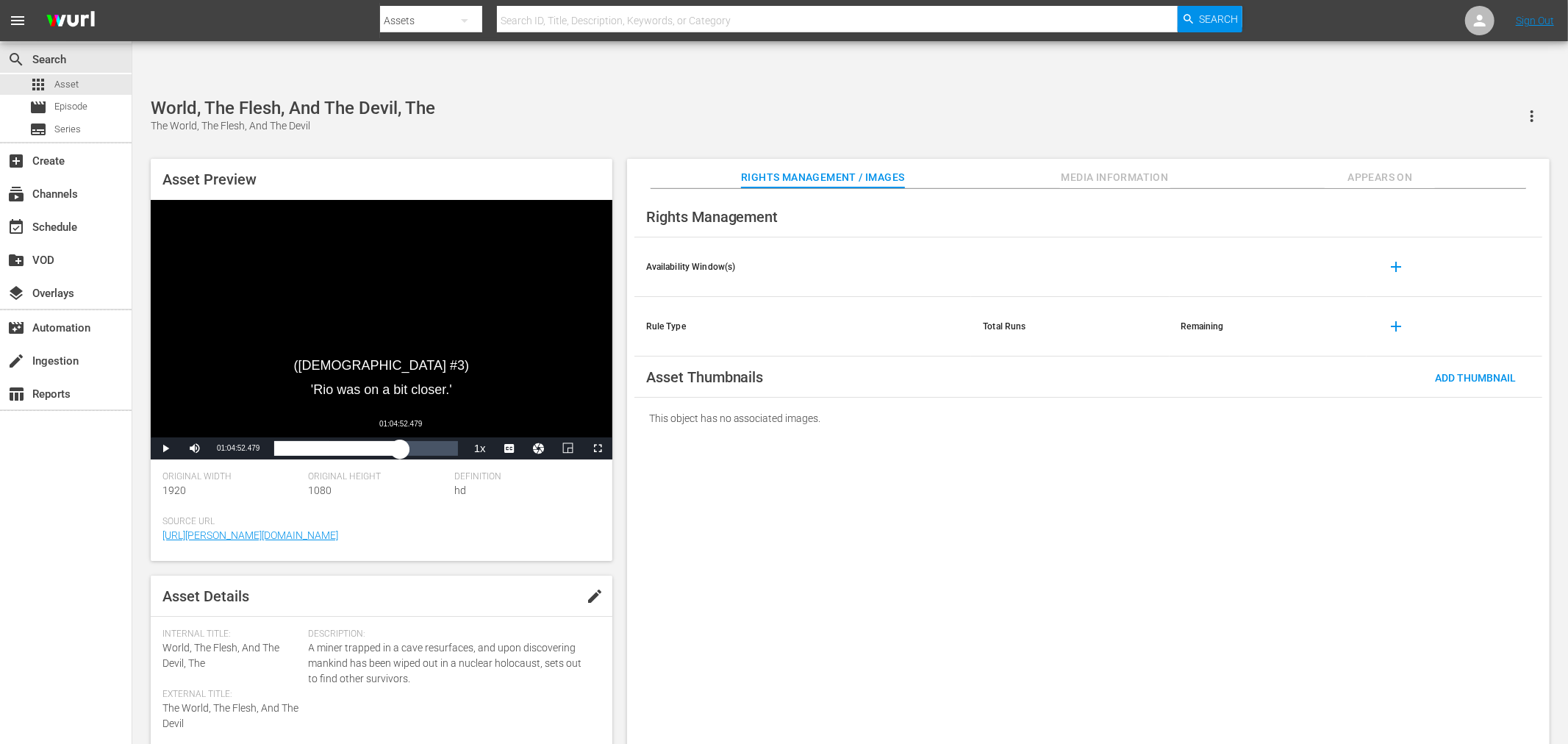
click at [400, 442] on div "Loaded : 29.67% 01:04:52.479 00:27:42.995" at bounding box center [366, 449] width 183 height 15
click at [166, 449] on span "Video Player" at bounding box center [166, 449] width 0 height 0
click at [835, 665] on div "Rights Management Availability Window(s) add Rule Type Total Runs Remaining add…" at bounding box center [1088, 478] width 922 height 579
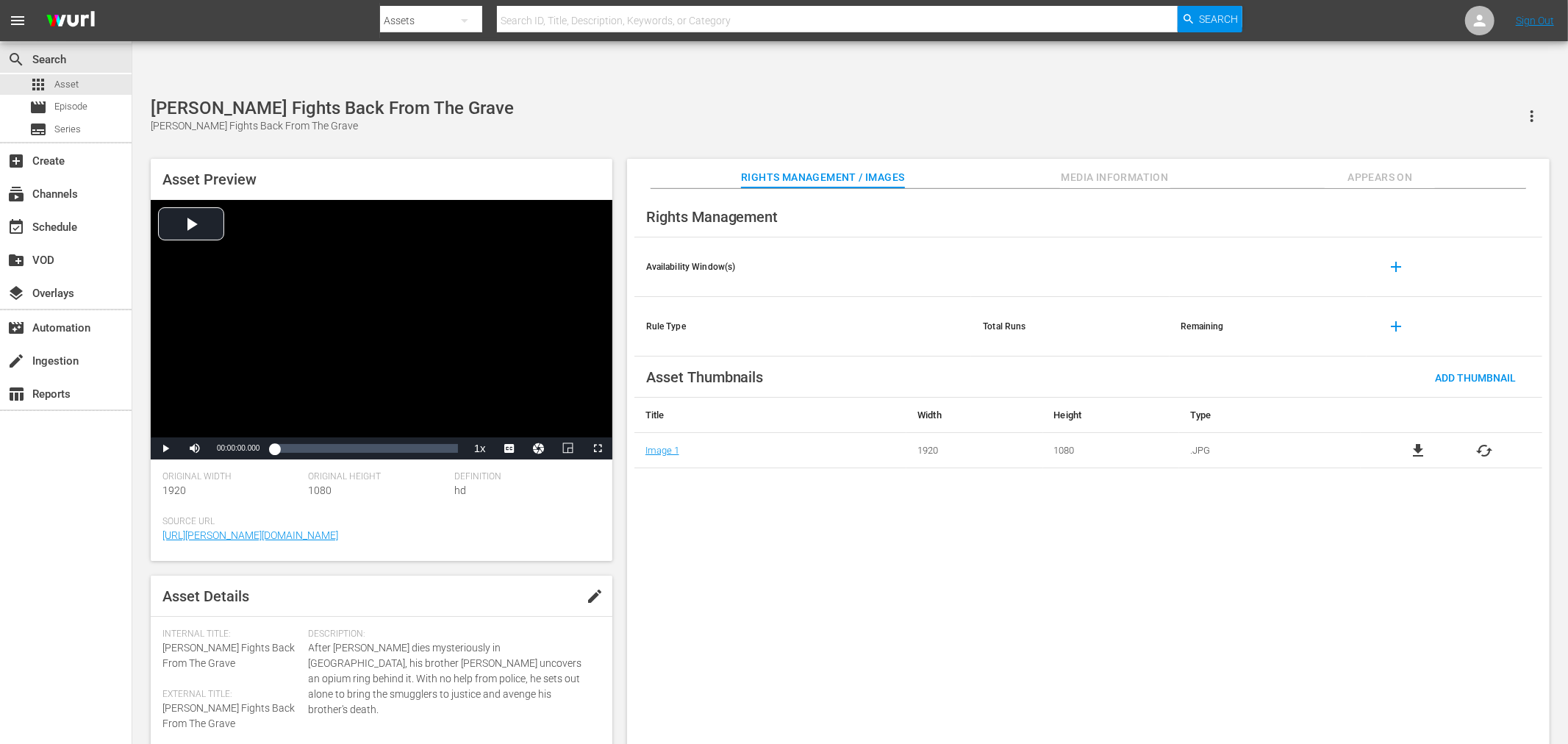
click at [1060, 697] on div "Rights Management Availability Window(s) add Rule Type Total Runs Remaining add…" at bounding box center [1088, 478] width 922 height 579
click at [322, 444] on div "Loaded : 0.12% 00:22:01.420 00:00:00.000" at bounding box center [366, 448] width 183 height 9
click at [517, 424] on span "en-us" at bounding box center [509, 429] width 22 height 10
click at [520, 422] on span "Video Player" at bounding box center [516, 429] width 13 height 15
click at [354, 442] on div "Loaded : 26.93% 00:37:16.250 00:22:05.840" at bounding box center [366, 449] width 183 height 15
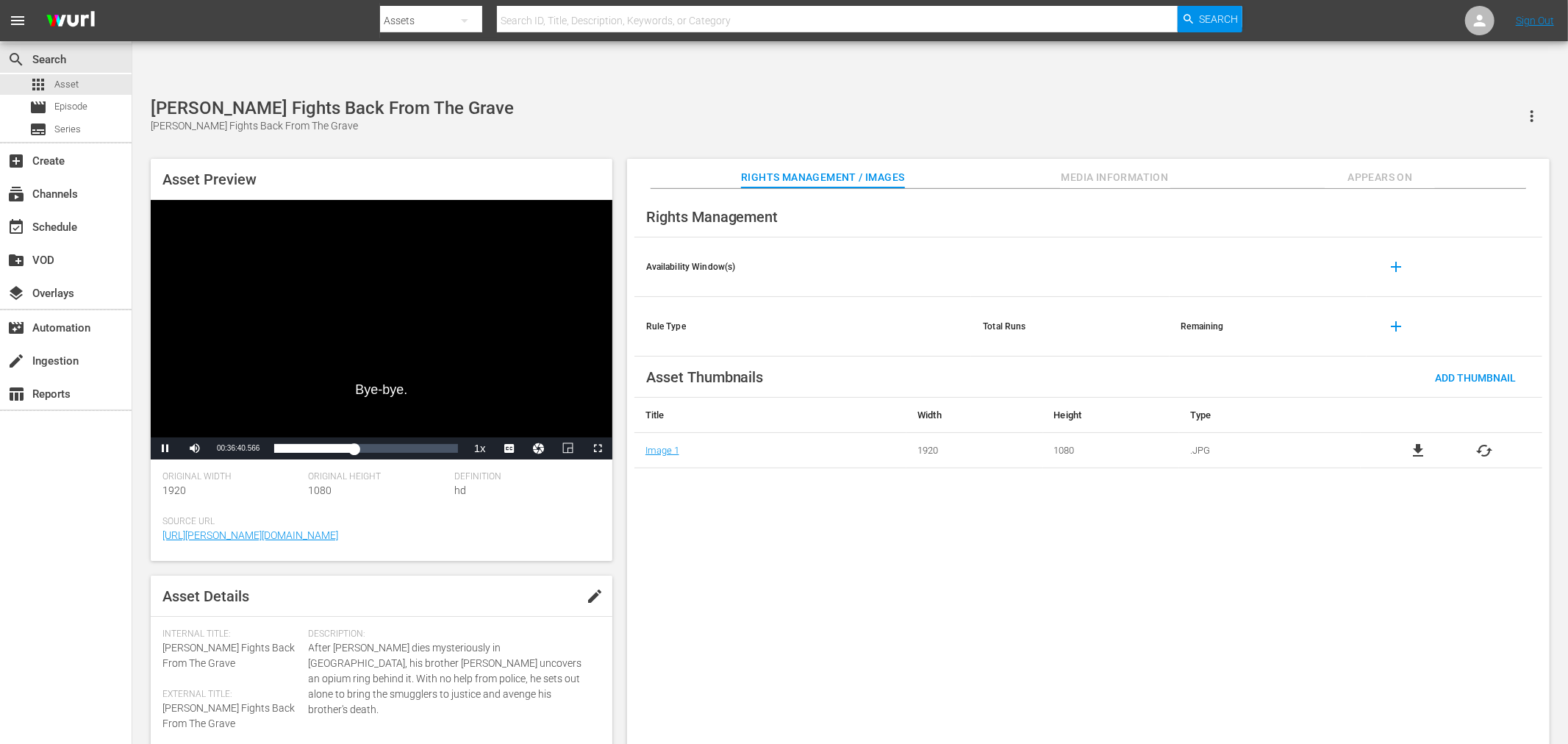
click at [713, 623] on div "Rights Management Availability Window(s) add Rule Type Total Runs Remaining add…" at bounding box center [1088, 478] width 922 height 579
click at [324, 442] on div "Loaded : 0.12% 00:23:02.390 00:00:00.000" at bounding box center [366, 449] width 183 height 15
click at [506, 424] on span "en-us" at bounding box center [509, 429] width 22 height 10
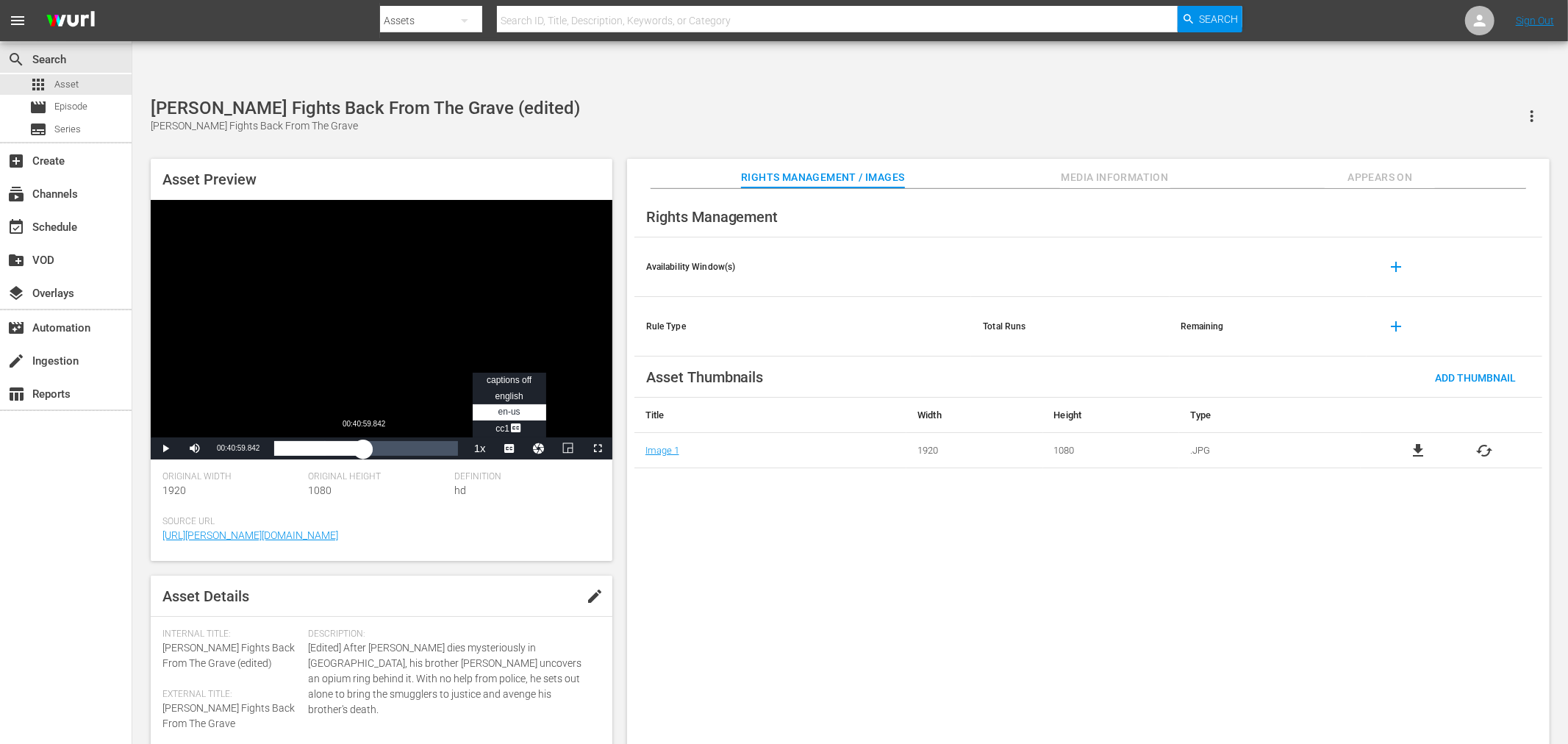
click at [363, 442] on div "Loaded : 27.88% 00:40:59.842 00:23:05.603" at bounding box center [366, 449] width 183 height 15
click at [416, 438] on div "Loaded : 49.36% 01:05:43.879 00:41:04.644" at bounding box center [365, 449] width 197 height 22
click at [166, 449] on span "Video Player" at bounding box center [166, 449] width 0 height 0
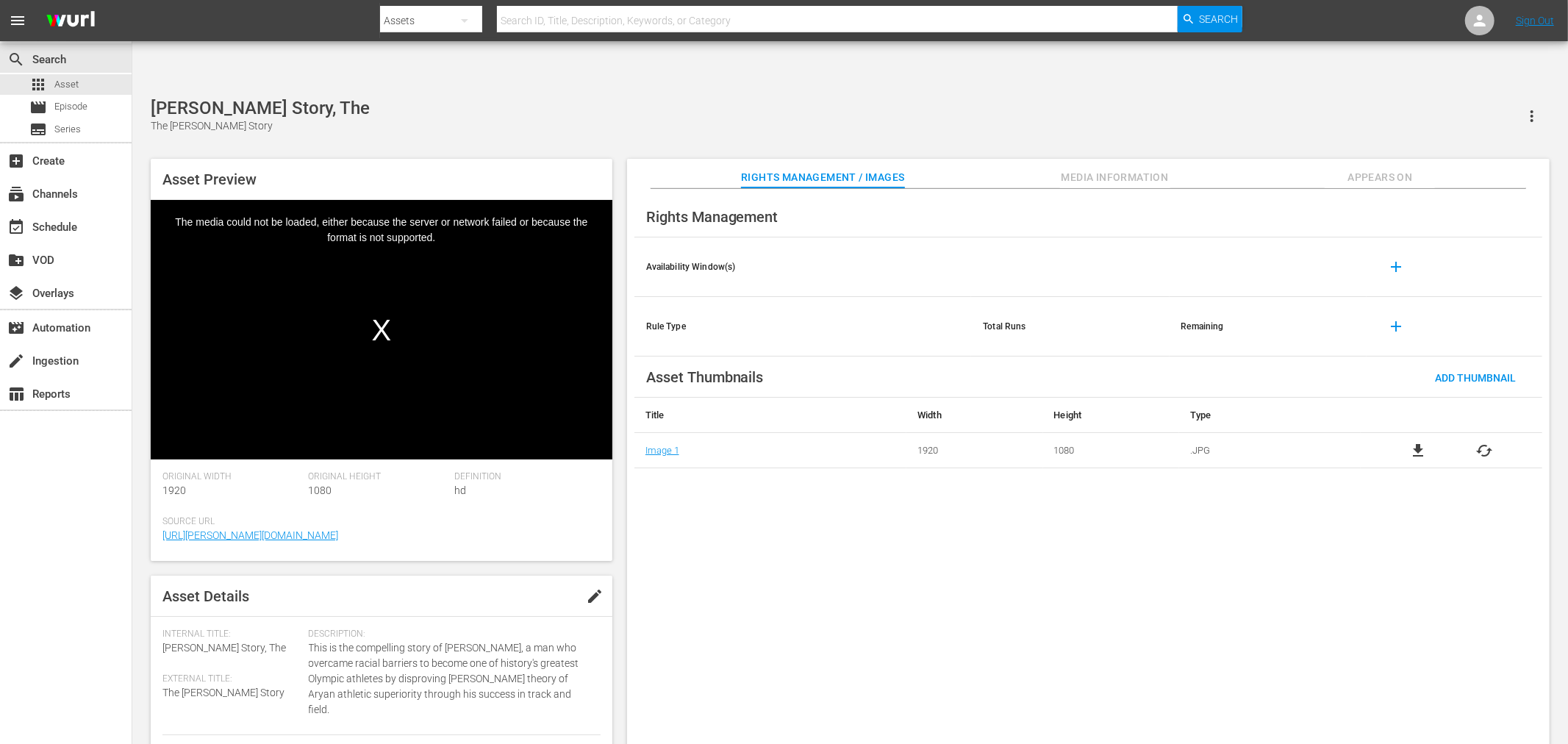
click at [1068, 636] on div "Rights Management Availability Window(s) add Rule Type Total Runs Remaining add…" at bounding box center [1088, 478] width 922 height 579
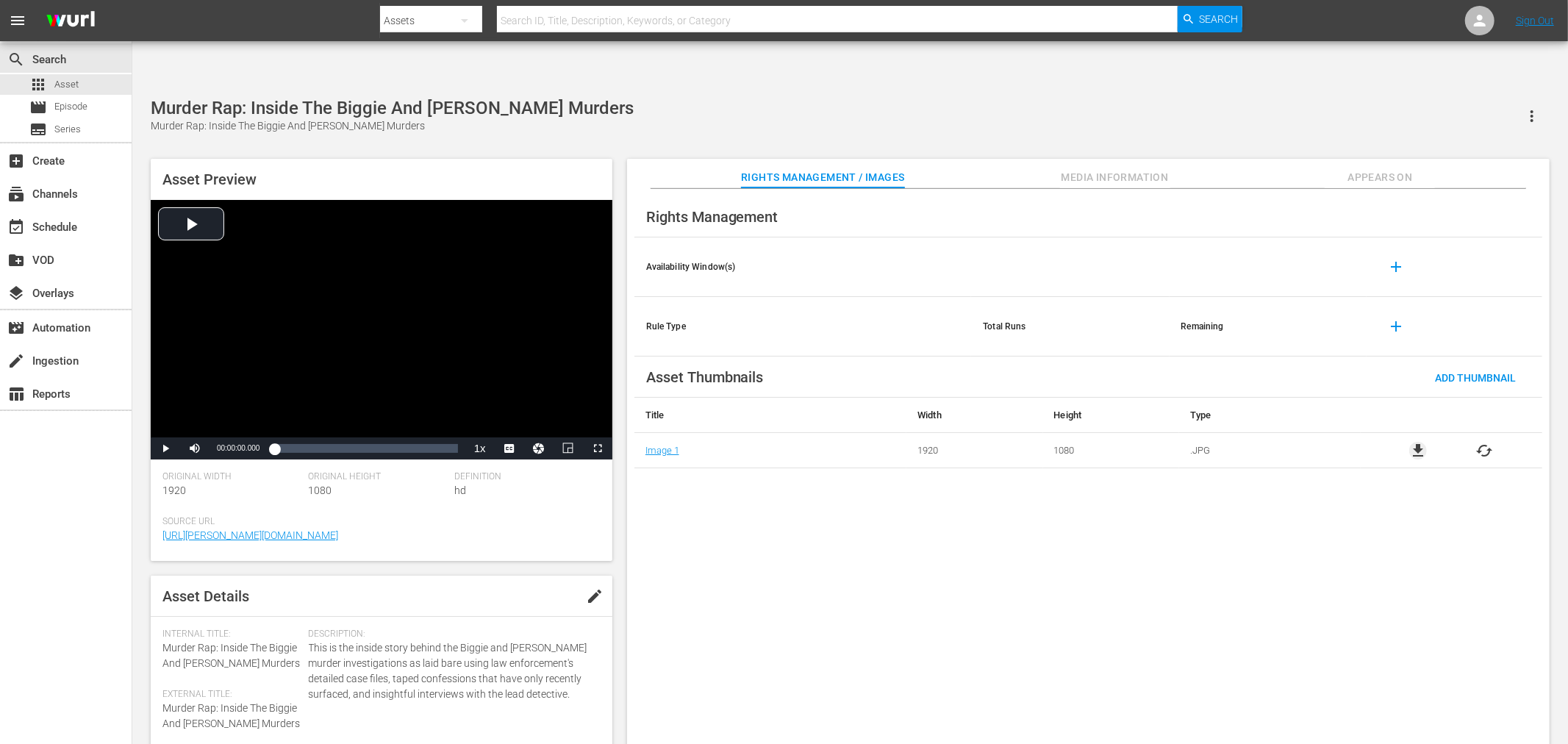
click at [1412, 442] on span "file_download" at bounding box center [1418, 451] width 18 height 18
click at [314, 442] on div "Loaded : 0.09% 00:24:40.949 00:00:00.000" at bounding box center [366, 449] width 183 height 15
click at [512, 406] on span "Video Player" at bounding box center [516, 413] width 13 height 15
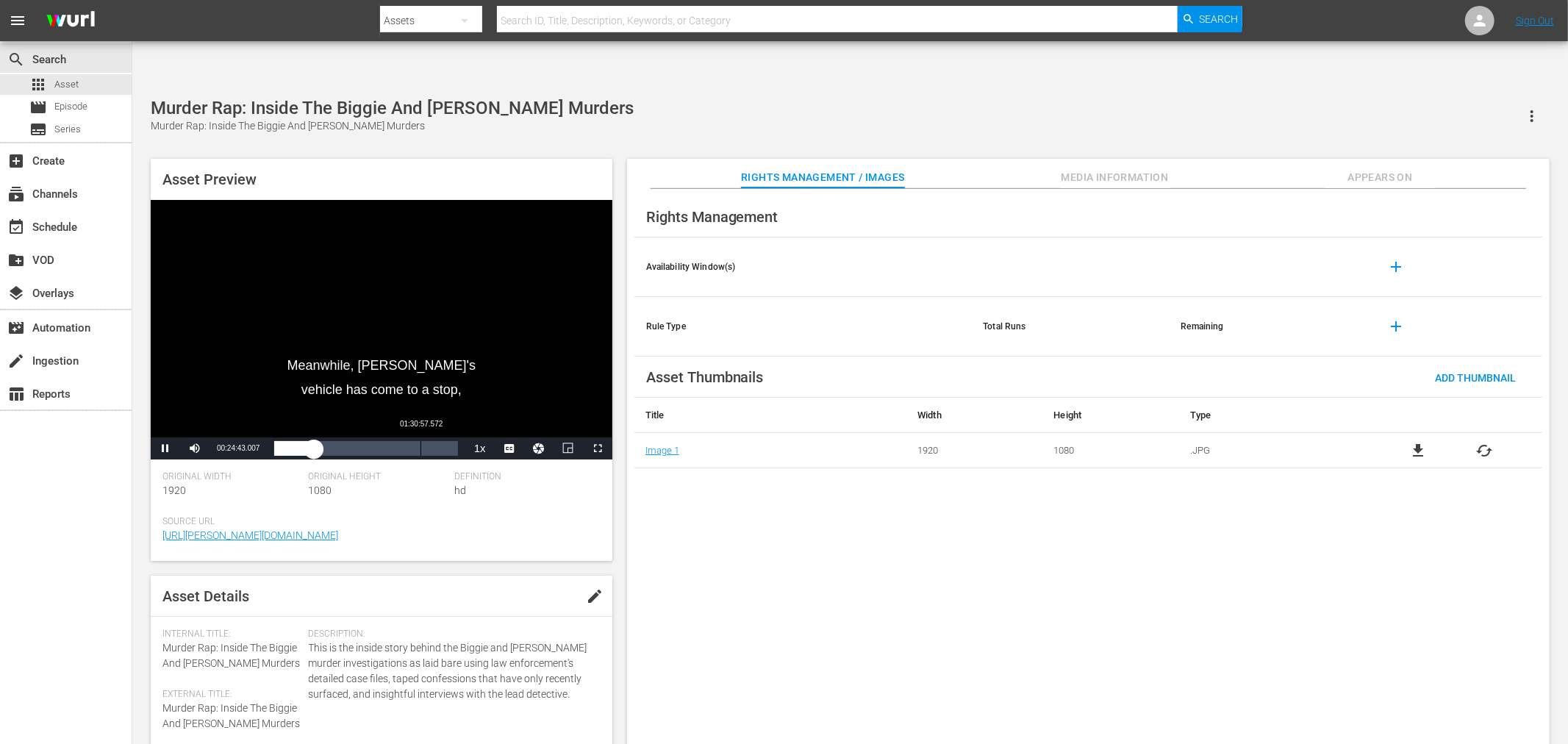
click at [421, 442] on div "Loaded : 21.90% 01:30:57.572 00:24:43.130" at bounding box center [366, 449] width 183 height 15
click at [166, 449] on span "Video Player" at bounding box center [166, 449] width 0 height 0
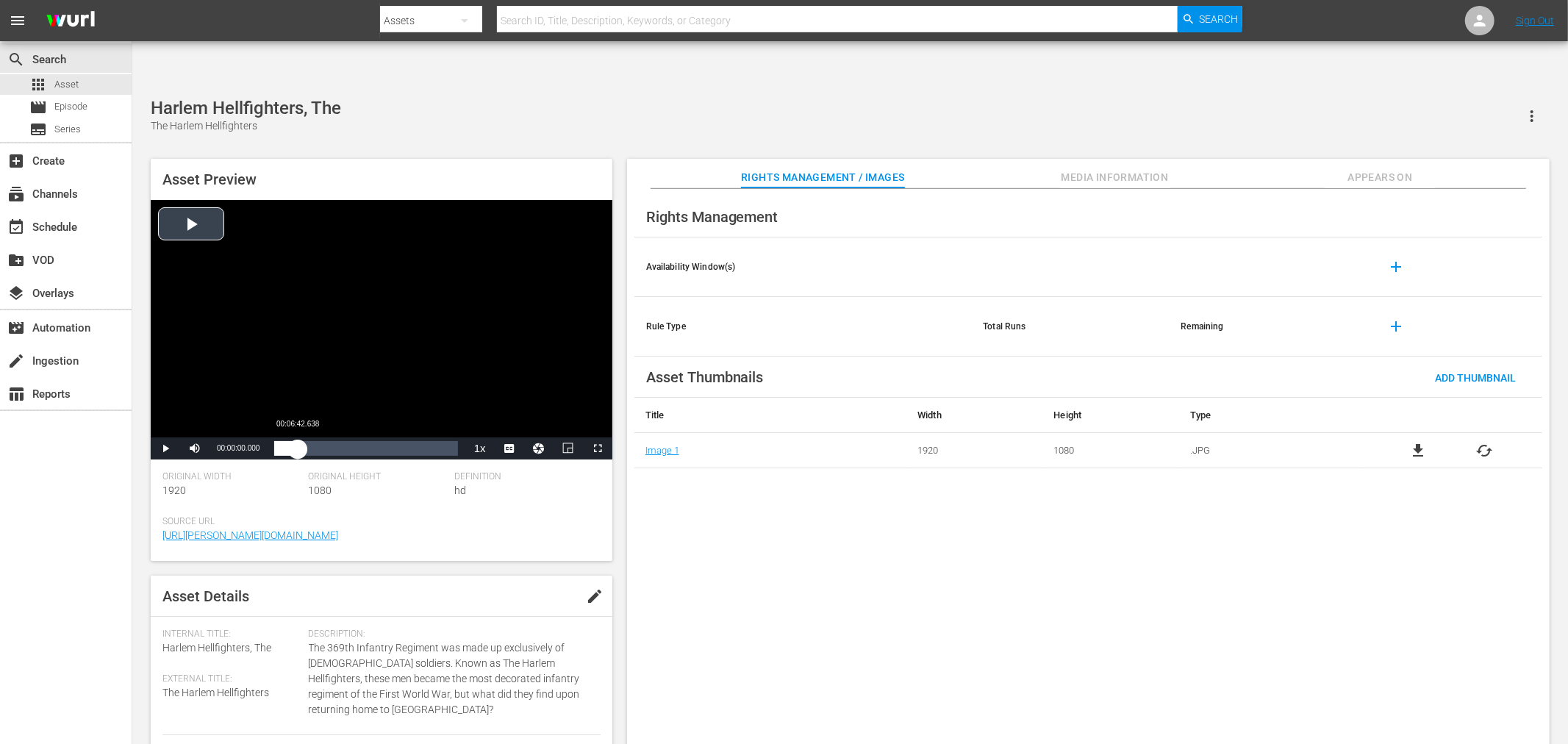
click at [298, 442] on div "Loaded : 0.19% 00:06:42.638 00:00:00.000" at bounding box center [366, 449] width 183 height 15
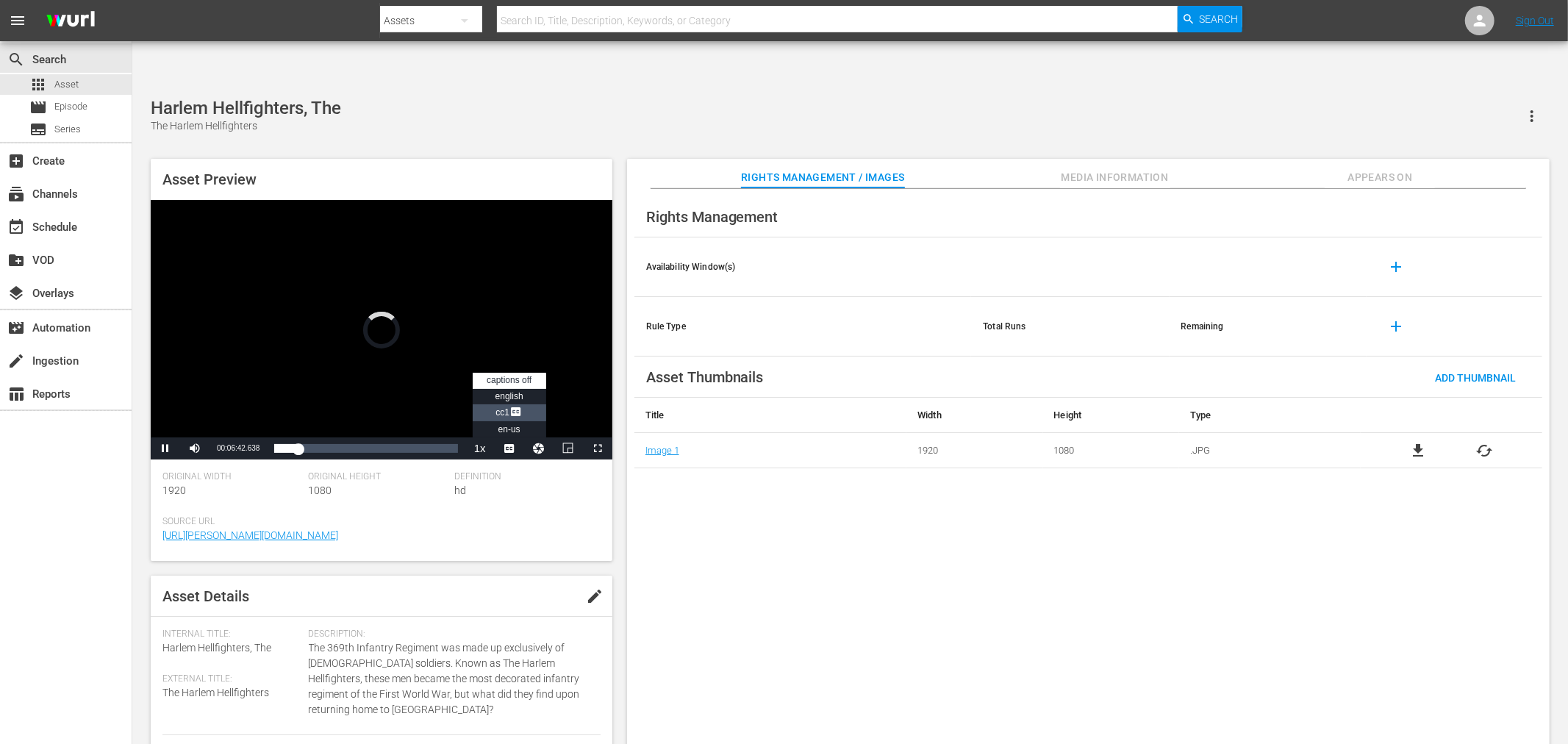
click at [500, 407] on span "CC1 Captions" at bounding box center [509, 412] width 27 height 10
click at [333, 442] on div "00:16:46.595" at bounding box center [333, 449] width 1 height 15
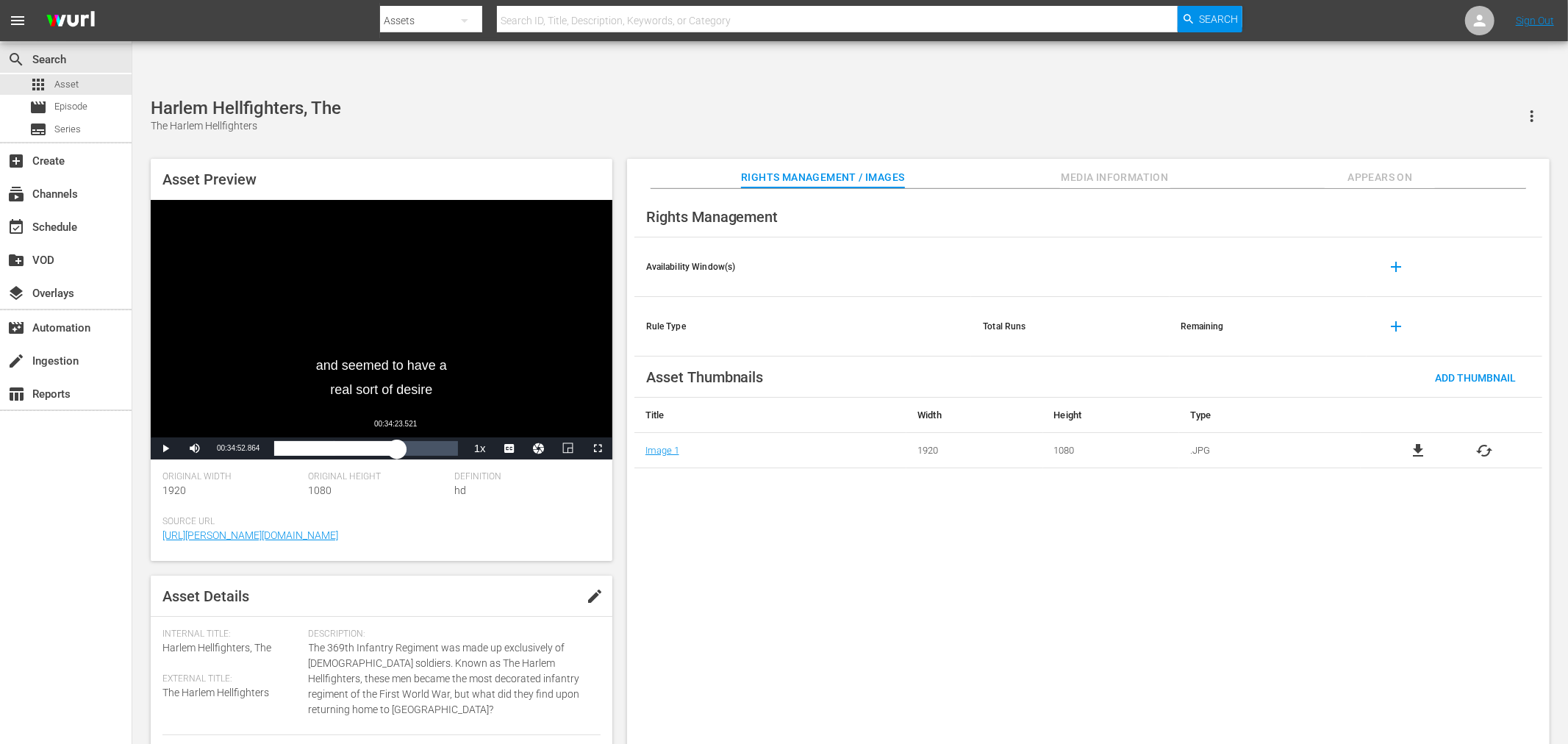
click at [397, 442] on div "Loaded : 32.97% 00:34:23.521 00:16:48.350" at bounding box center [366, 449] width 183 height 15
click at [166, 449] on span "Video Player" at bounding box center [166, 449] width 0 height 0
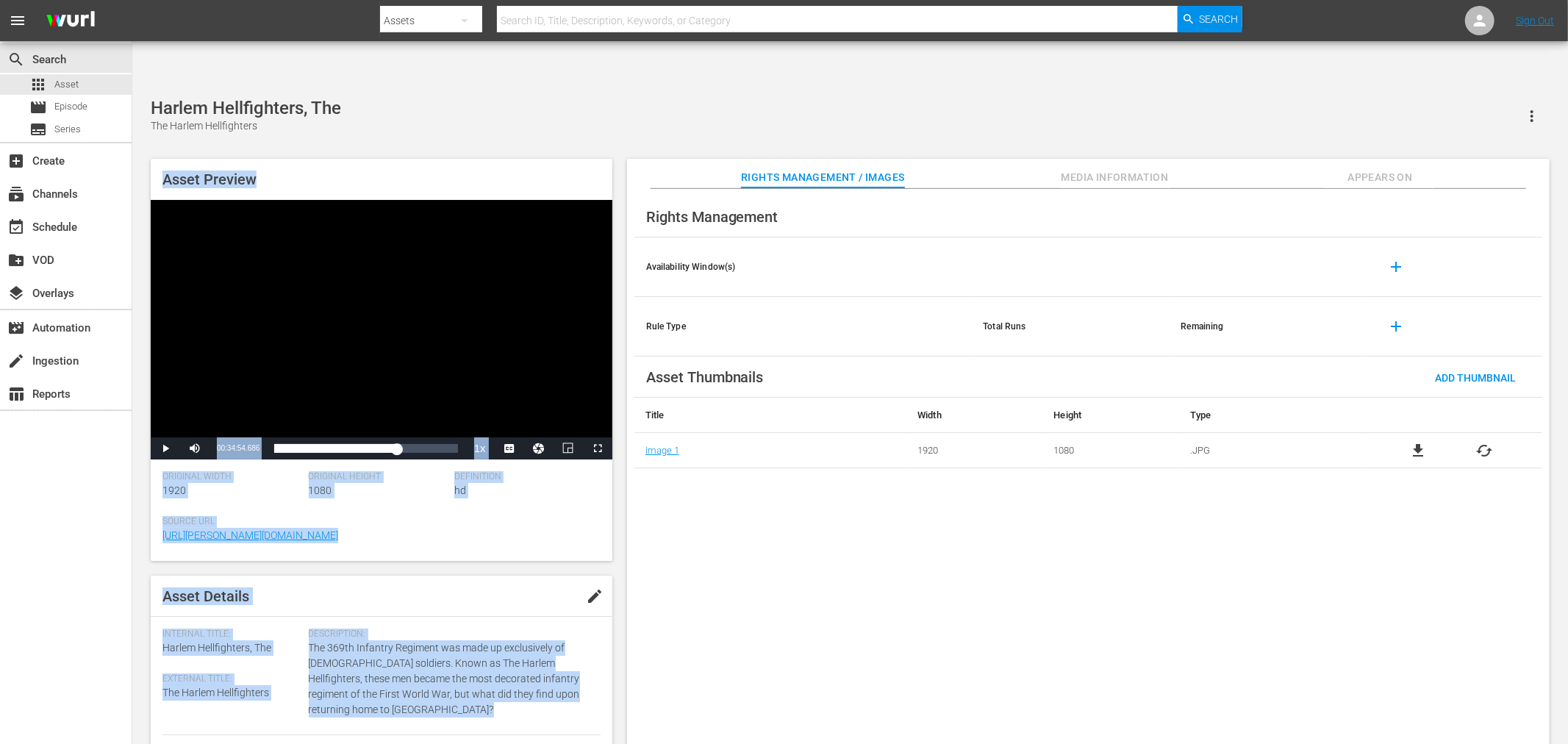
click at [622, 98] on div "Harlem Hellfighters, The The Harlem Hellfighters Asset Preview Video Player is …" at bounding box center [849, 429] width 1413 height 662
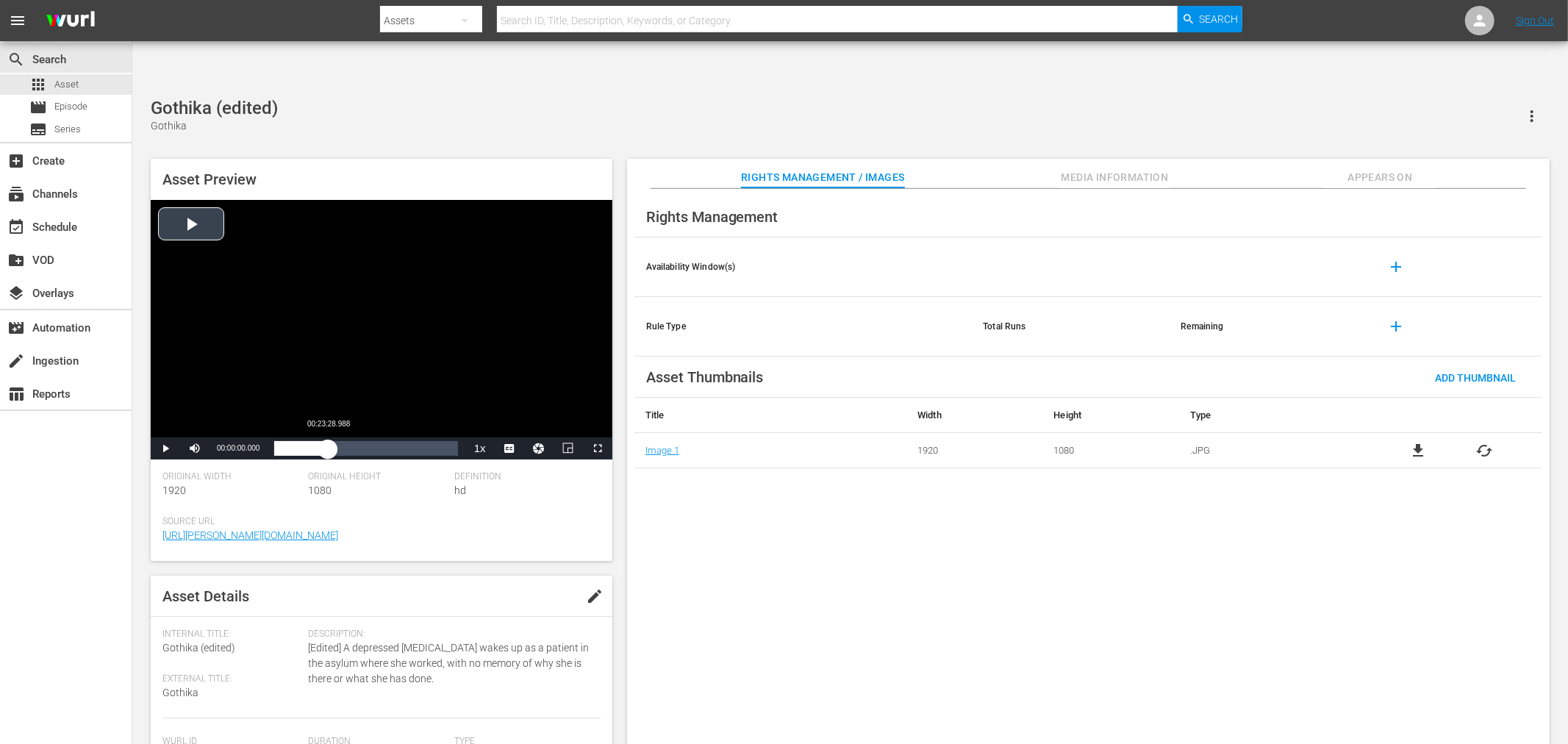
click at [328, 442] on div "Loaded : 0.12% 00:23:28.988 00:00:00.000" at bounding box center [366, 449] width 183 height 15
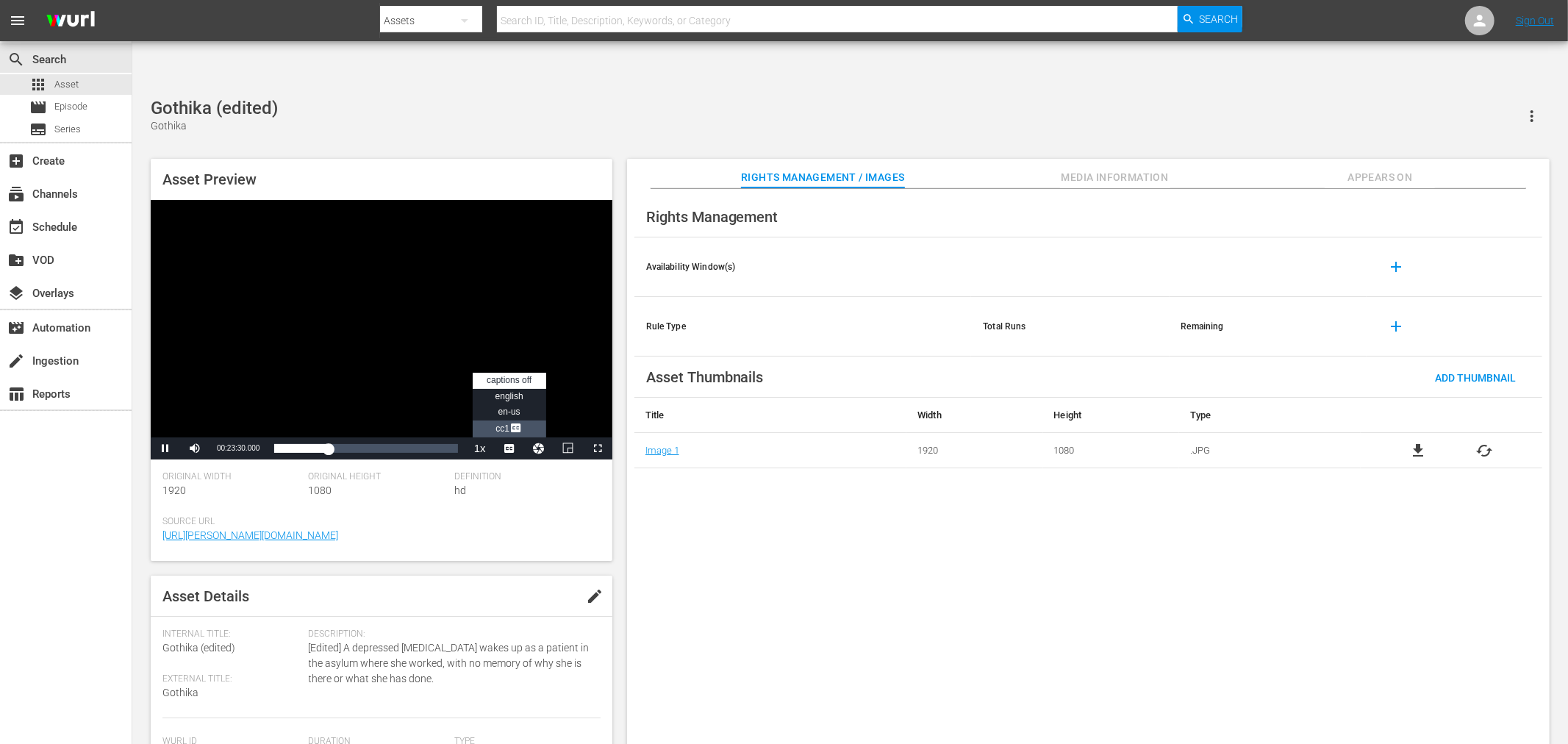
click at [520, 422] on span "Video Player" at bounding box center [516, 429] width 13 height 15
click at [369, 442] on div "Loaded : 29.74% 00:41:29.855 00:23:31.993" at bounding box center [366, 449] width 183 height 15
click at [166, 449] on span "Video Player" at bounding box center [166, 449] width 0 height 0
click at [899, 555] on div "Rights Management Availability Window(s) add Rule Type Total Runs Remaining add…" at bounding box center [1088, 478] width 922 height 579
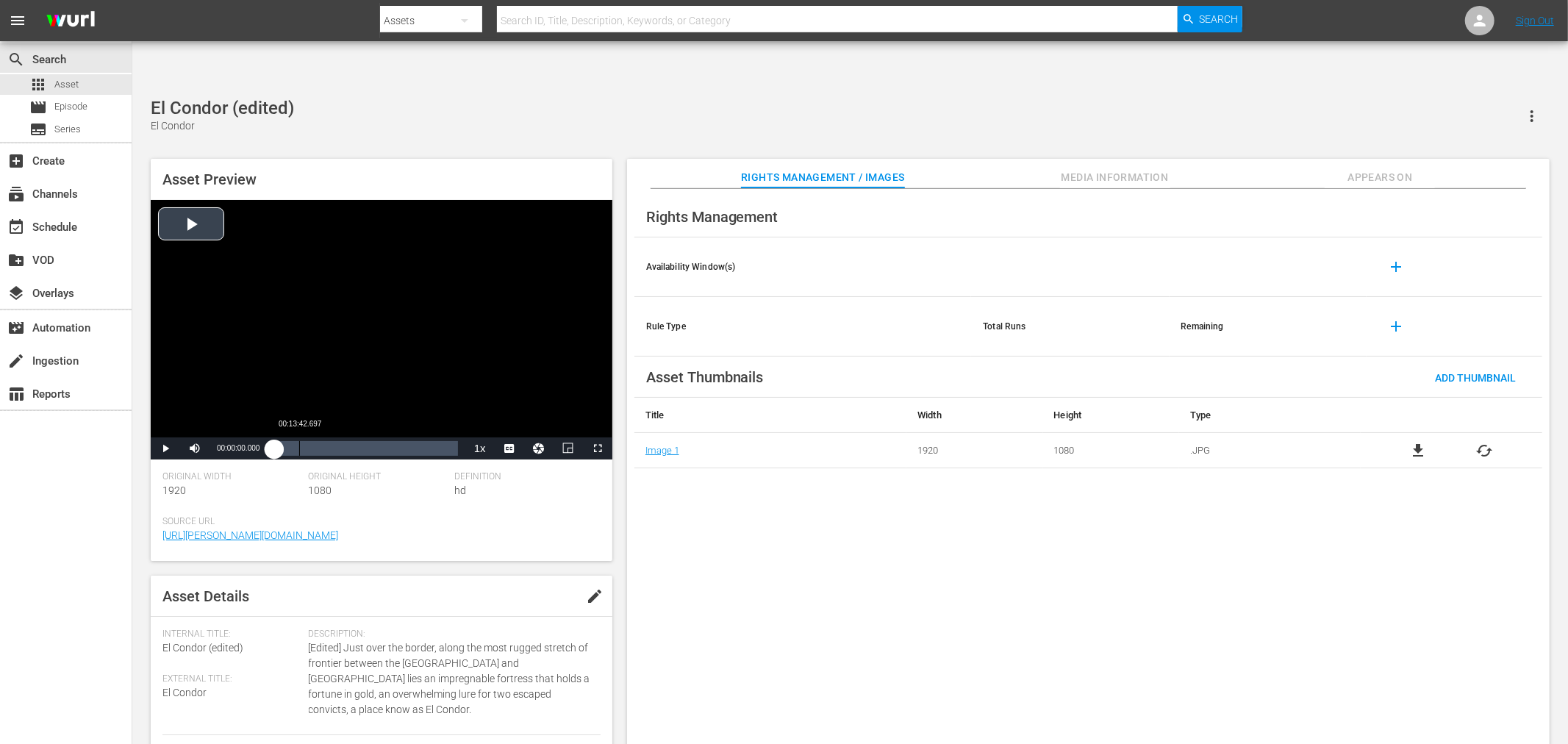
click at [298, 442] on div "Loaded : 0.10% 00:13:42.697 00:00:00.000" at bounding box center [366, 449] width 183 height 15
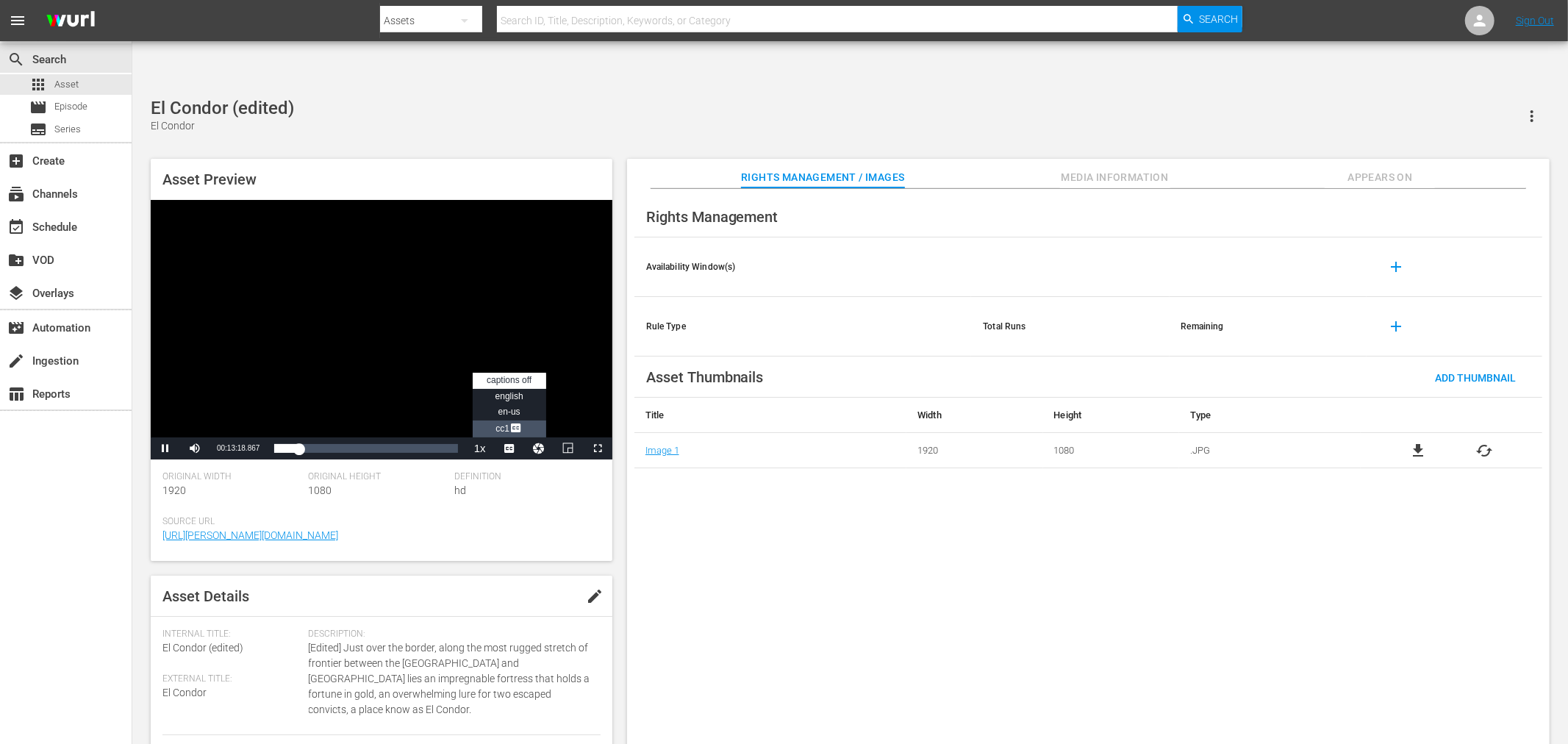
click at [510, 422] on span "Video Player" at bounding box center [516, 429] width 13 height 15
click at [166, 449] on span "Video Player" at bounding box center [166, 449] width 0 height 0
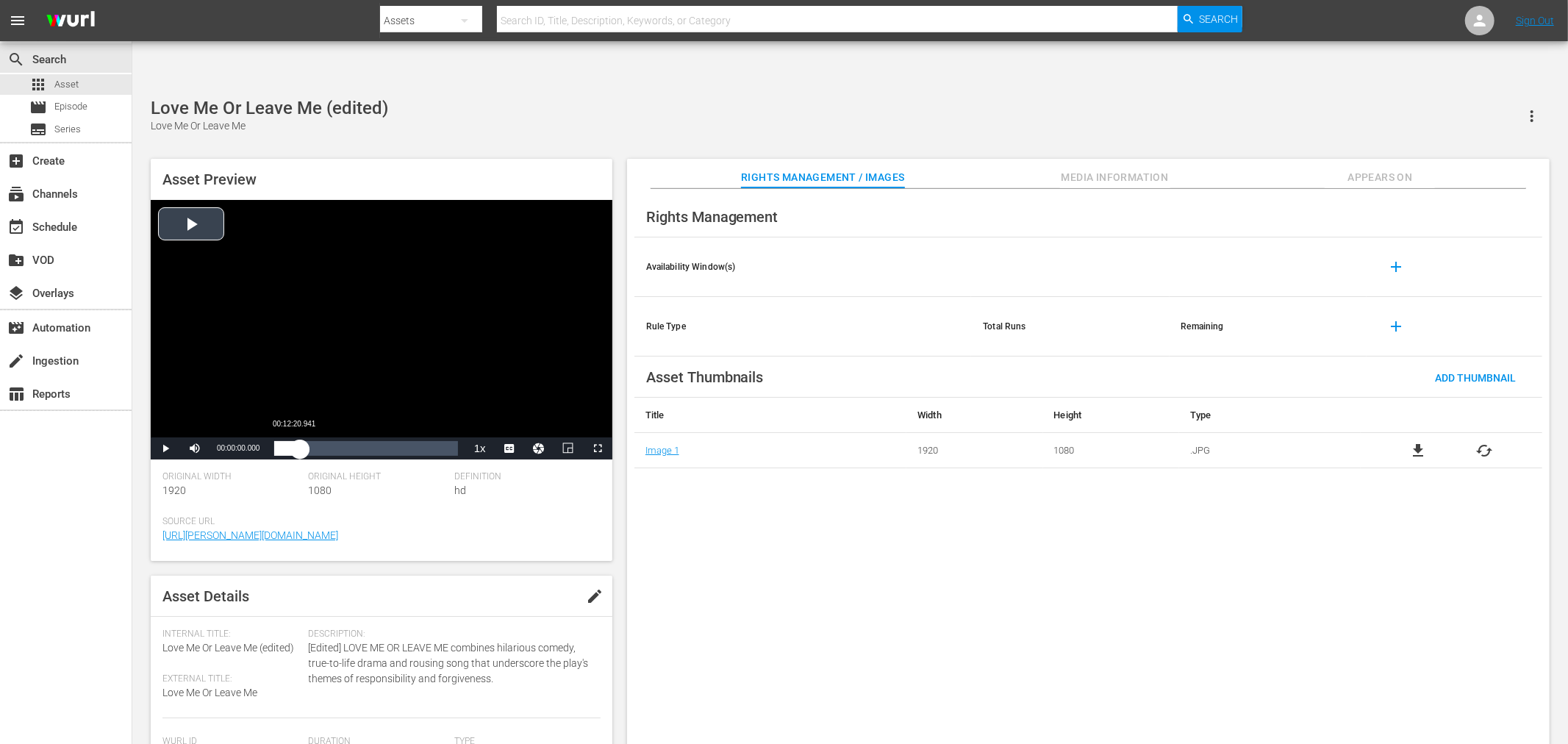
click at [300, 438] on div "Loaded : 0.11% 00:12:20.941 00:00:00.000" at bounding box center [365, 449] width 197 height 22
click at [525, 404] on li "CC1 Captions" at bounding box center [509, 413] width 74 height 17
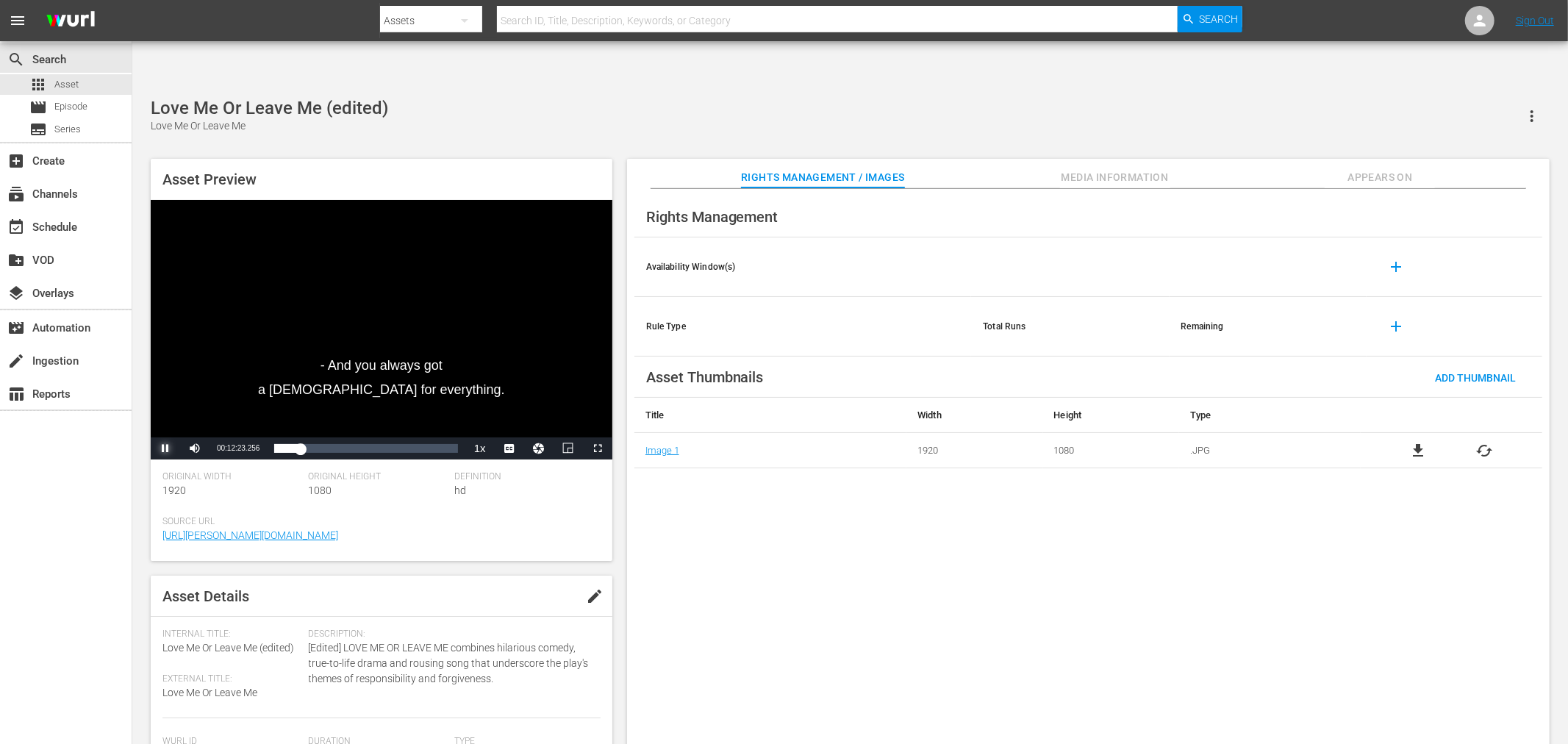
click at [166, 449] on span "Video Player" at bounding box center [166, 449] width 0 height 0
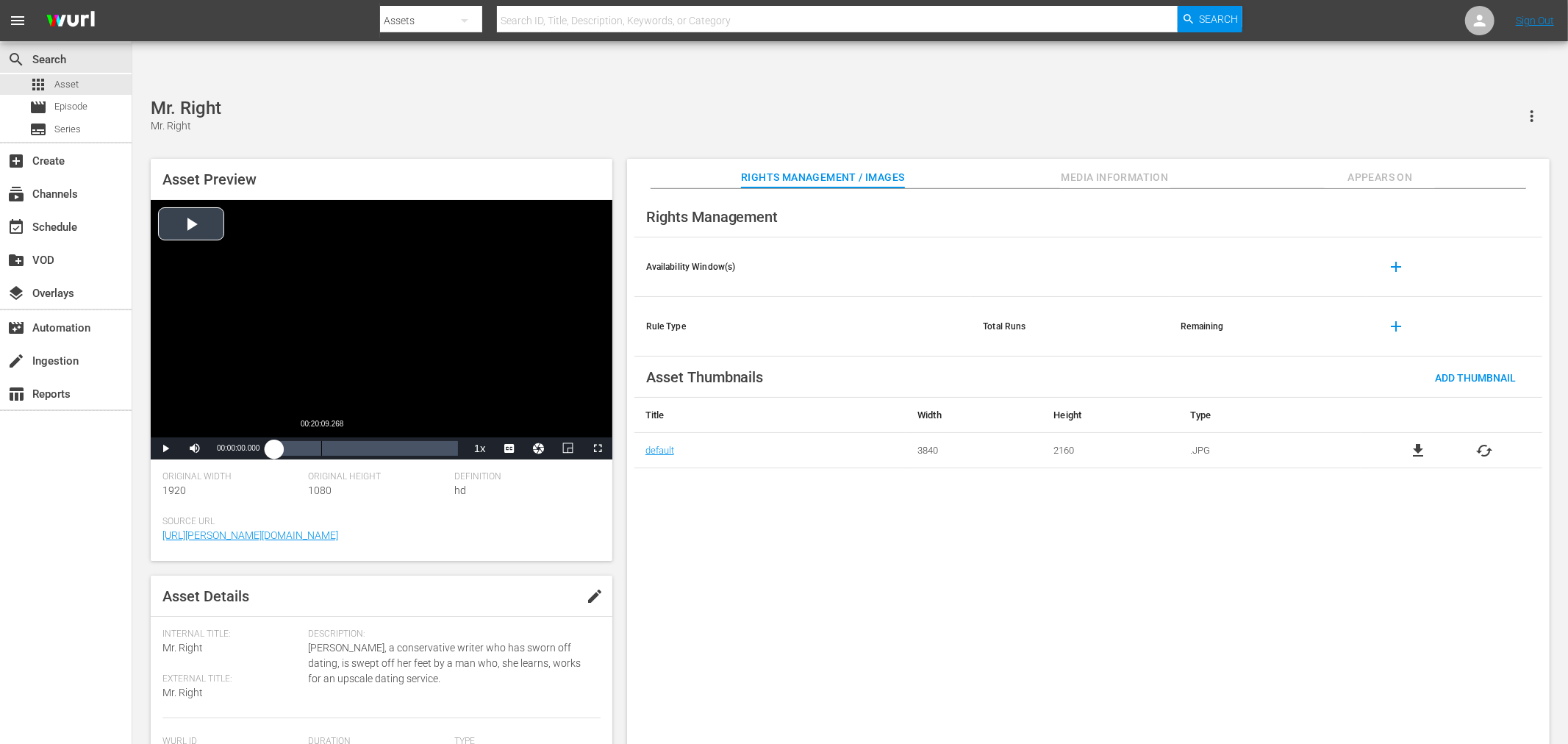
click at [320, 442] on div "Loaded : 0.13% 00:20:09.268 00:00:00.000" at bounding box center [366, 449] width 183 height 15
click at [0, 0] on span "CC1 Captions" at bounding box center [0, 0] width 0 height 0
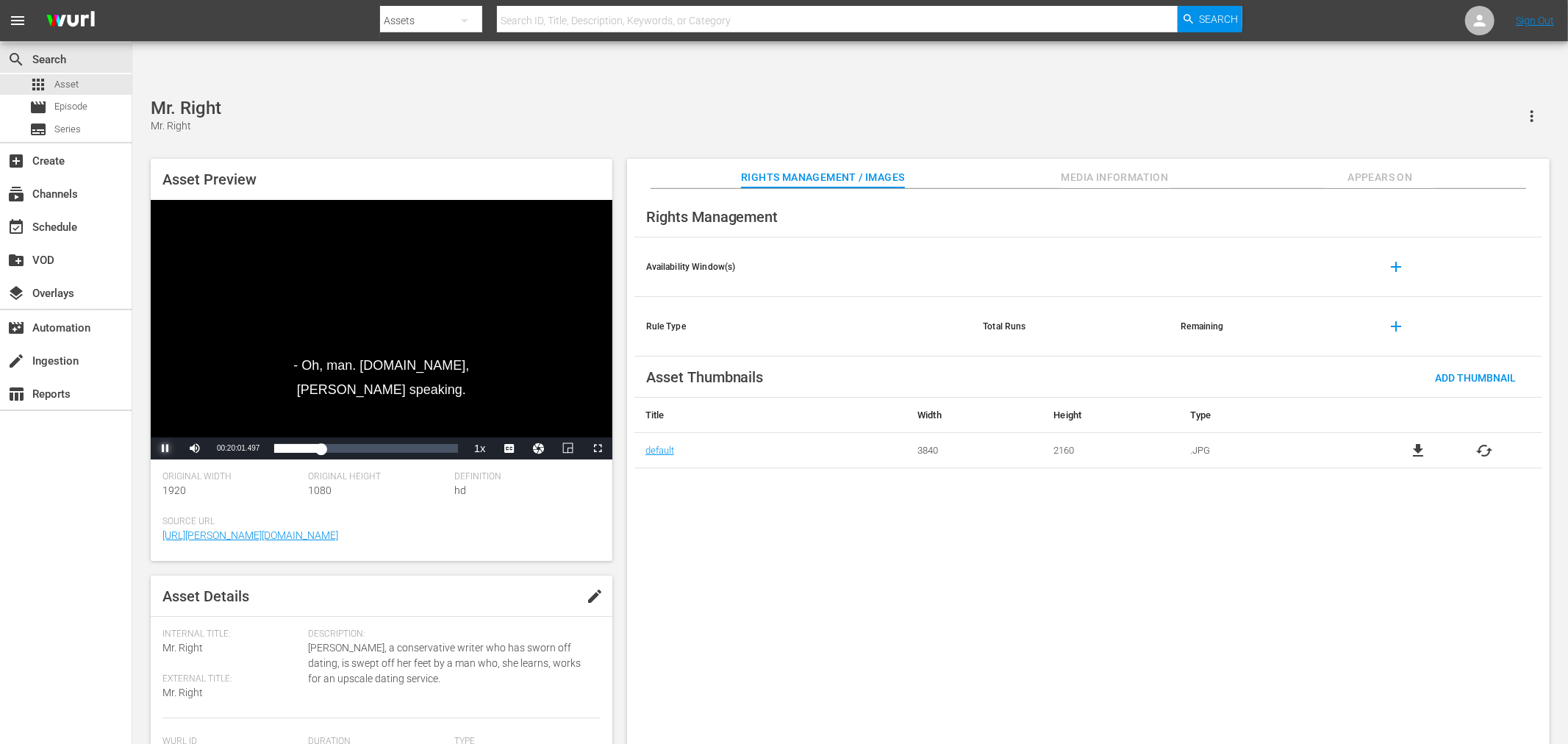
click at [166, 449] on span "Video Player" at bounding box center [166, 449] width 0 height 0
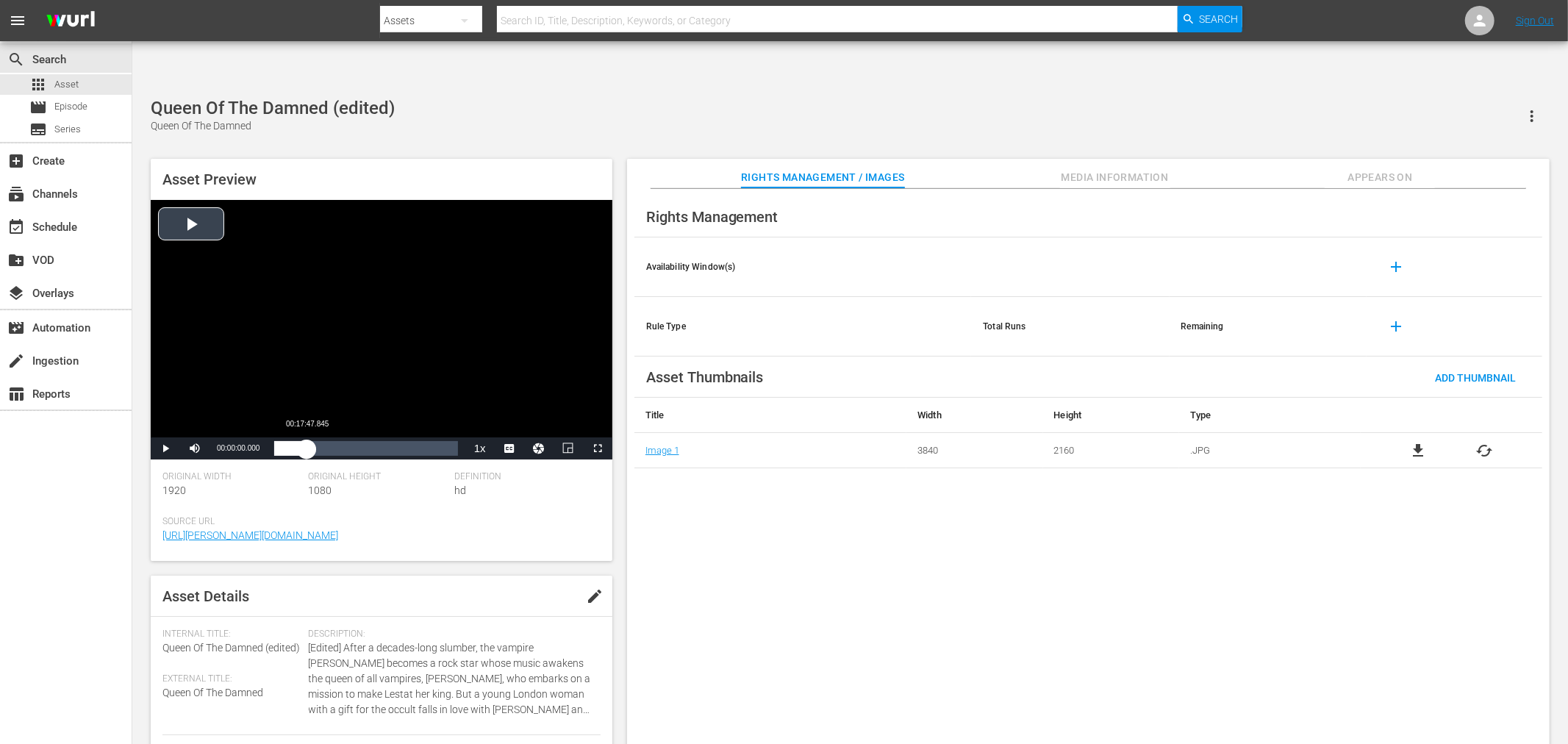
click at [307, 442] on div "Loaded : 0.10% 00:17:47.845 00:00:00.000" at bounding box center [366, 449] width 183 height 15
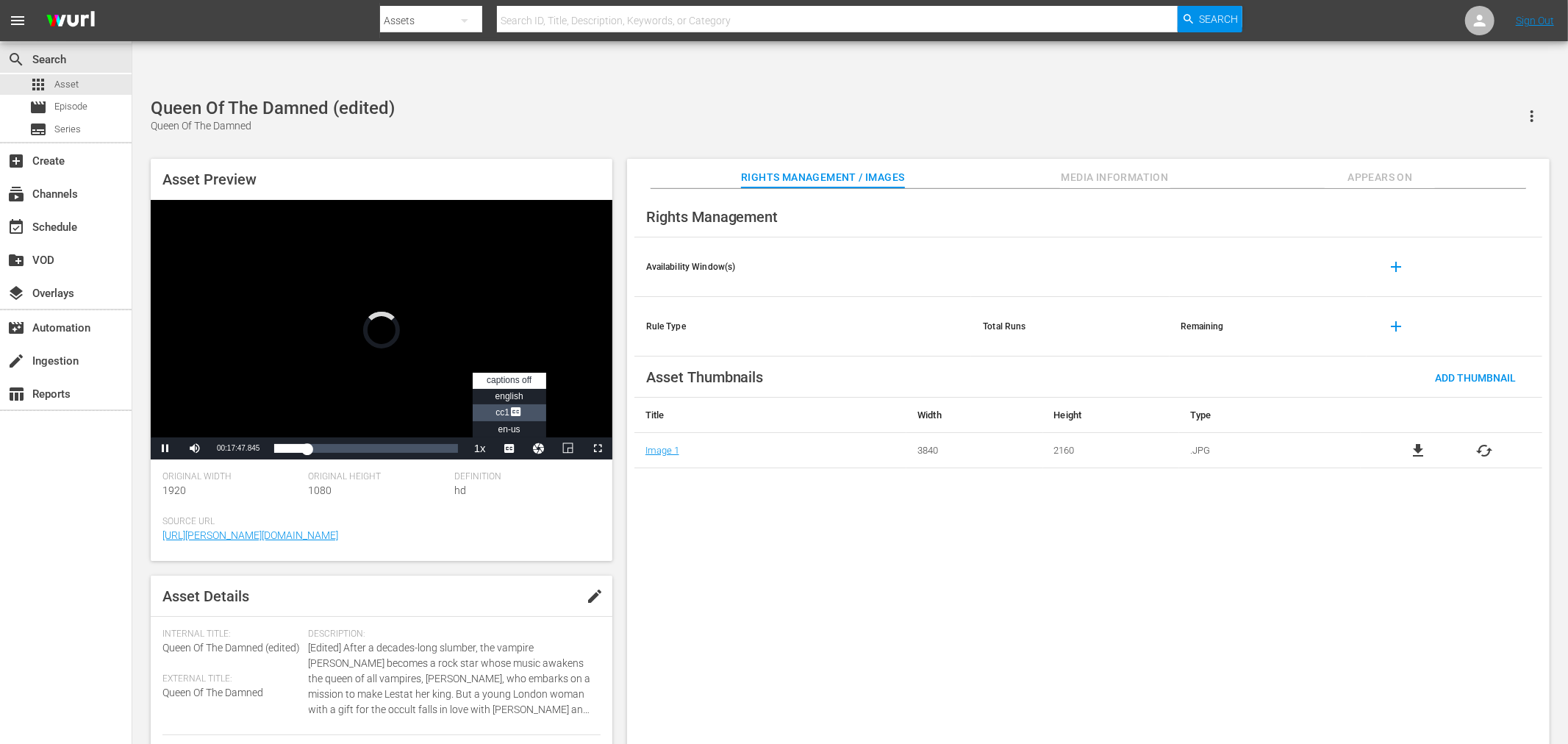
click at [529, 404] on li "CC1 Captions" at bounding box center [509, 413] width 74 height 17
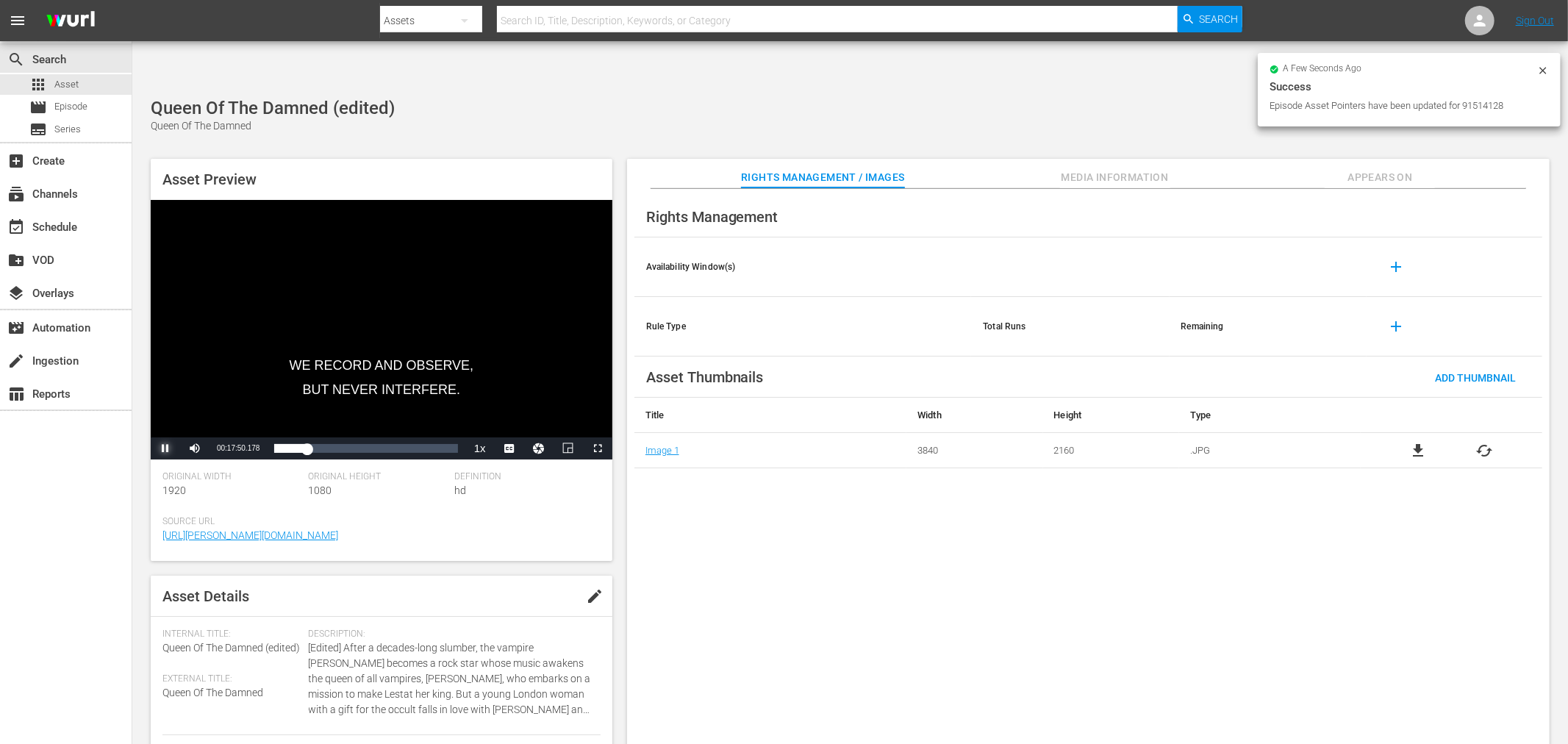
click at [166, 449] on span "Video Player" at bounding box center [166, 449] width 0 height 0
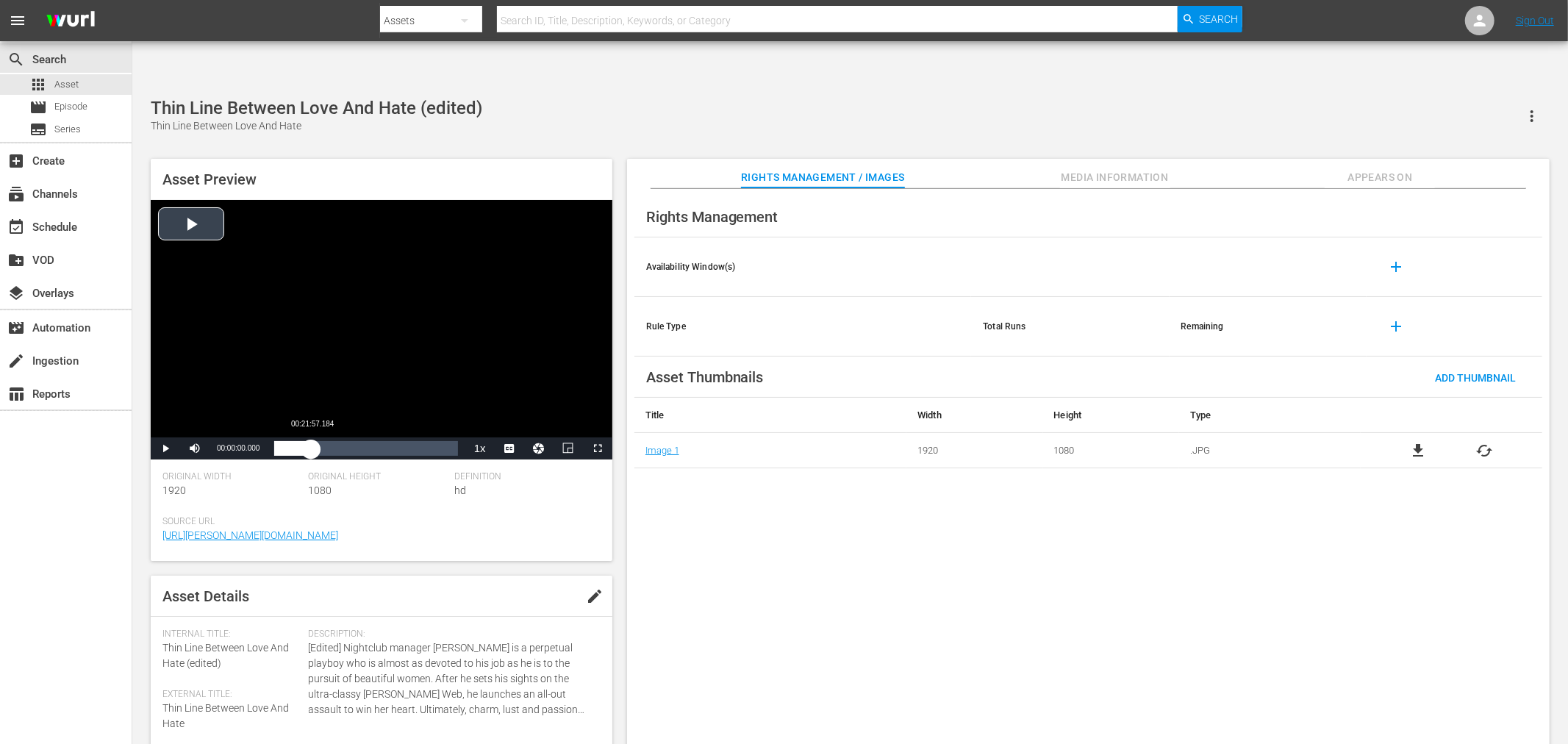
click at [311, 442] on div "Loaded : 0.09% 00:21:57.184 00:00:00.000" at bounding box center [366, 449] width 183 height 15
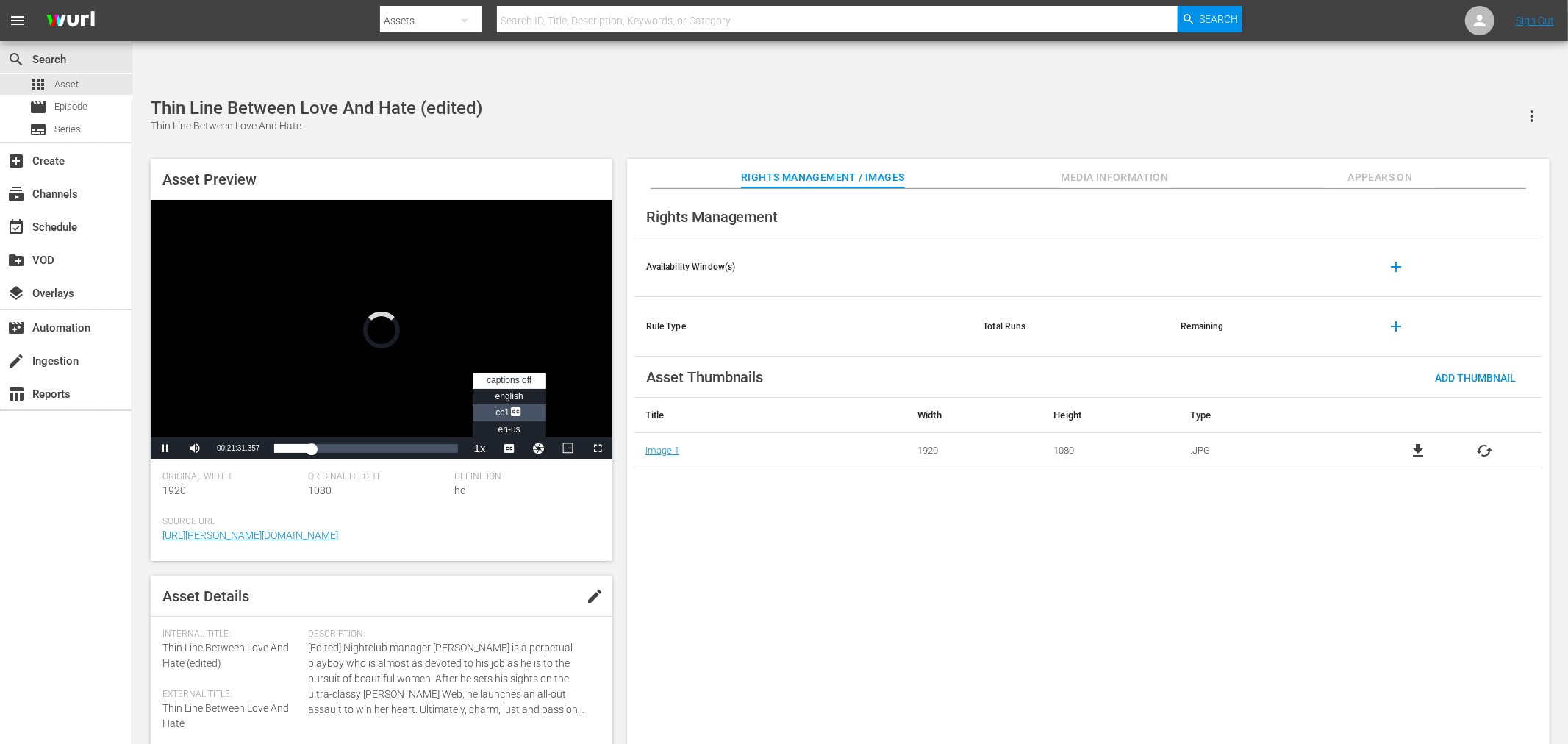
click at [522, 406] on span "Video Player" at bounding box center [516, 413] width 13 height 15
click at [166, 449] on span "Video Player" at bounding box center [166, 449] width 0 height 0
click at [1239, 545] on div "Rights Management Availability Window(s) add Rule Type Total Runs Remaining add…" at bounding box center [1088, 478] width 922 height 579
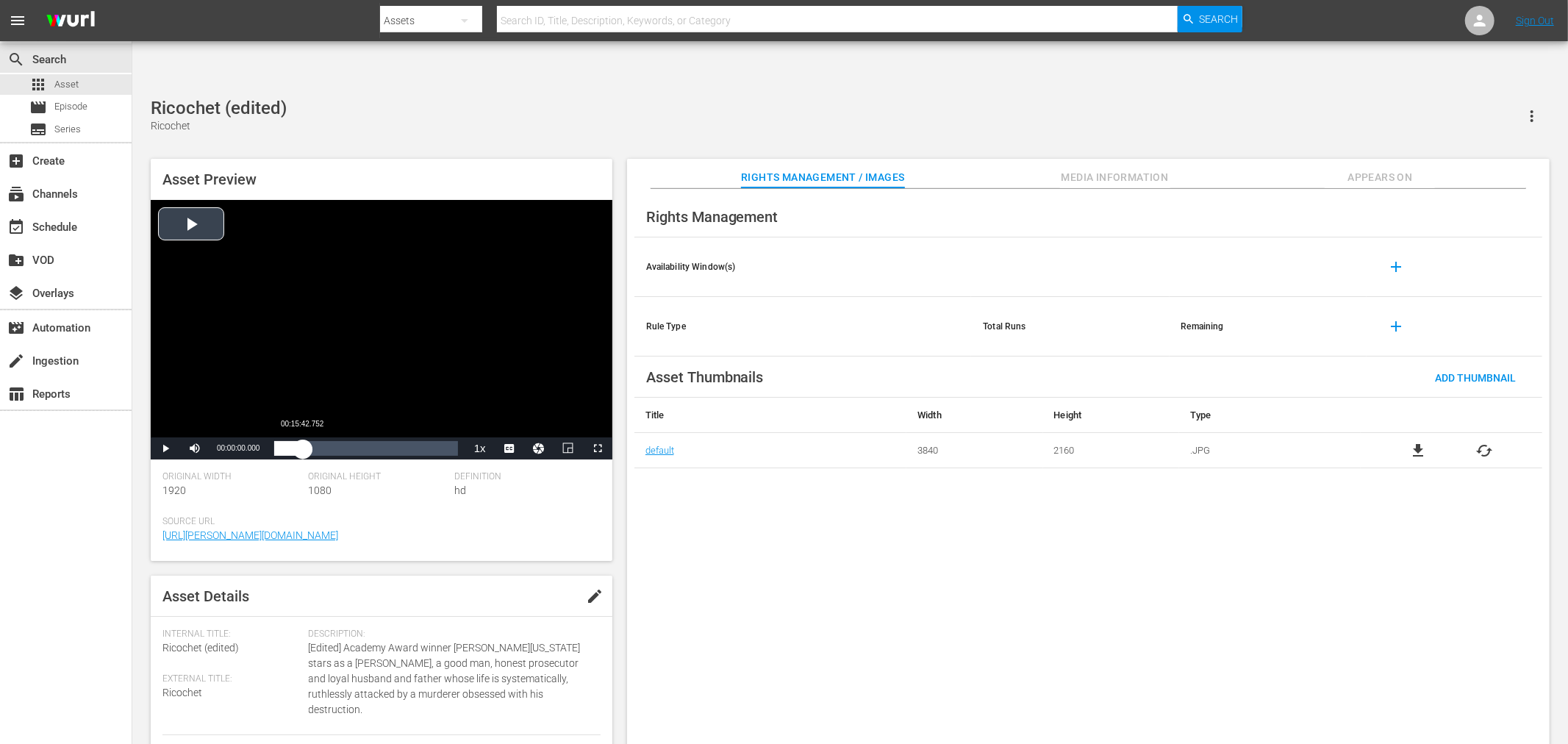
click at [303, 442] on div "Loaded : 0.10% 00:15:42.752 00:00:00.000" at bounding box center [366, 449] width 183 height 15
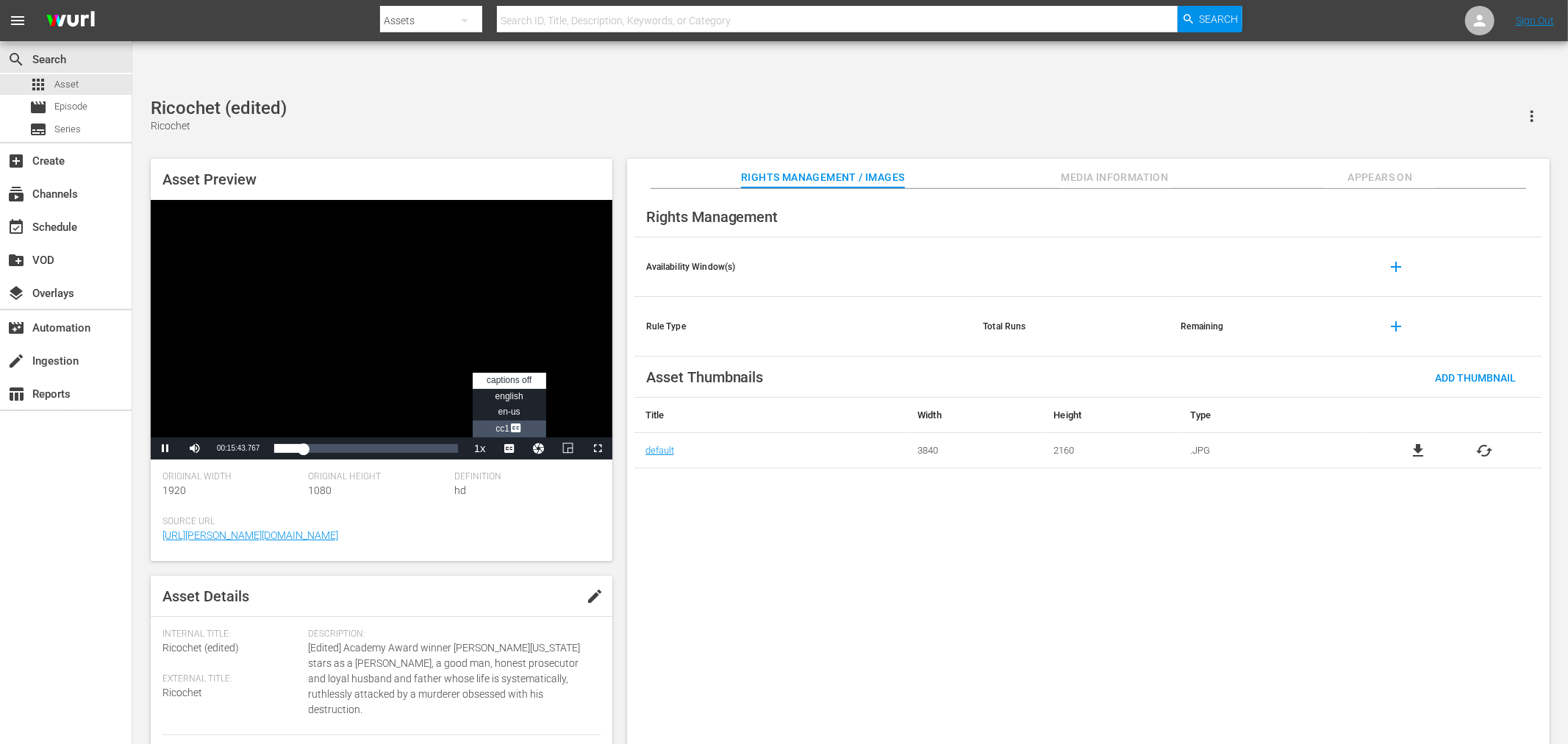
click at [515, 422] on span "Video Player" at bounding box center [516, 429] width 13 height 15
click at [392, 442] on div "01:04:51.876" at bounding box center [392, 449] width 1 height 15
click at [166, 449] on span "Video Player" at bounding box center [166, 449] width 0 height 0
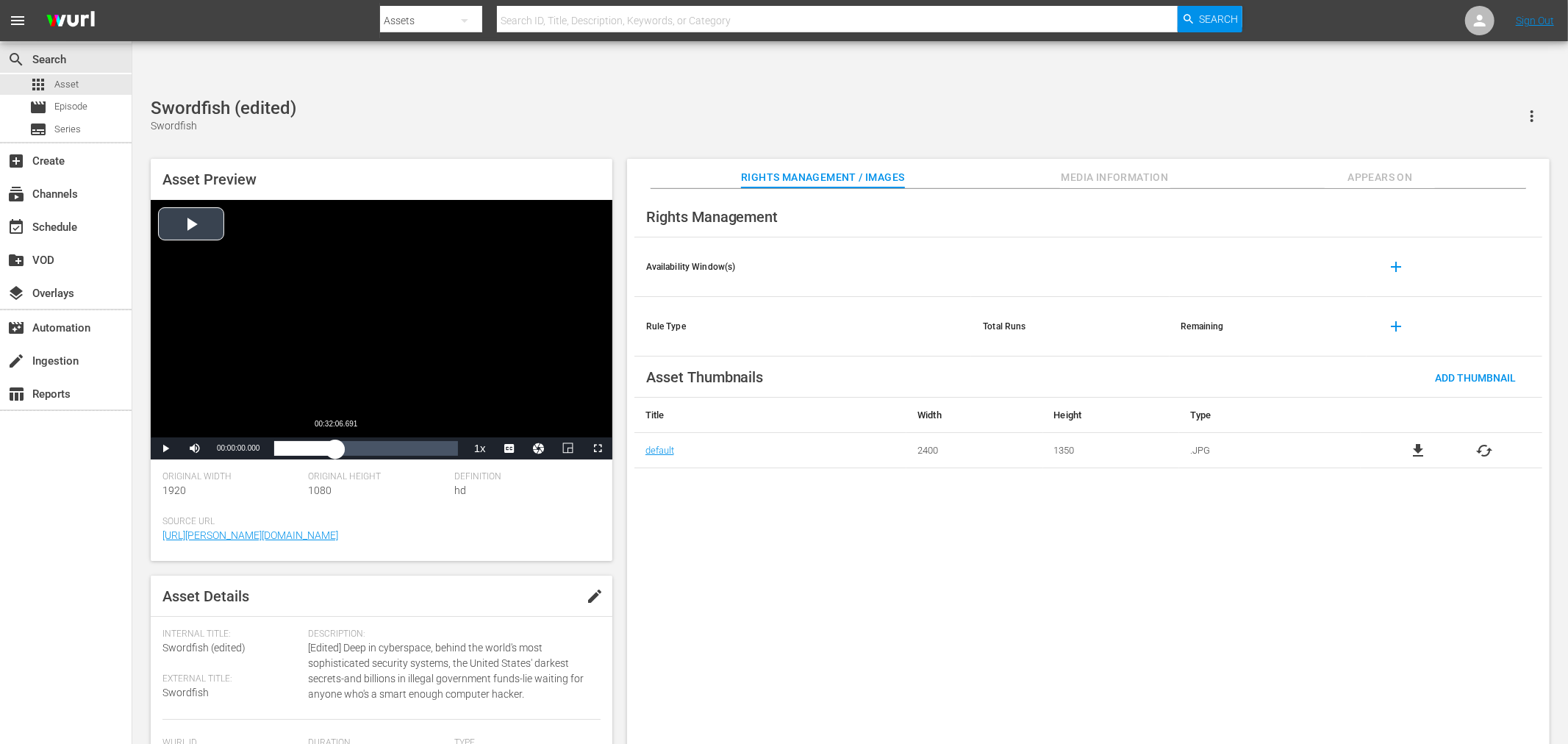
click at [335, 442] on div "Loaded : 0.10% 00:32:06.691 00:00:00.000" at bounding box center [366, 449] width 183 height 15
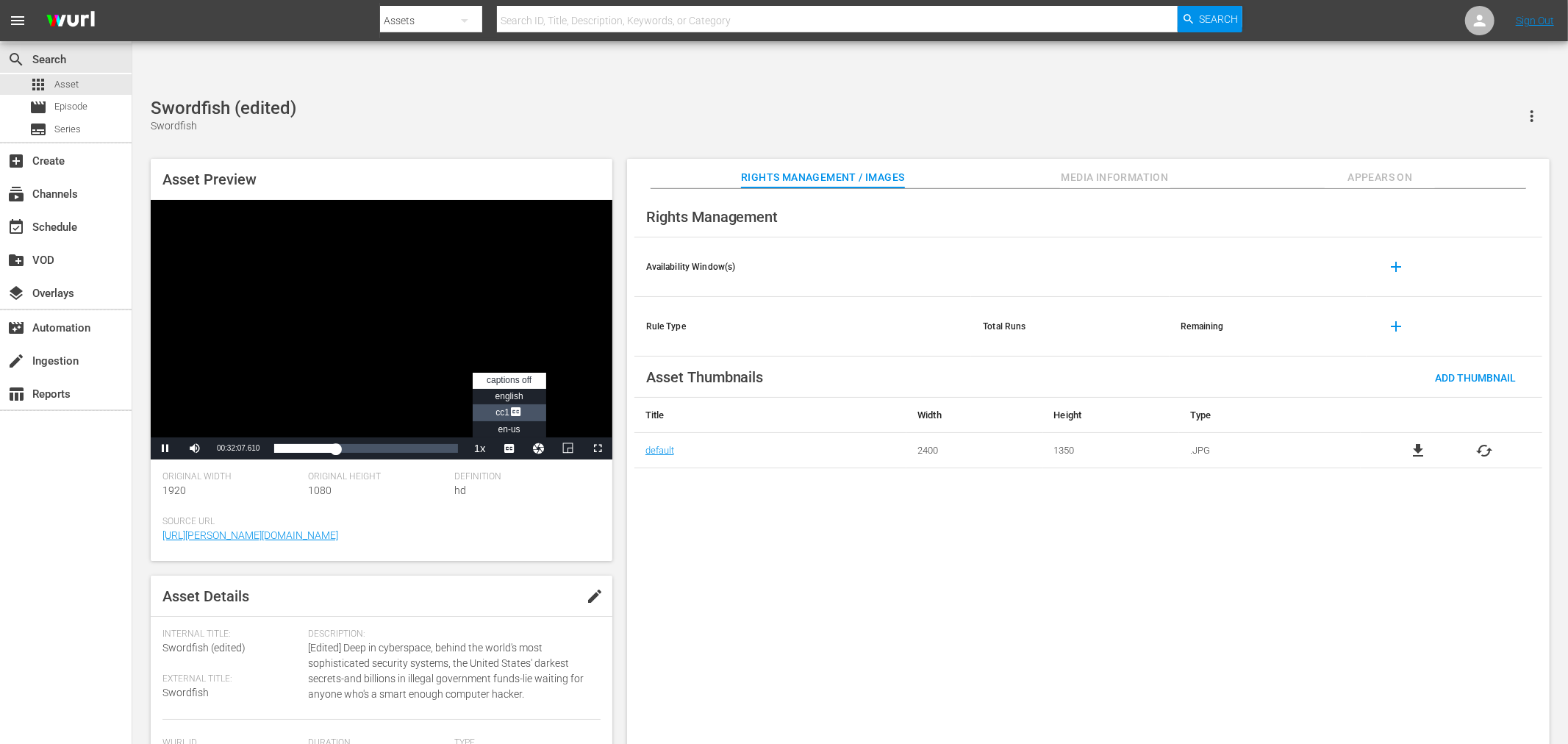
click at [510, 406] on span "Video Player" at bounding box center [516, 413] width 13 height 15
click at [166, 449] on span "Video Player" at bounding box center [166, 449] width 0 height 0
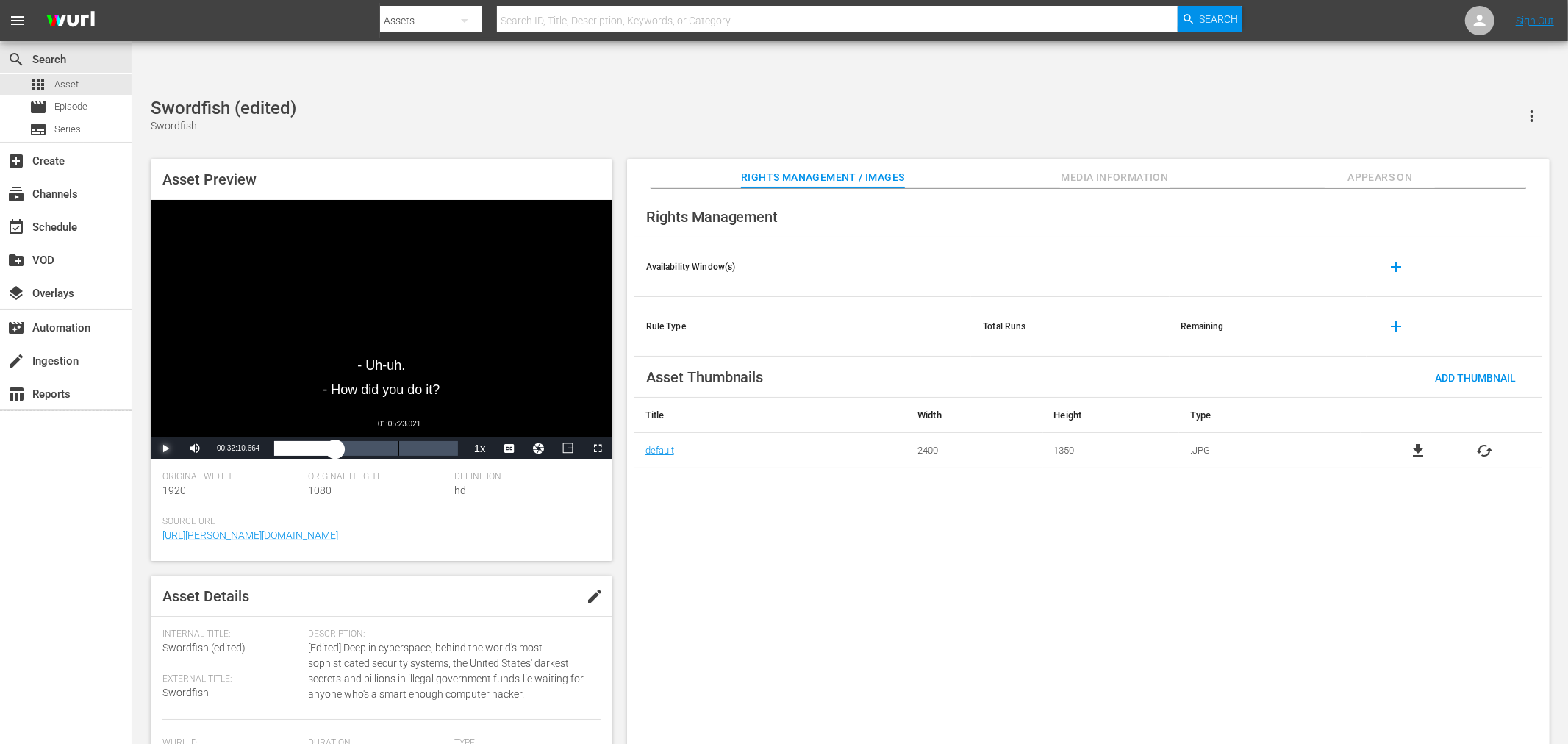
click at [399, 442] on div "Loaded : 34.49% 01:05:23.021 00:32:10.664" at bounding box center [366, 449] width 183 height 15
click at [166, 449] on span "Video Player" at bounding box center [166, 449] width 0 height 0
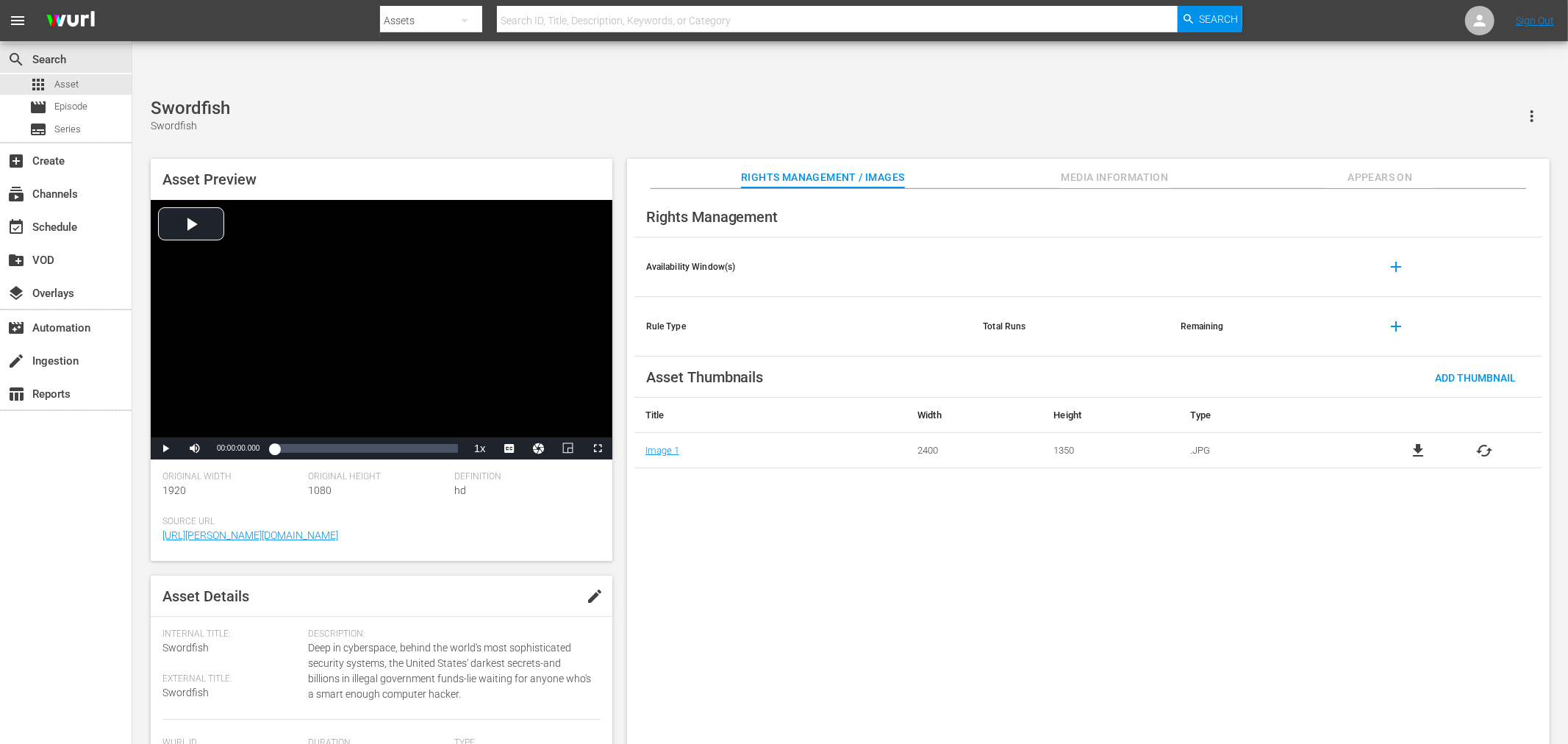
click at [847, 512] on div "Rights Management Availability Window(s) add Rule Type Total Runs Remaining add…" at bounding box center [1088, 478] width 922 height 579
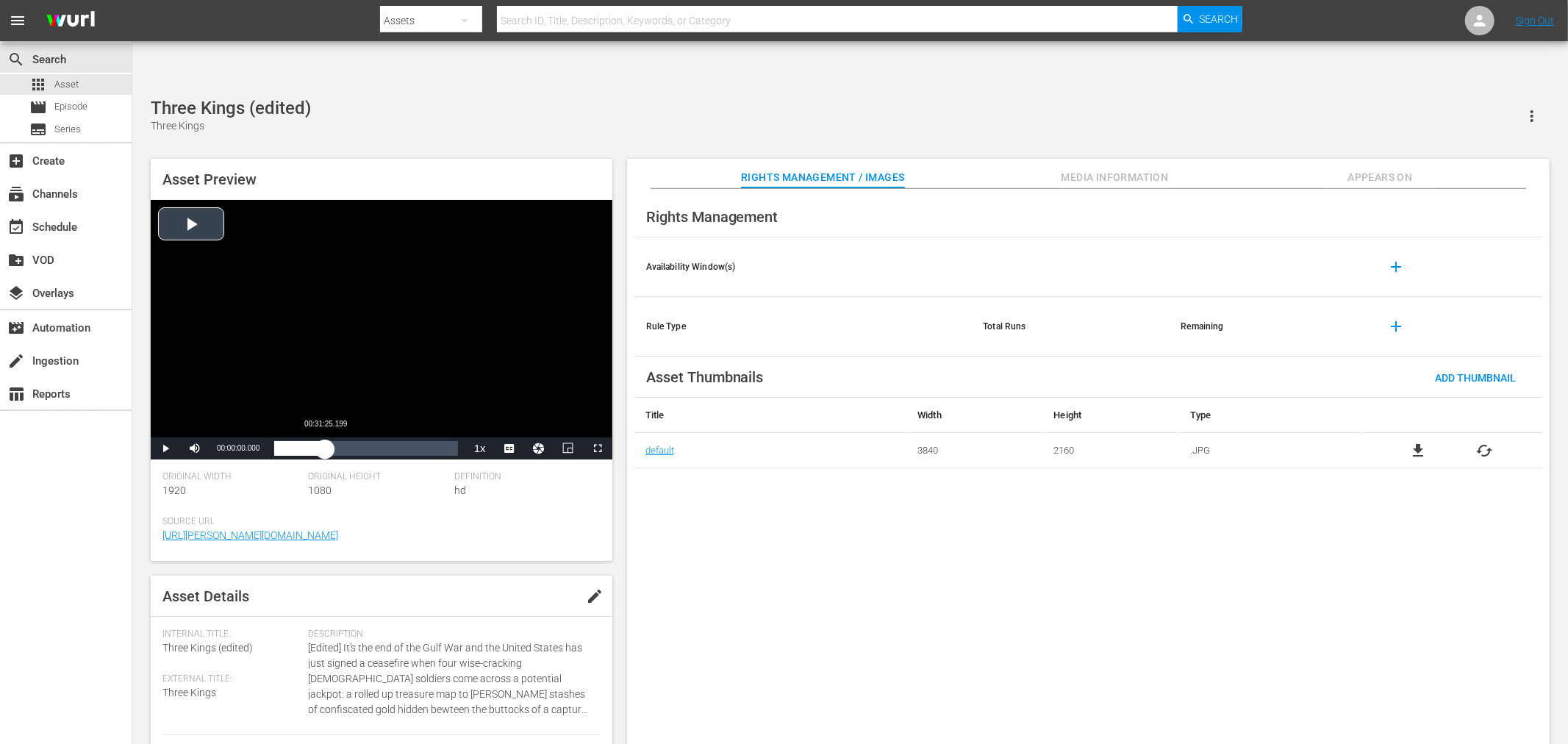
click at [325, 438] on div "Loaded : 0.09% 00:31:25.199 00:00:00.000" at bounding box center [365, 449] width 197 height 22
click at [0, 0] on span "Video Player" at bounding box center [0, 0] width 0 height 0
click at [381, 438] on div "Loaded : 27.98% 01:06:01.652 00:31:27.615" at bounding box center [365, 449] width 197 height 22
click at [166, 449] on span "Video Player" at bounding box center [166, 449] width 0 height 0
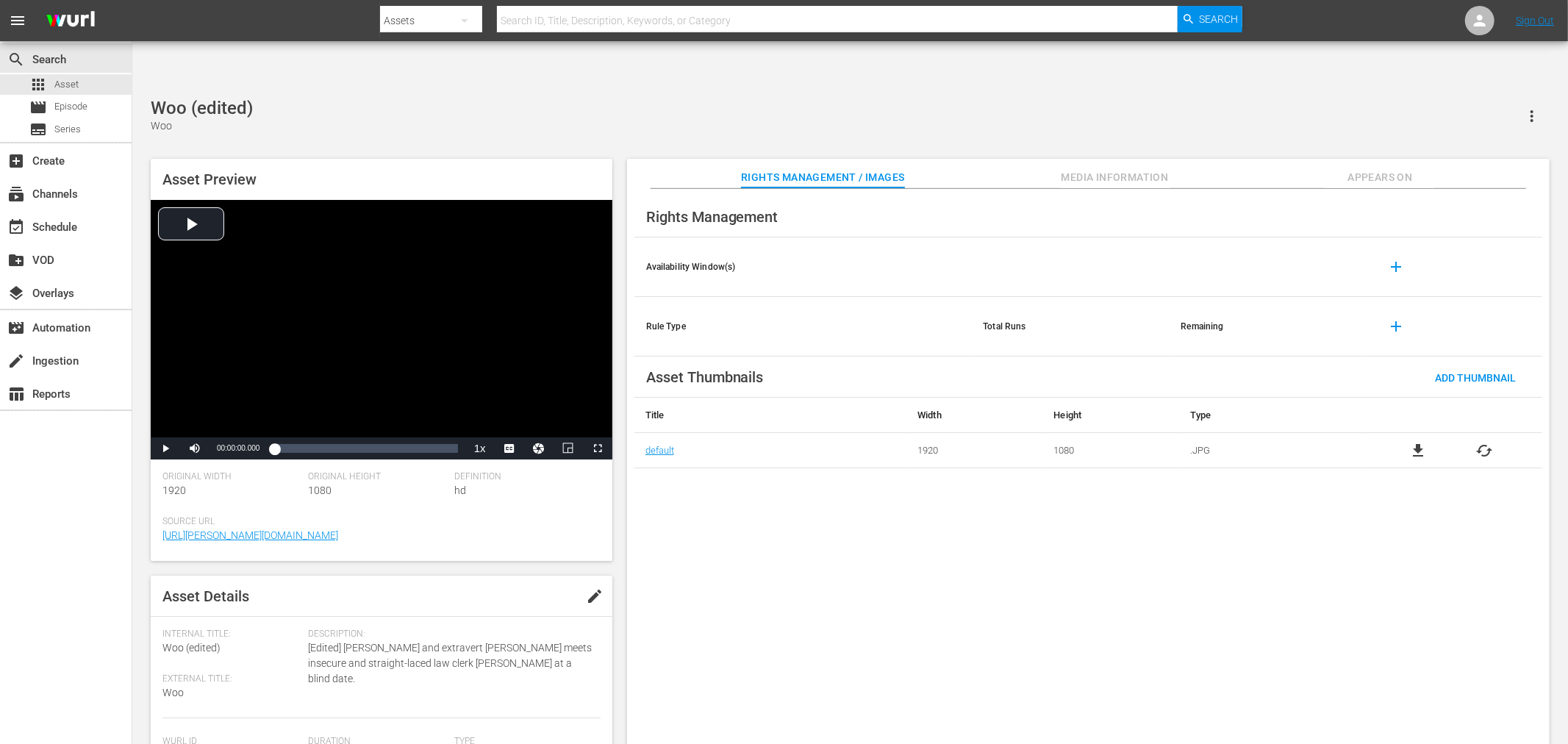
drag, startPoint x: 1009, startPoint y: 542, endPoint x: 988, endPoint y: 536, distance: 21.8
click at [1005, 540] on div "Rights Management Availability Window(s) add Rule Type Total Runs Remaining add…" at bounding box center [1088, 478] width 922 height 579
click at [786, 98] on div "Woo (edited) Woo" at bounding box center [850, 116] width 1399 height 36
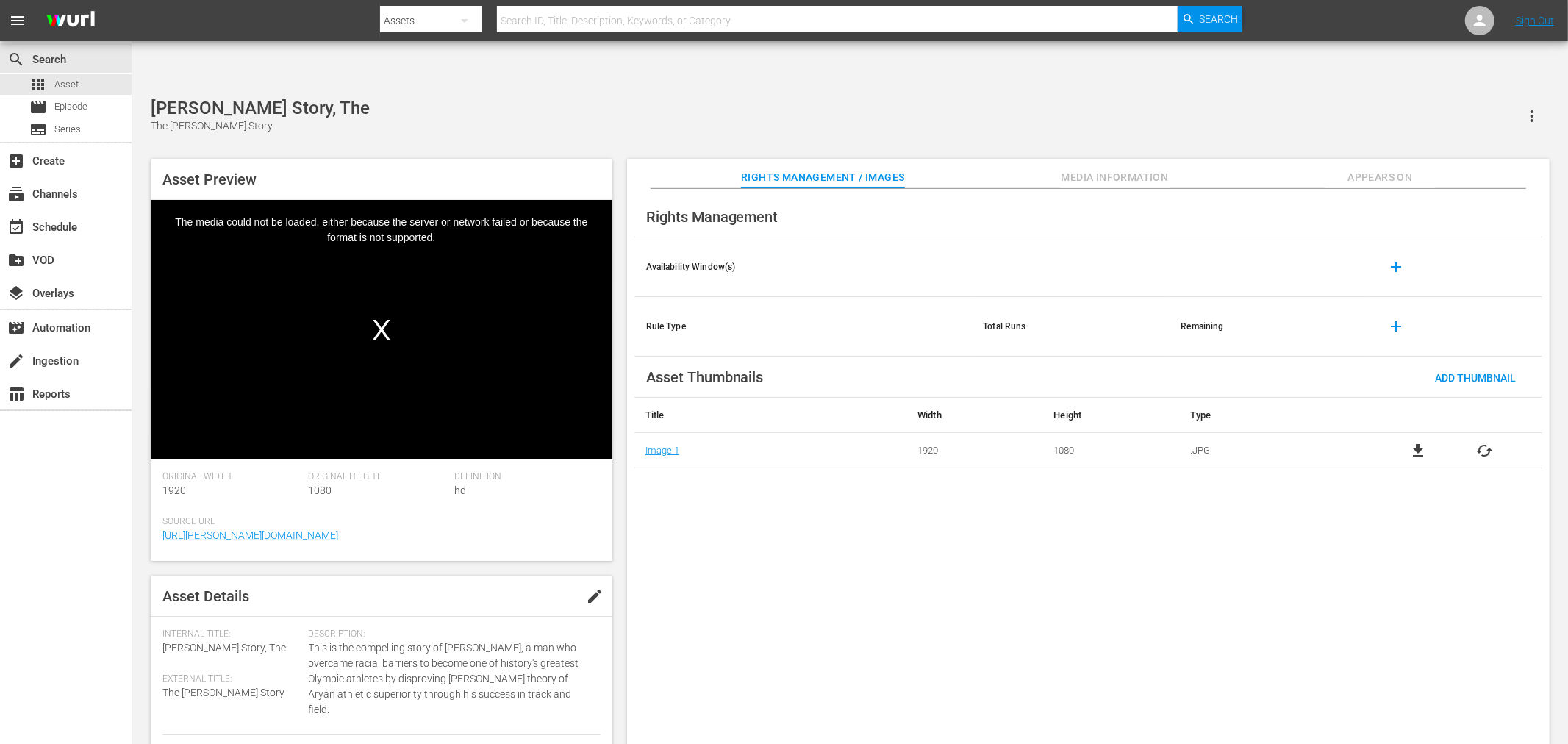
click at [1130, 634] on div "Rights Management Availability Window(s) add Rule Type Total Runs Remaining add…" at bounding box center [1088, 478] width 922 height 579
click at [918, 523] on div "Rights Management Availability Window(s) add Rule Type Total Runs Remaining add…" at bounding box center [1088, 478] width 922 height 579
click at [918, 521] on div "Rights Management Availability Window(s) add Rule Type Total Runs Remaining add…" at bounding box center [1088, 478] width 922 height 579
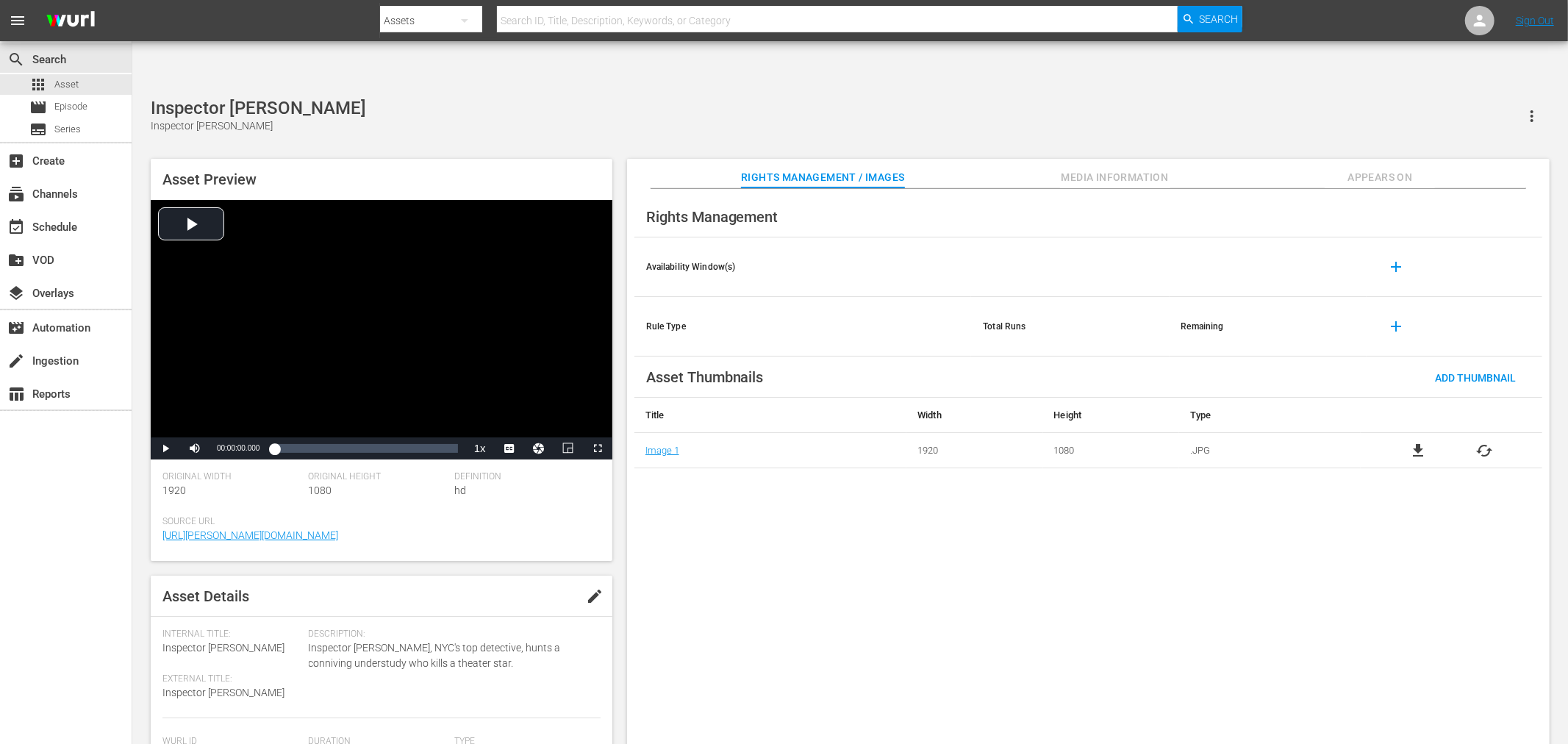
click at [312, 152] on div "Asset Preview Video Player is loading. Play Video Play Mute Current Time 00:00:…" at bounding box center [849, 456] width 1413 height 609
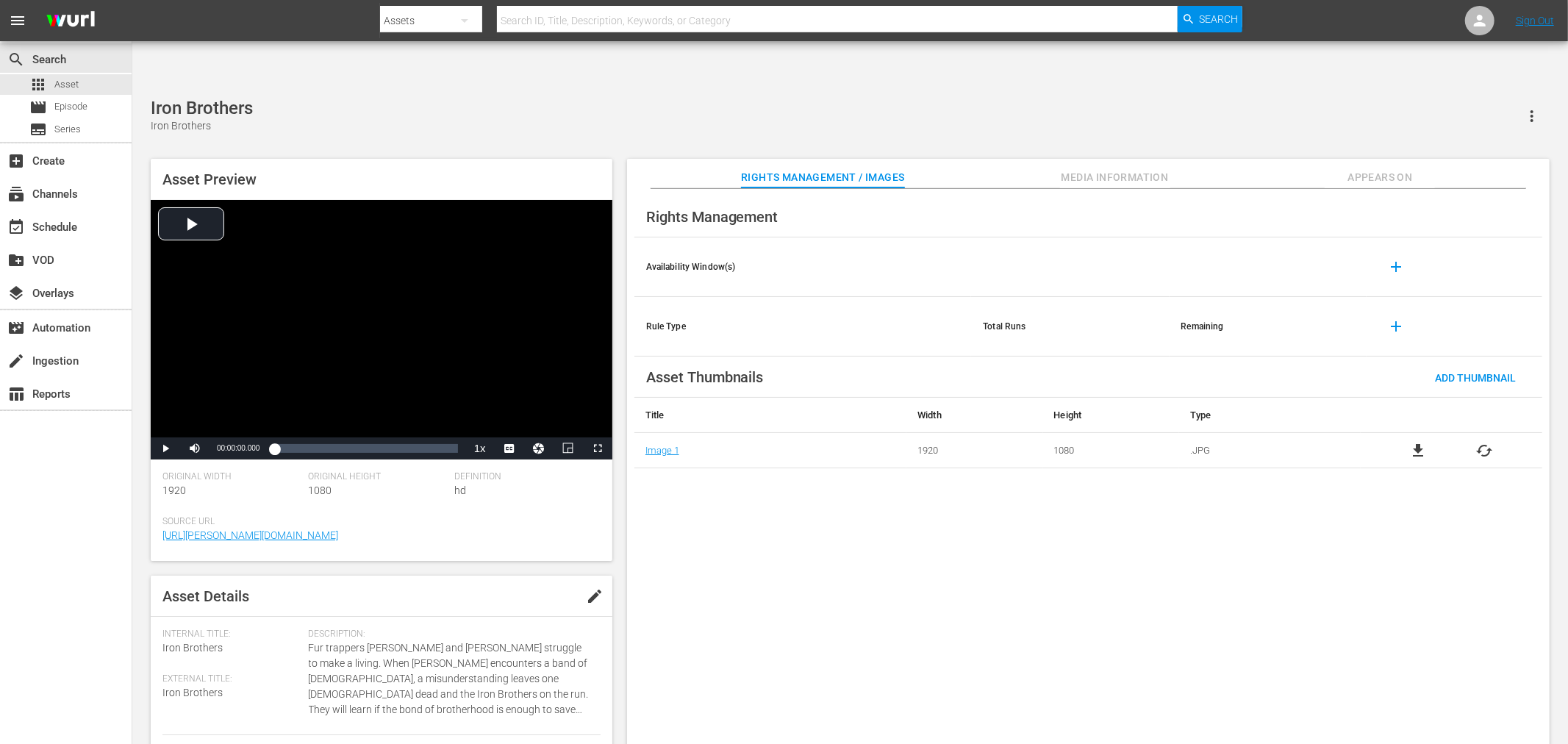
click at [1379, 684] on div "Rights Management Availability Window(s) add Rule Type Total Runs Remaining add…" at bounding box center [1088, 478] width 922 height 579
click at [417, 98] on div "Iron Brothers Iron Brothers" at bounding box center [850, 116] width 1399 height 36
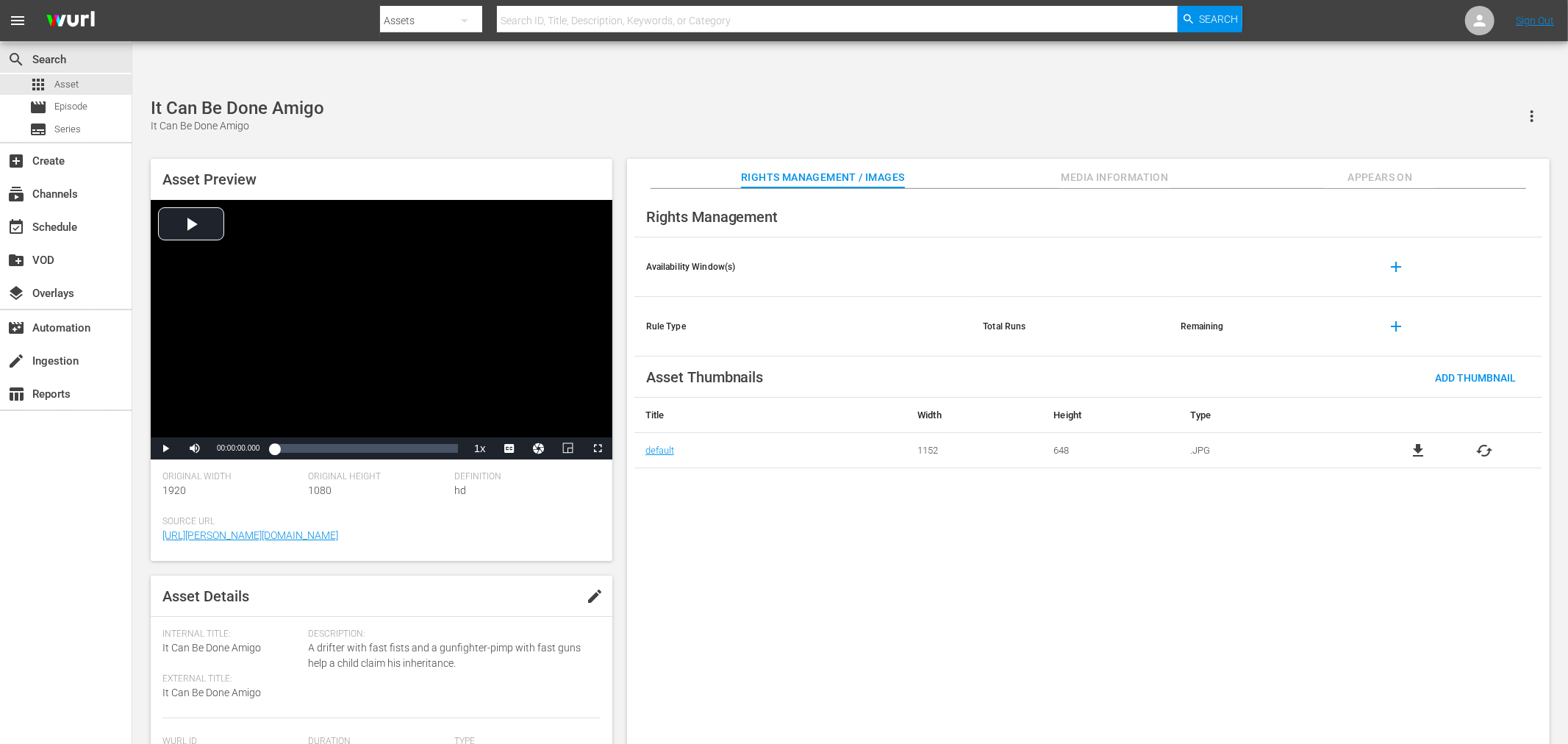
click at [824, 531] on div "Rights Management Availability Window(s) add Rule Type Total Runs Remaining add…" at bounding box center [1088, 478] width 922 height 579
click at [1174, 651] on div "Rights Management Availability Window(s) add Rule Type Total Runs Remaining add…" at bounding box center [1088, 478] width 922 height 579
click at [728, 504] on div "Rights Management Availability Window(s) add Rule Type Total Runs Remaining add…" at bounding box center [1088, 478] width 922 height 579
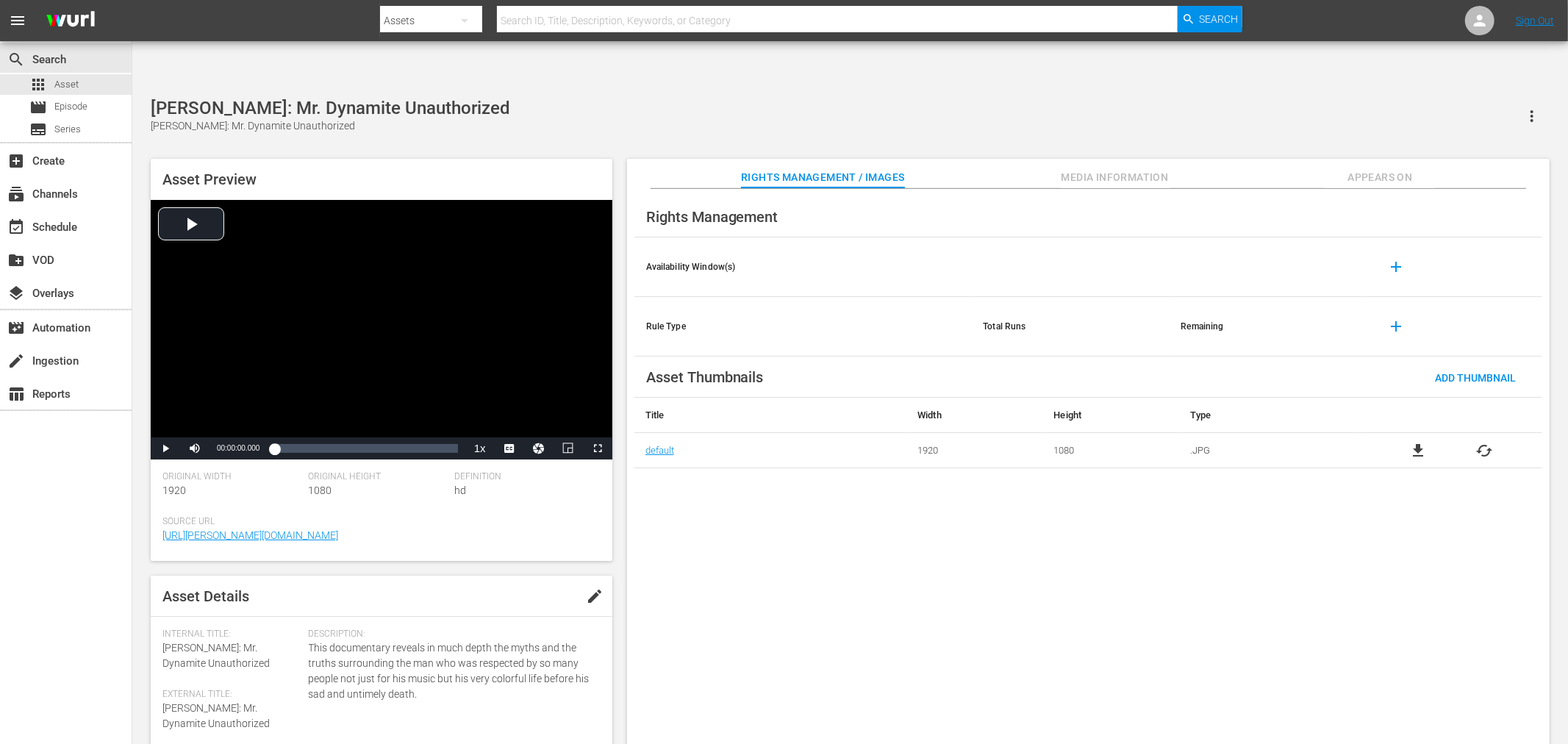
click at [776, 494] on div "Rights Management Availability Window(s) add Rule Type Total Runs Remaining add…" at bounding box center [1088, 478] width 922 height 579
click at [1151, 570] on div "Rights Management Availability Window(s) add Rule Type Total Runs Remaining add…" at bounding box center [1088, 478] width 922 height 579
click at [1003, 549] on div "Rights Management Availability Window(s) add Rule Type Total Runs Remaining add…" at bounding box center [1088, 478] width 922 height 579
